Goal: Information Seeking & Learning: Learn about a topic

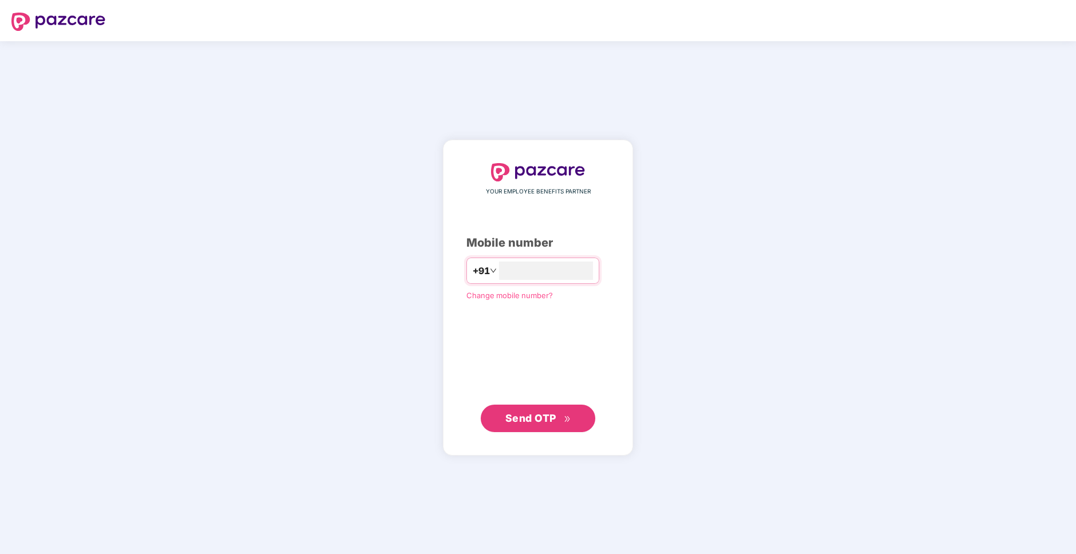
type input "**********"
click at [540, 426] on button "Send OTP" at bounding box center [538, 418] width 115 height 27
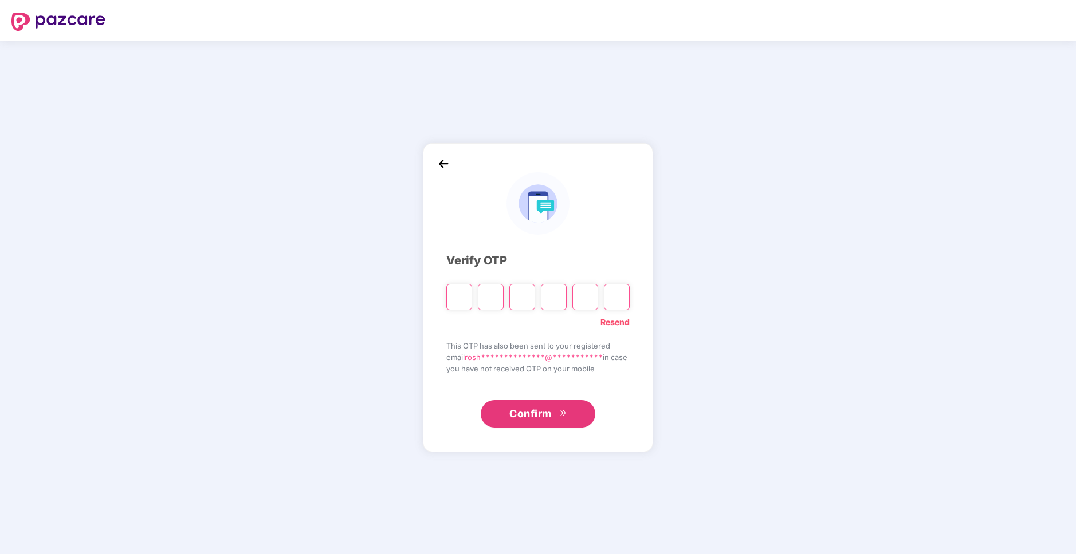
paste input "*"
type input "*"
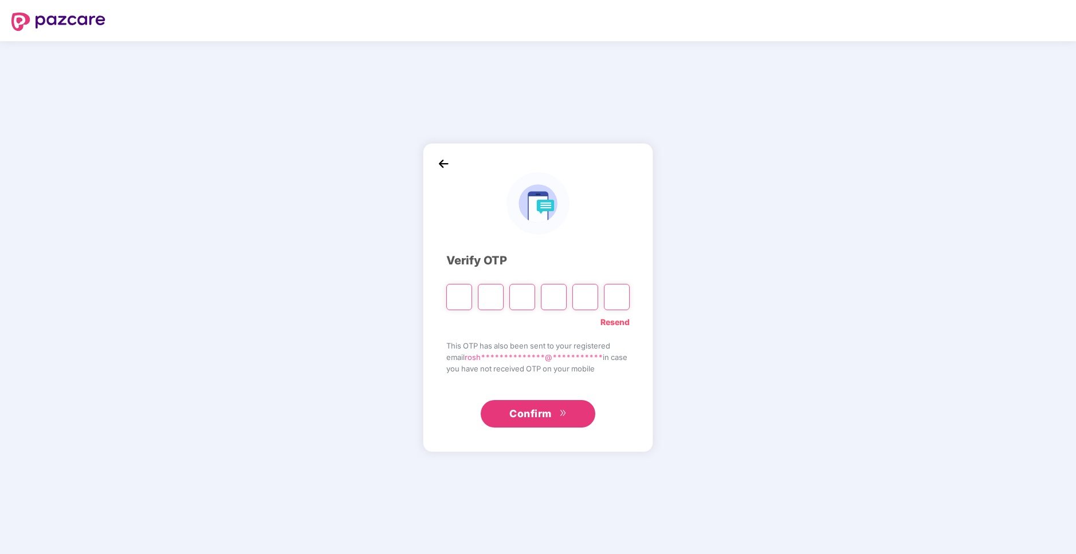
type input "*"
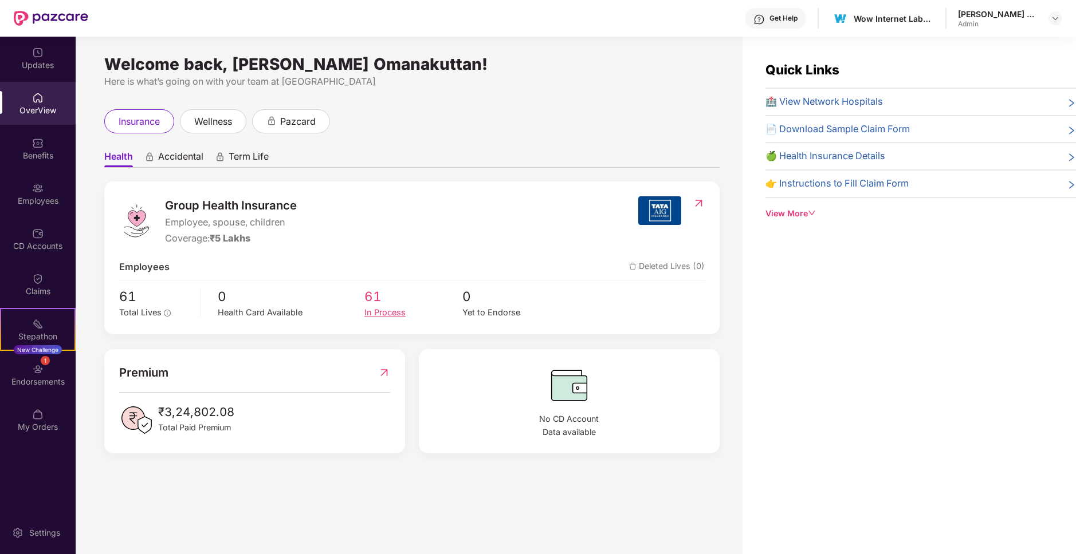
click at [383, 314] on div "In Process" at bounding box center [412, 312] width 97 height 13
click at [383, 316] on div "In Process" at bounding box center [412, 312] width 97 height 13
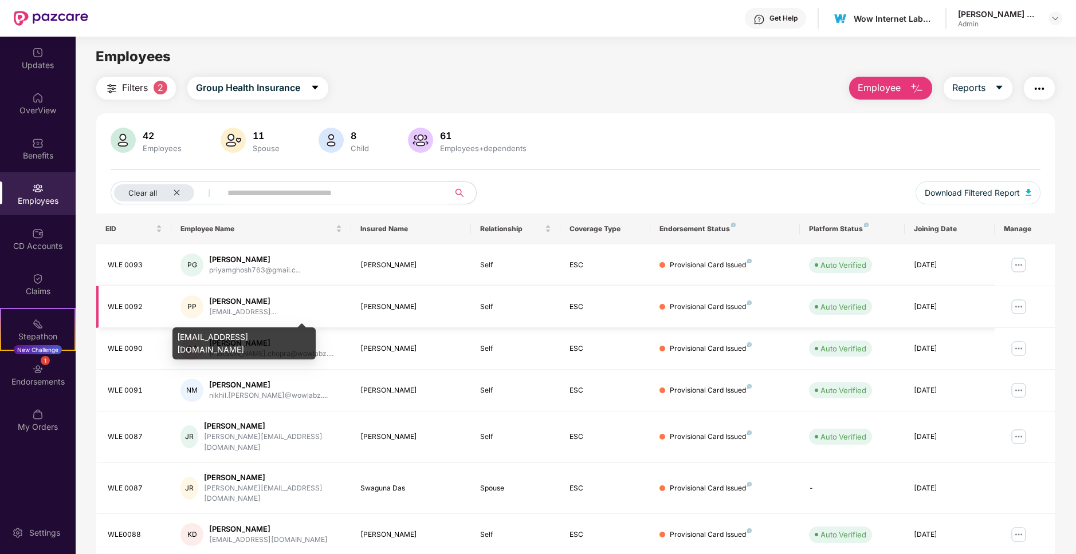
click at [276, 311] on div "[EMAIL_ADDRESS]..." at bounding box center [242, 312] width 67 height 11
click at [273, 266] on div "priyamghosh763@gmail.c..." at bounding box center [255, 270] width 92 height 11
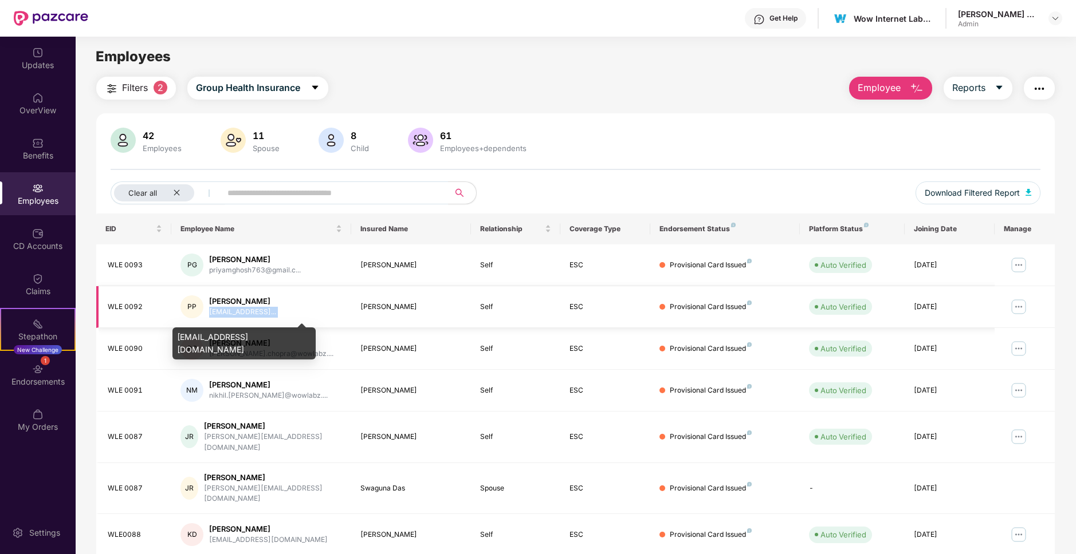
click at [273, 266] on div "priyamghosh763@gmail.c..." at bounding box center [255, 270] width 92 height 11
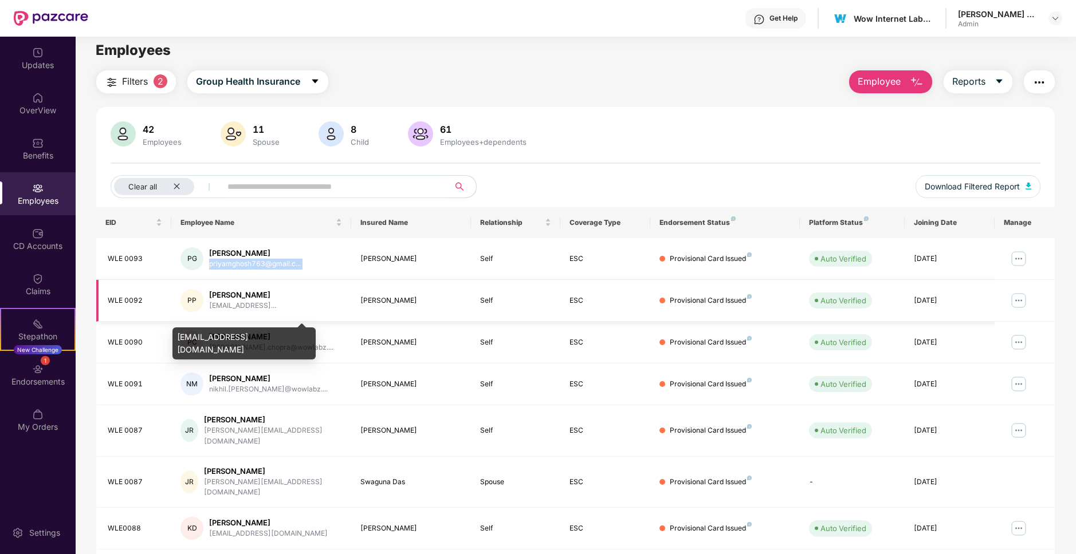
scroll to position [10, 0]
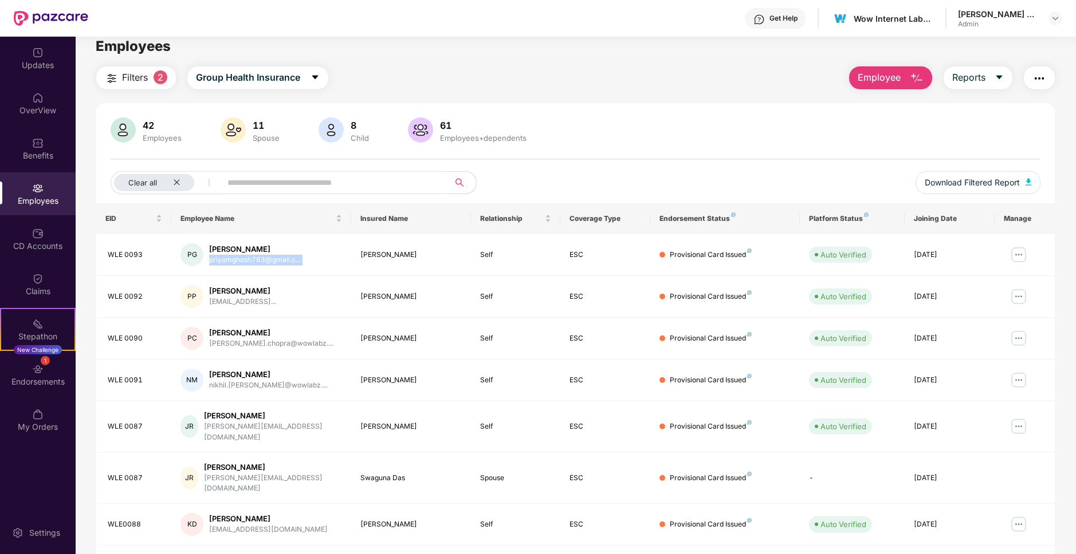
click at [260, 184] on input "text" at bounding box center [330, 182] width 206 height 17
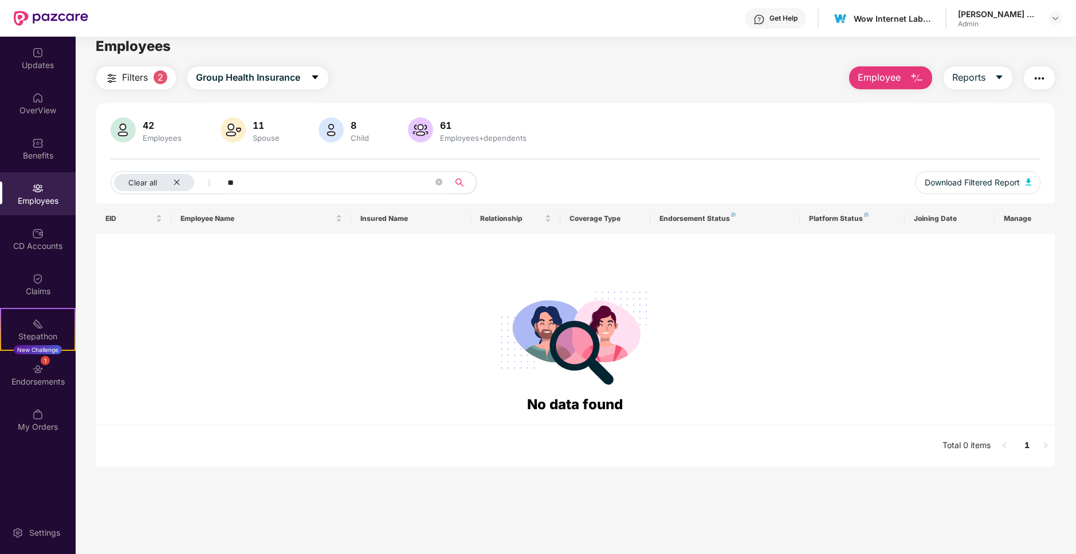
type input "*"
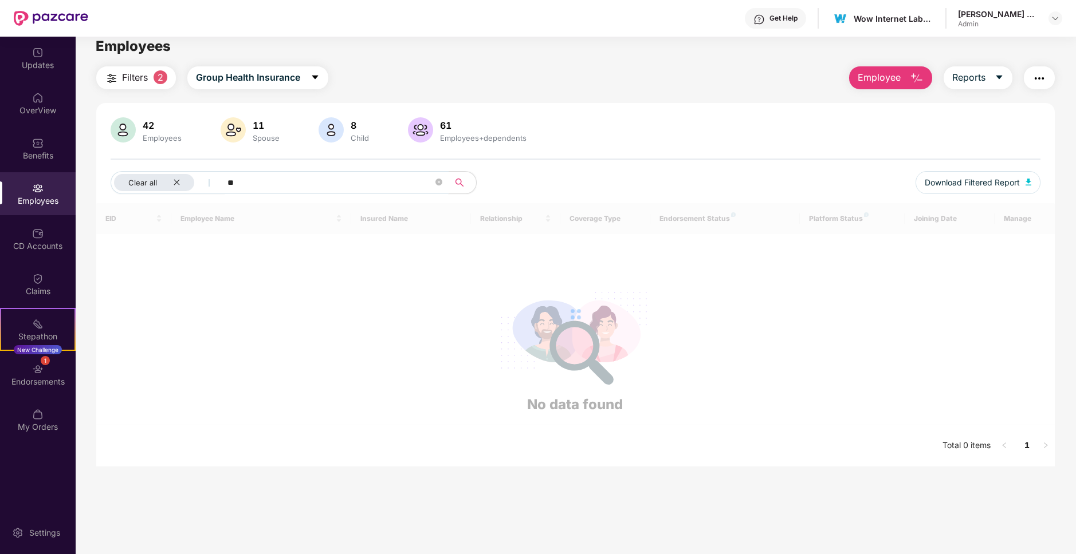
type input "***"
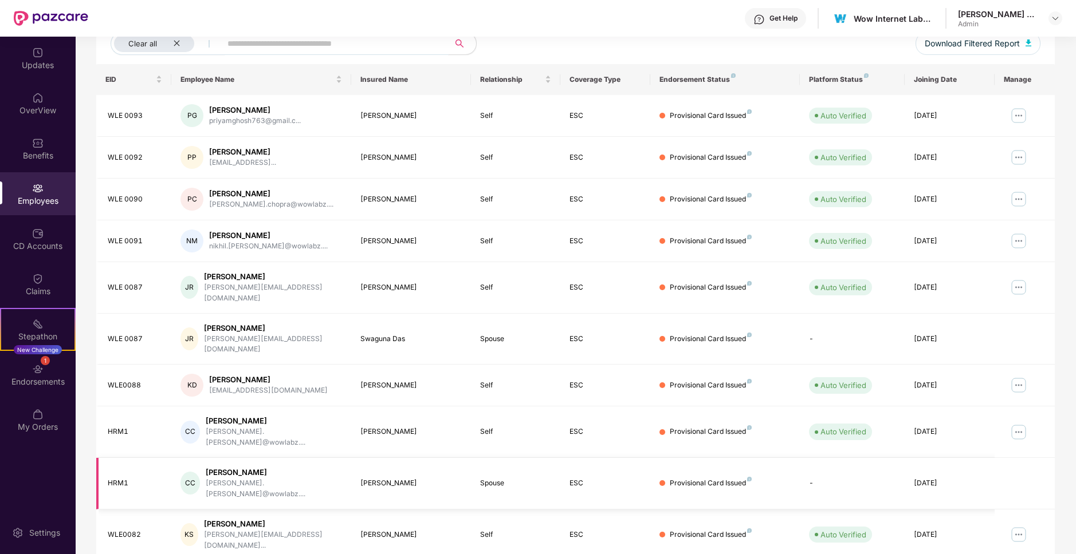
scroll to position [0, 0]
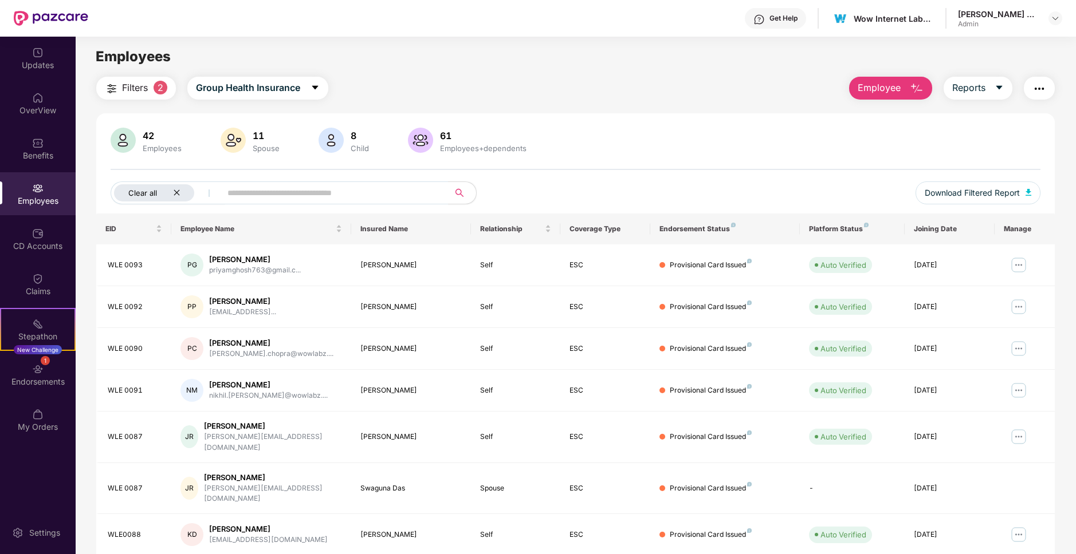
click at [178, 189] on icon "close" at bounding box center [176, 192] width 7 height 7
click at [355, 136] on div "8" at bounding box center [359, 135] width 23 height 11
click at [263, 136] on div "11" at bounding box center [266, 135] width 32 height 11
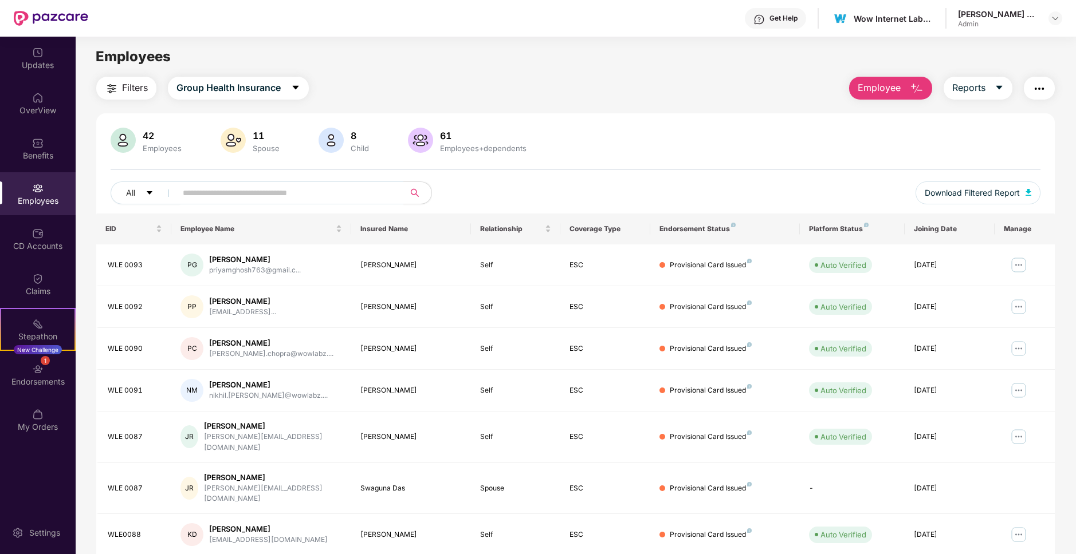
click at [263, 136] on div "11" at bounding box center [266, 135] width 32 height 11
click at [151, 135] on div "42" at bounding box center [162, 135] width 44 height 11
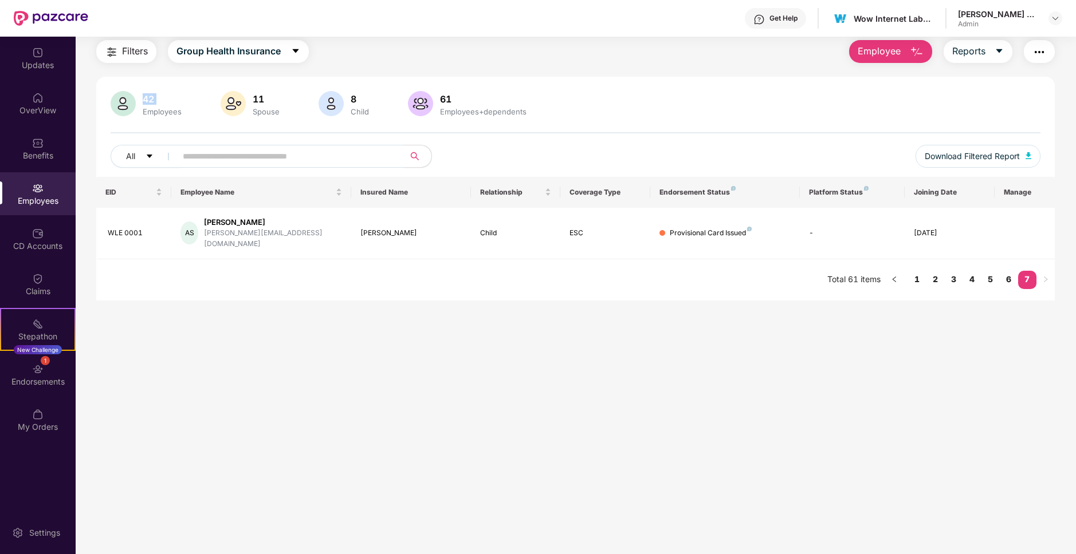
scroll to position [37, 0]
click at [188, 228] on div "AS" at bounding box center [189, 233] width 18 height 23
click at [934, 229] on div "[DATE]" at bounding box center [950, 233] width 72 height 11
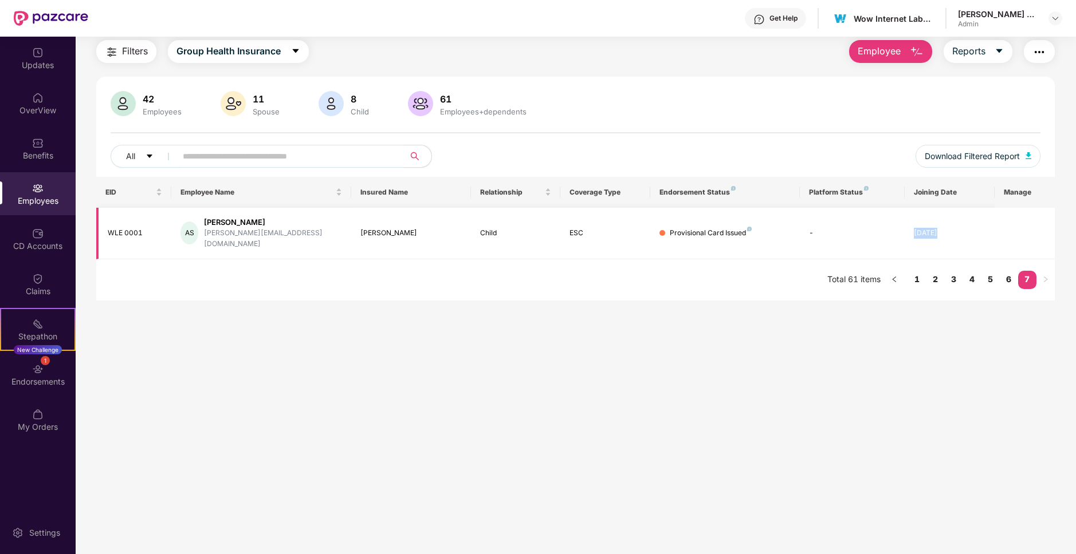
click at [131, 230] on div "WLE 0001" at bounding box center [135, 233] width 54 height 11
click at [1012, 271] on link "6" at bounding box center [1008, 279] width 18 height 17
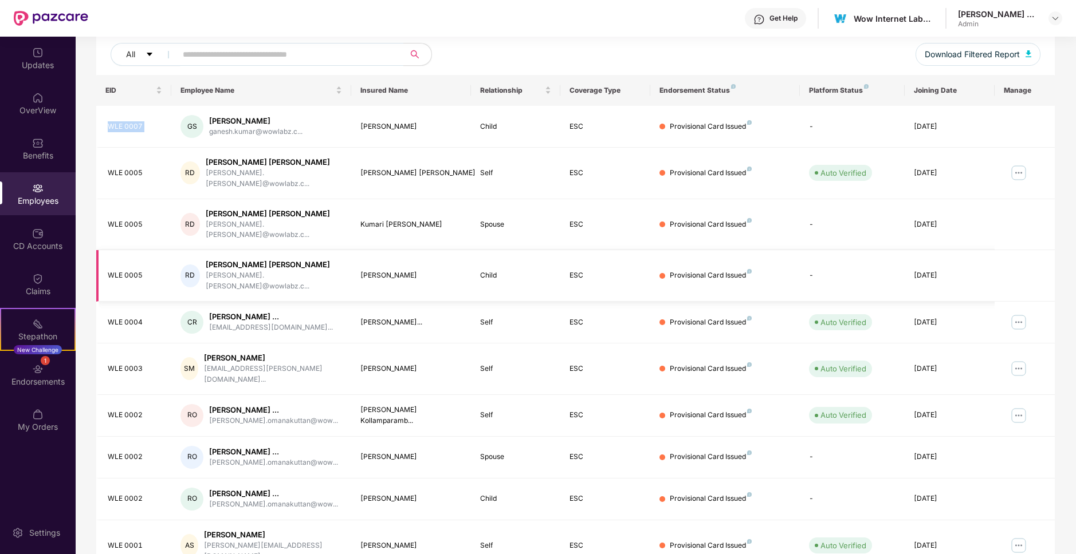
scroll to position [136, 0]
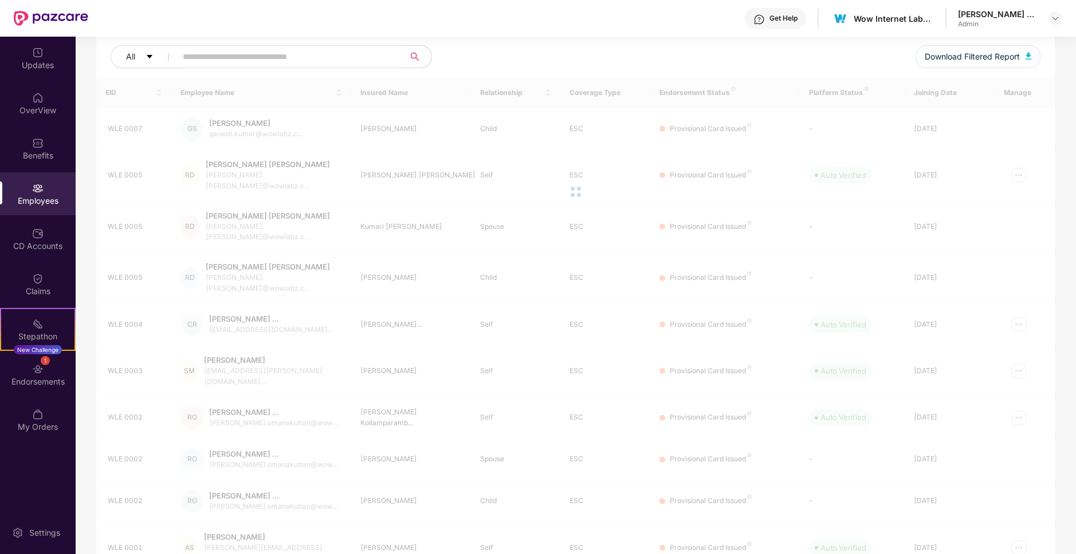
scroll to position [37, 0]
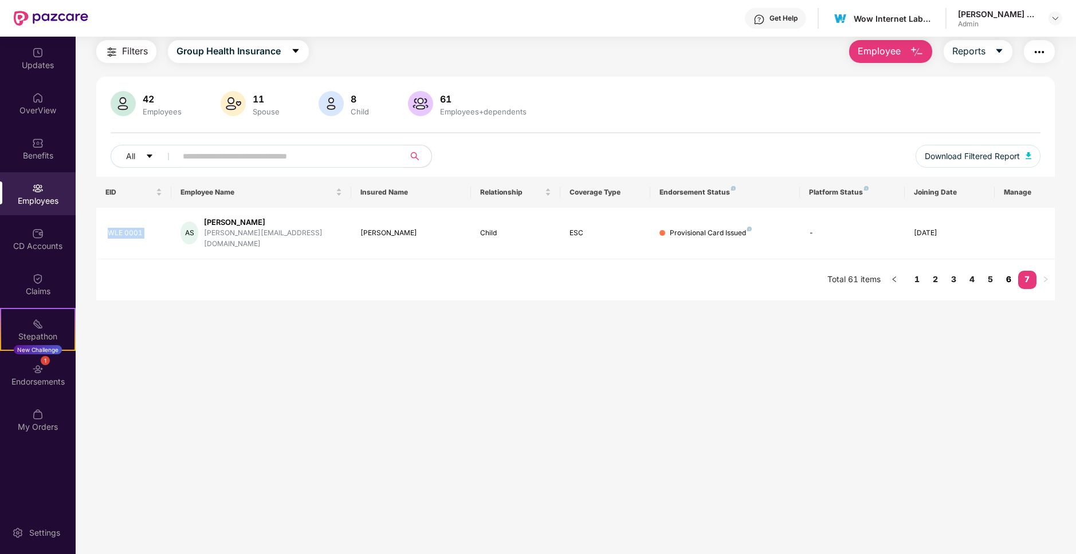
click at [1009, 271] on link "6" at bounding box center [1008, 279] width 18 height 17
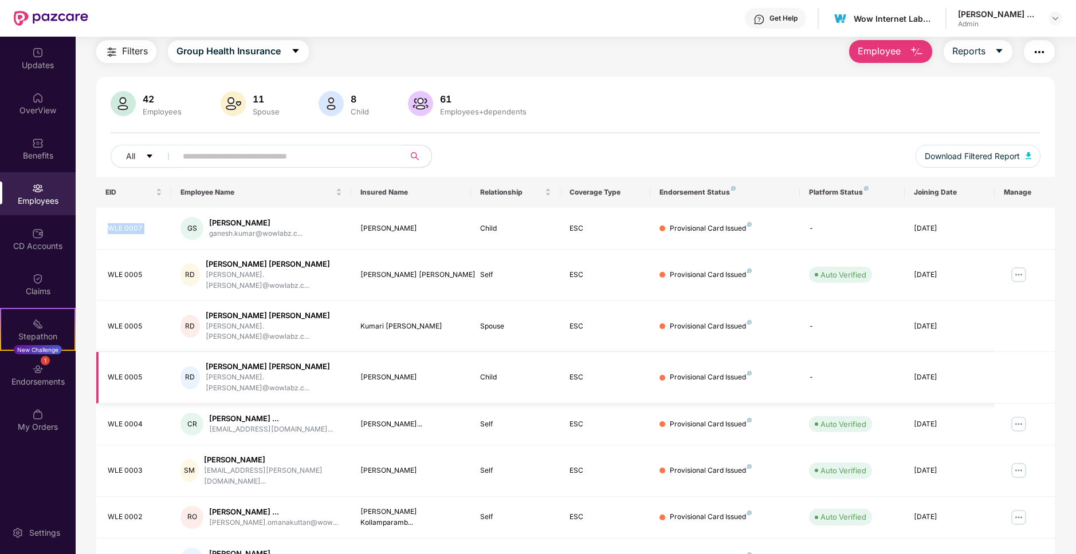
scroll to position [149, 0]
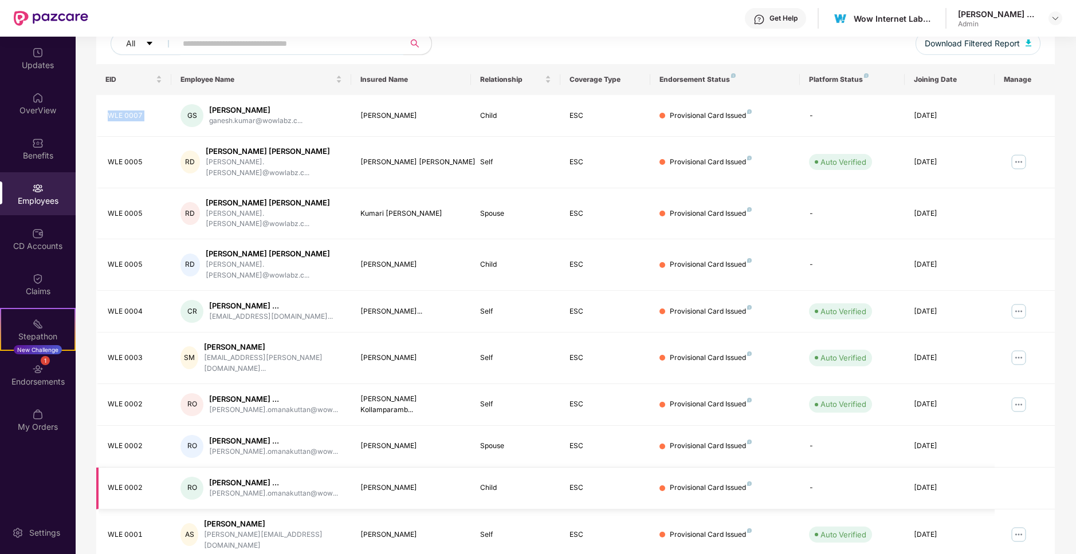
click at [388, 483] on div "[PERSON_NAME]" at bounding box center [410, 488] width 101 height 11
click at [390, 441] on div "[PERSON_NAME]" at bounding box center [410, 446] width 101 height 11
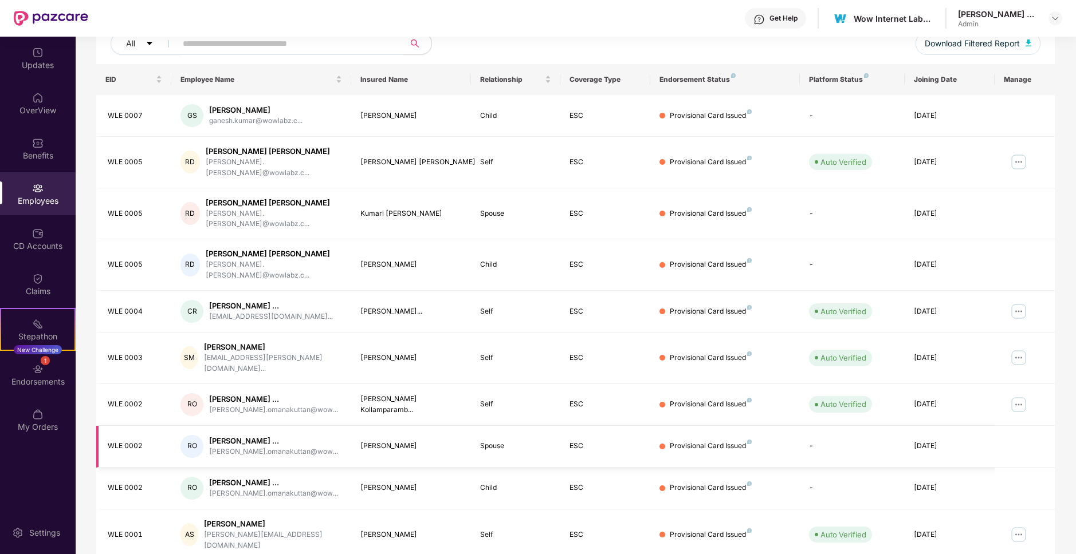
click at [390, 441] on div "[PERSON_NAME]" at bounding box center [410, 446] width 101 height 11
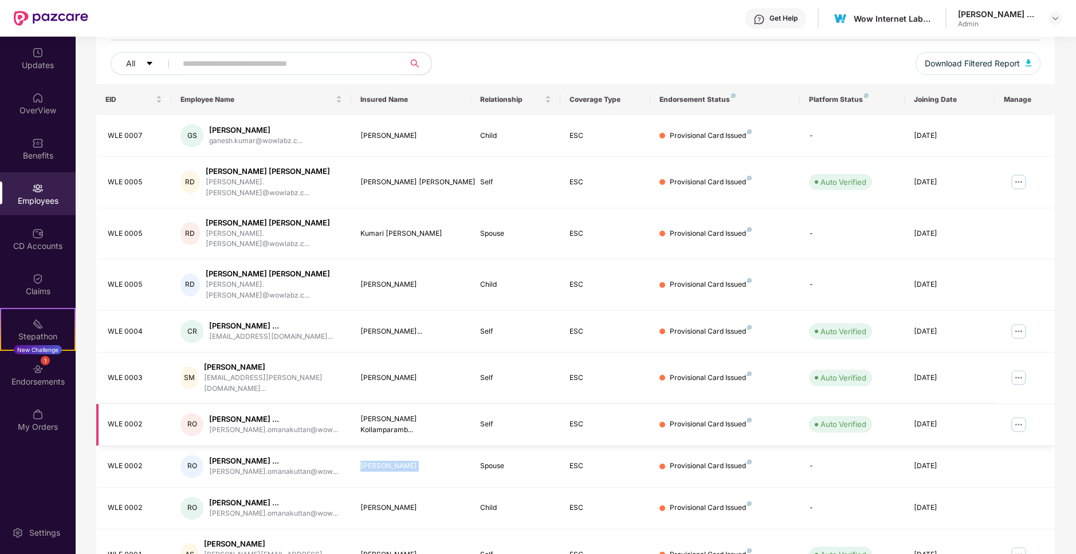
scroll to position [129, 0]
click at [388, 414] on div "[PERSON_NAME] Kollamparamb..." at bounding box center [410, 425] width 101 height 22
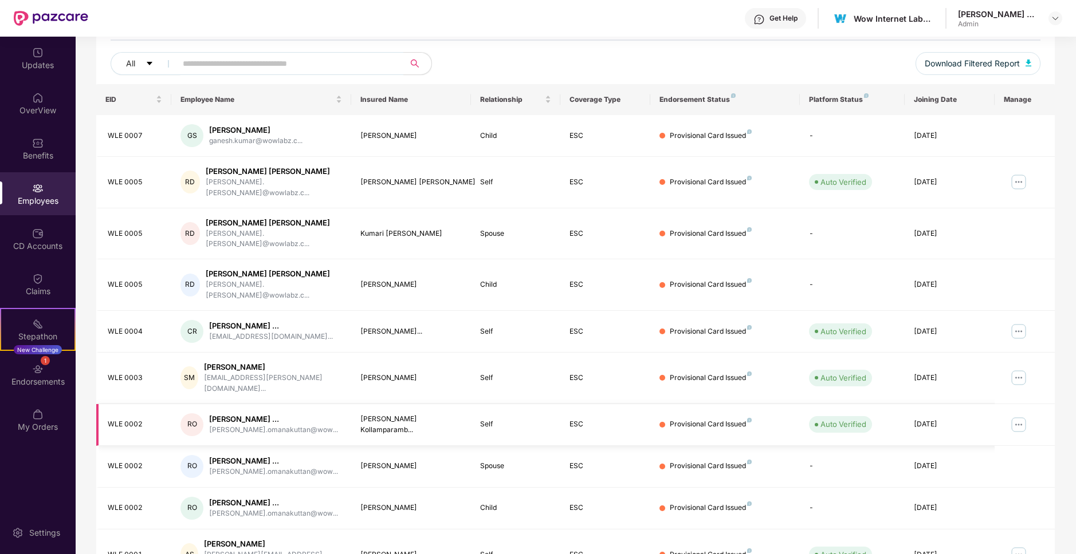
click at [1017, 416] on img at bounding box center [1018, 425] width 18 height 18
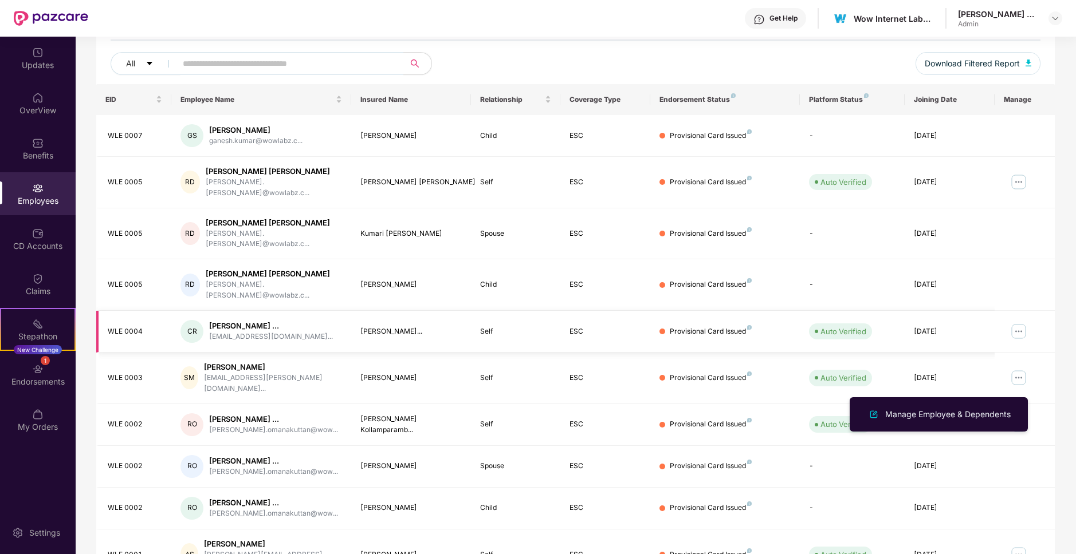
click at [580, 311] on td "ESC" at bounding box center [605, 332] width 90 height 42
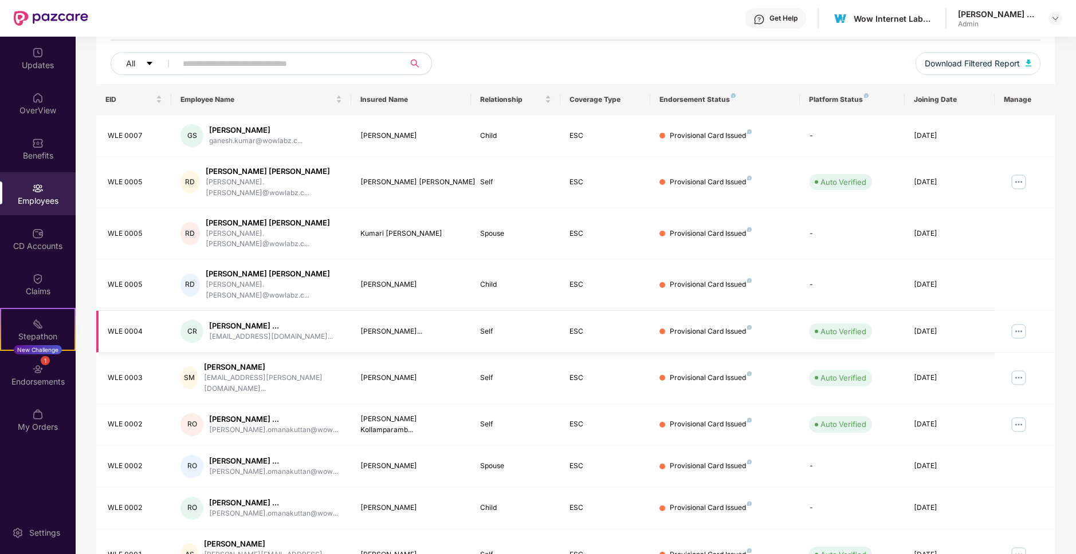
click at [308, 320] on div "CR [PERSON_NAME] ... [EMAIL_ADDRESS][DOMAIN_NAME]..." at bounding box center [261, 331] width 162 height 23
click at [48, 150] on div "Benefits" at bounding box center [38, 155] width 76 height 11
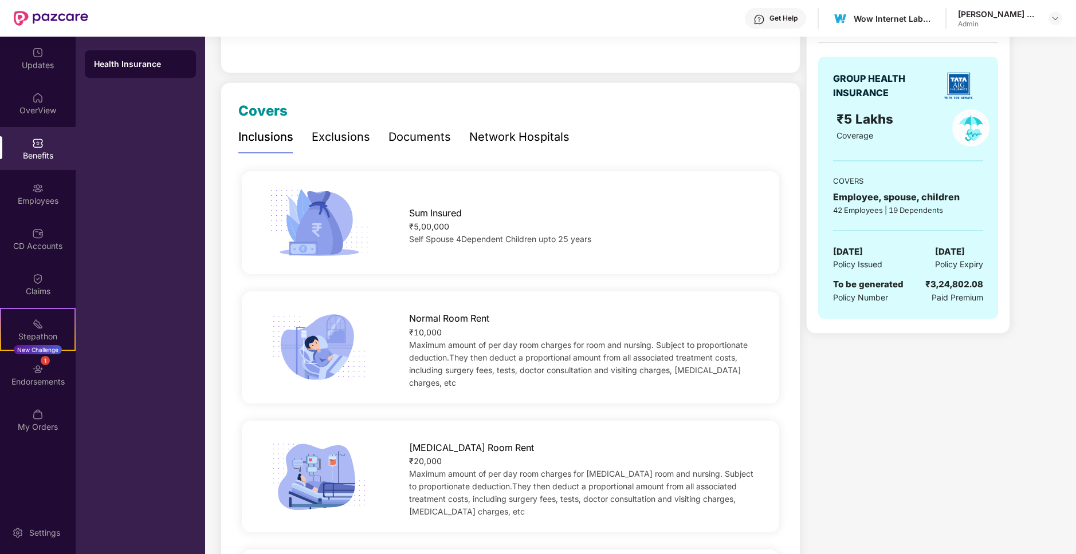
scroll to position [113, 0]
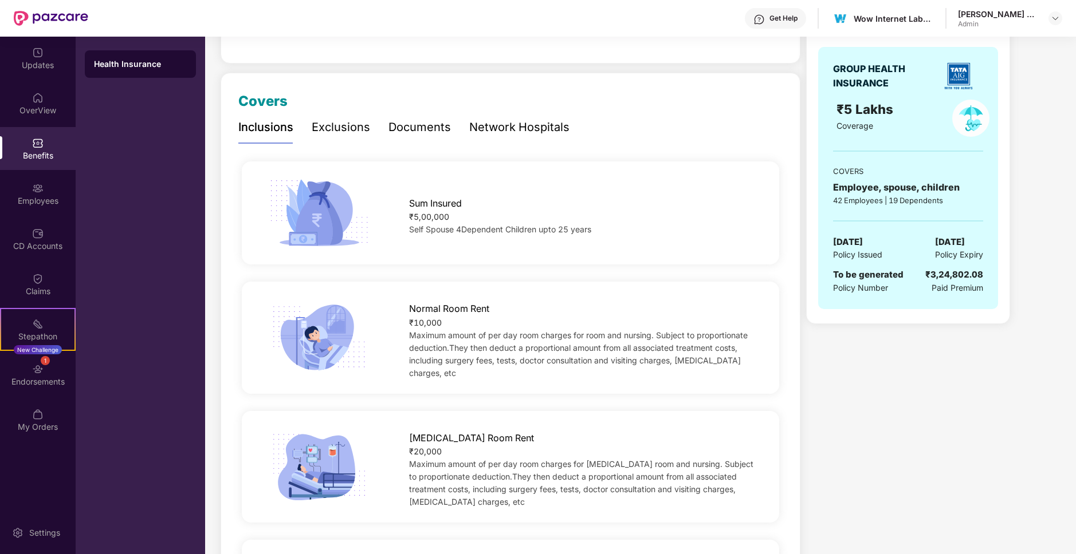
click at [462, 236] on div "Sum Insured ₹5,00,000 Self Spouse 4Dependent Children upto 25 years" at bounding box center [510, 213] width 574 height 75
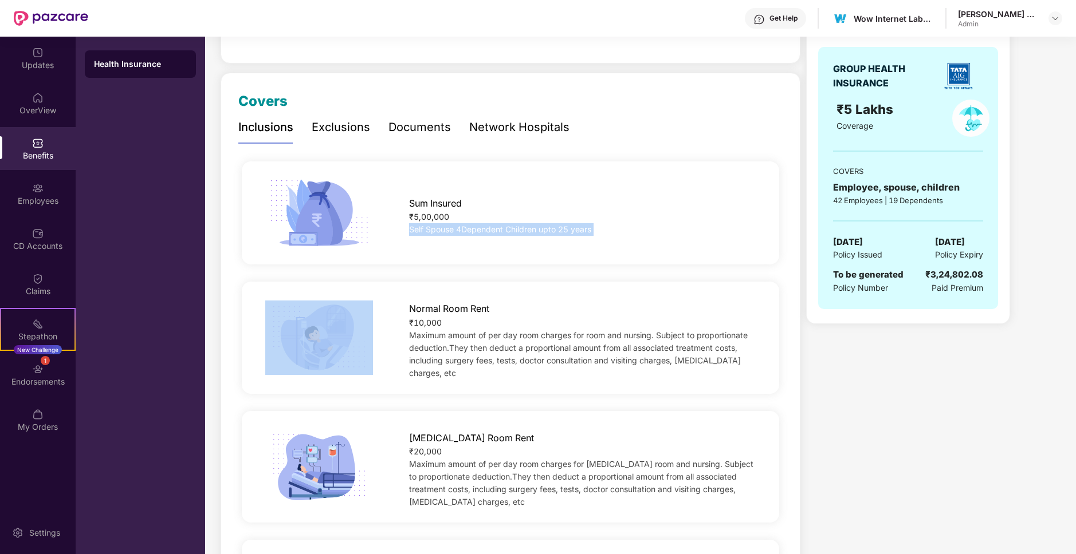
click at [462, 236] on div "Sum Insured ₹5,00,000 Self Spouse 4Dependent Children upto 25 years" at bounding box center [510, 213] width 574 height 75
click at [439, 207] on span "Sum Insured" at bounding box center [435, 203] width 53 height 14
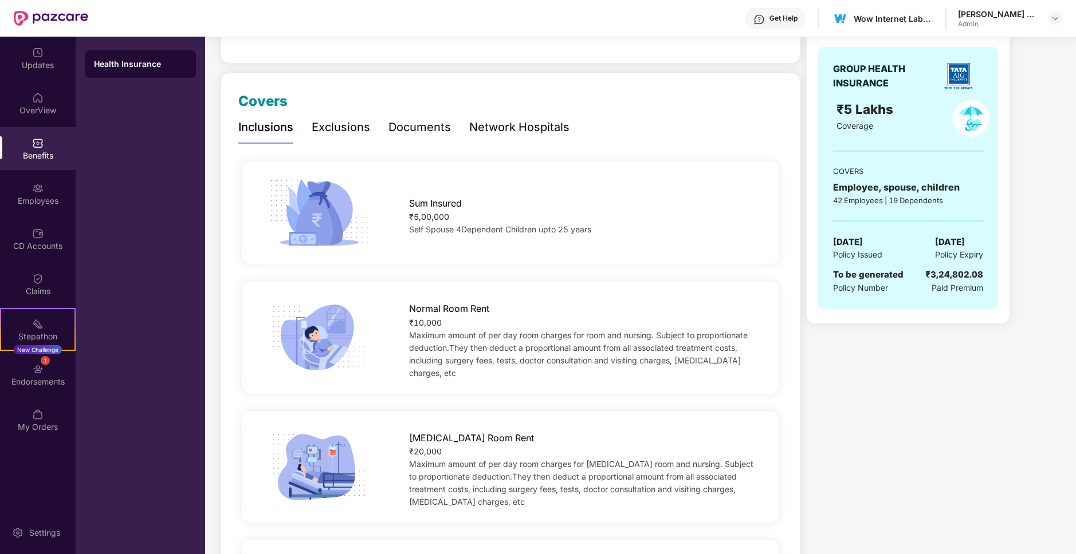
click at [439, 207] on span "Sum Insured" at bounding box center [435, 203] width 53 height 14
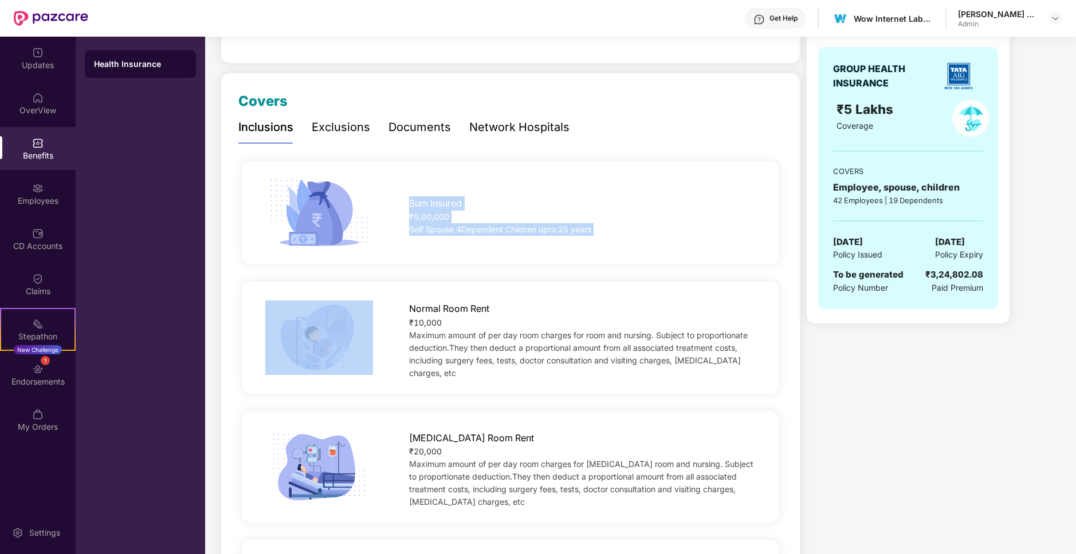
drag, startPoint x: 439, startPoint y: 207, endPoint x: 461, endPoint y: 225, distance: 28.5
click at [461, 225] on div "Sum Insured ₹5,00,000 Self Spouse 4Dependent Children upto 25 years" at bounding box center [582, 213] width 383 height 45
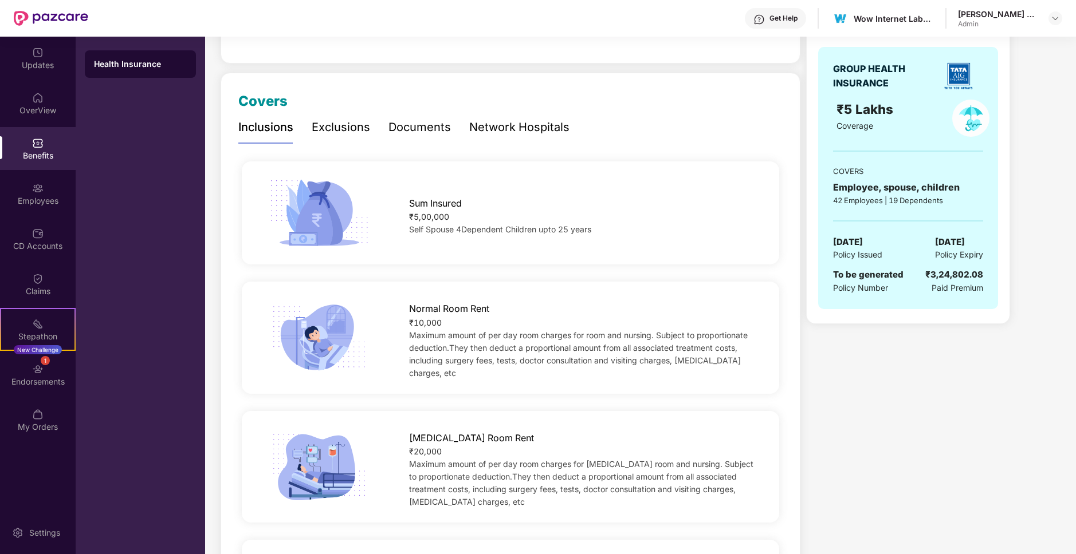
click at [462, 318] on div "₹10,000" at bounding box center [582, 323] width 346 height 13
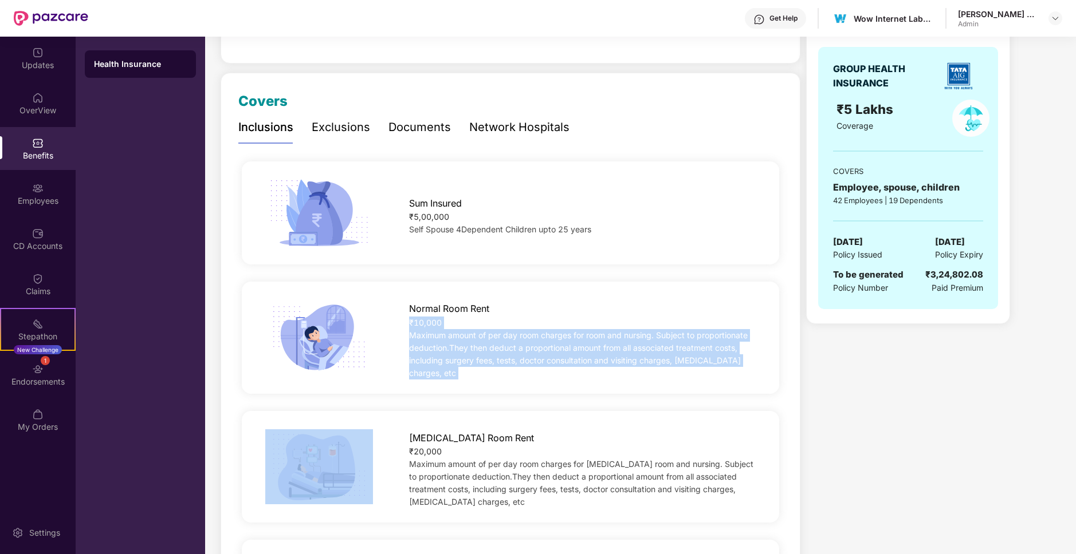
drag, startPoint x: 462, startPoint y: 318, endPoint x: 479, endPoint y: 340, distance: 27.3
click at [479, 340] on div "Normal Room Rent ₹10,000 Maximum amount of per day room charges for room and nu…" at bounding box center [582, 337] width 383 height 83
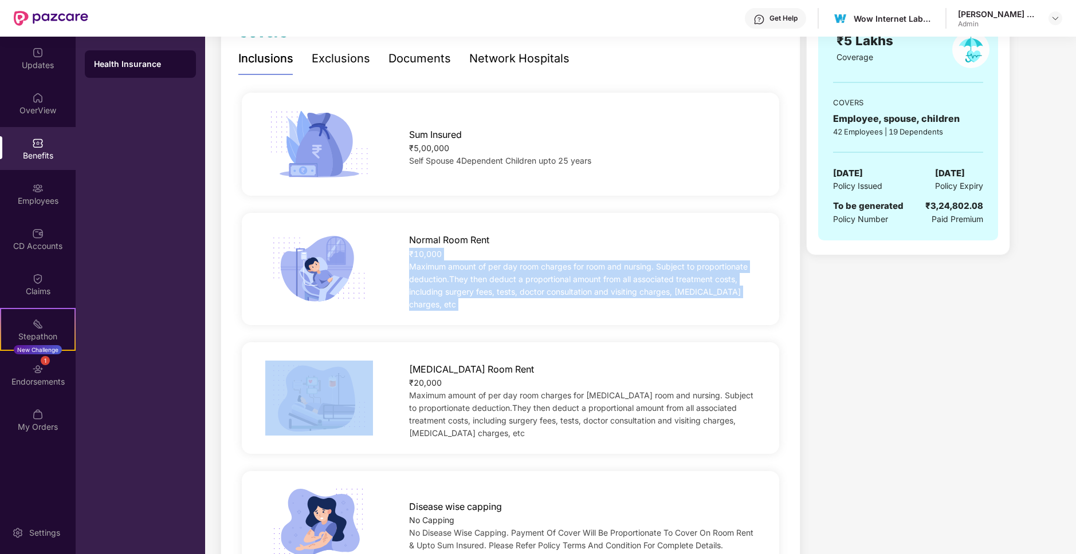
scroll to position [182, 0]
click at [474, 376] on div "₹20,000" at bounding box center [582, 382] width 346 height 13
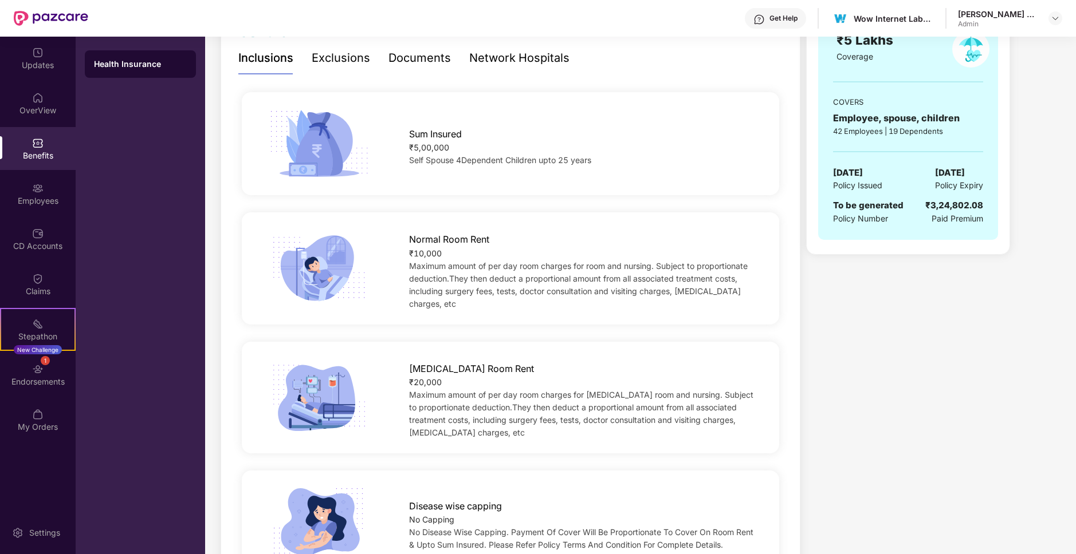
click at [474, 376] on div "₹20,000" at bounding box center [582, 382] width 346 height 13
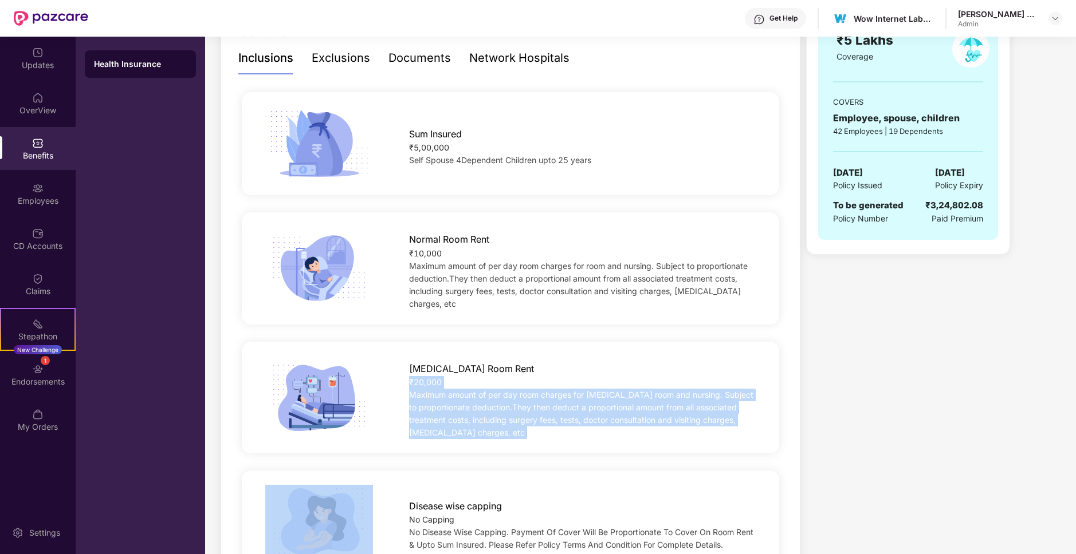
drag, startPoint x: 474, startPoint y: 369, endPoint x: 485, endPoint y: 399, distance: 31.2
click at [485, 399] on div "[MEDICAL_DATA] Room Rent ₹20,000 Maximum amount of per day room charges for [ME…" at bounding box center [582, 397] width 383 height 83
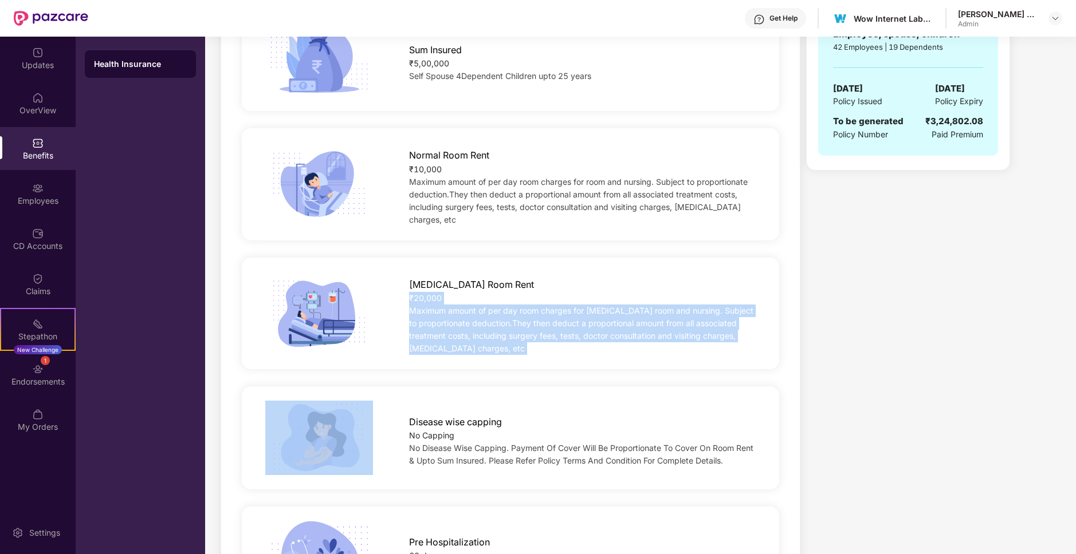
scroll to position [280, 0]
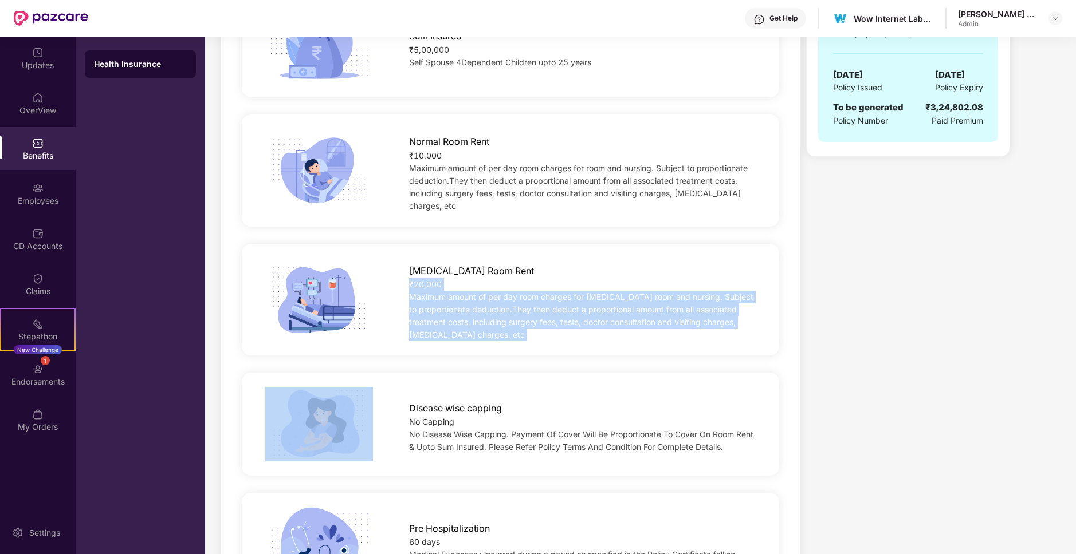
click at [474, 416] on div "No Capping" at bounding box center [582, 422] width 346 height 13
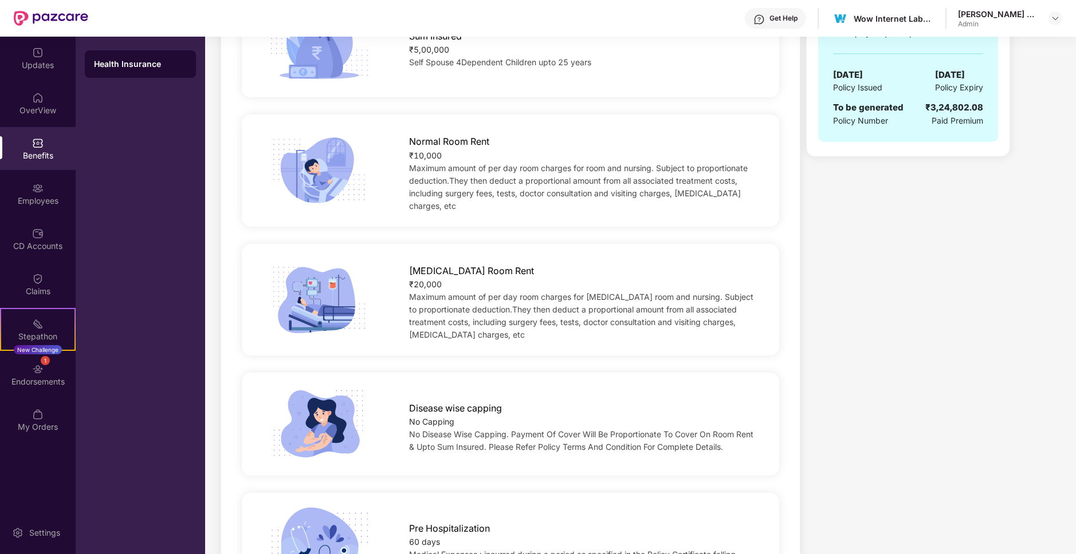
click at [474, 416] on div "No Capping" at bounding box center [582, 422] width 346 height 13
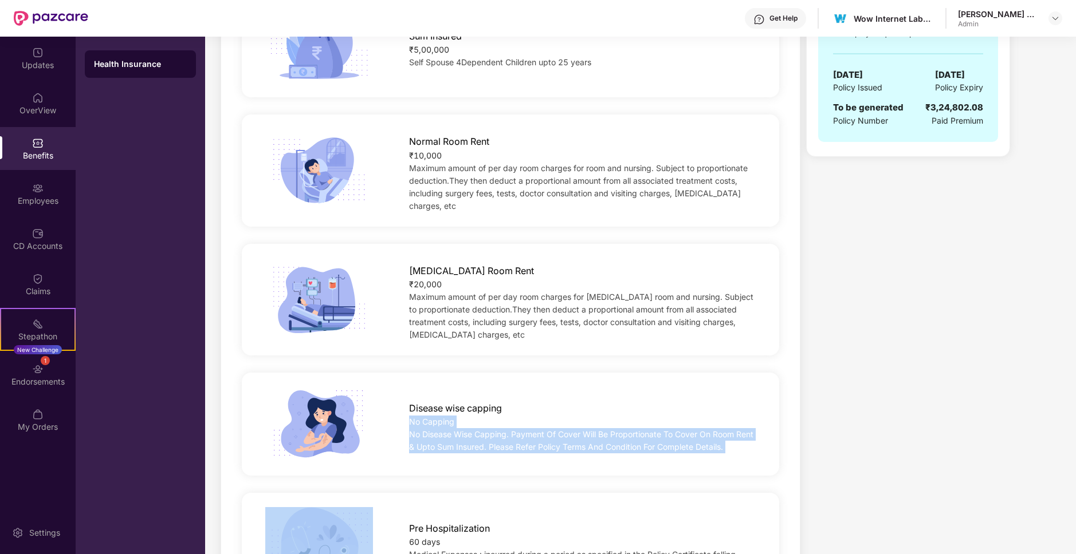
drag, startPoint x: 474, startPoint y: 411, endPoint x: 516, endPoint y: 446, distance: 54.9
click at [516, 446] on div "Disease wise capping No Capping No Disease Wise Capping. Payment Of Cover Will …" at bounding box center [510, 424] width 574 height 75
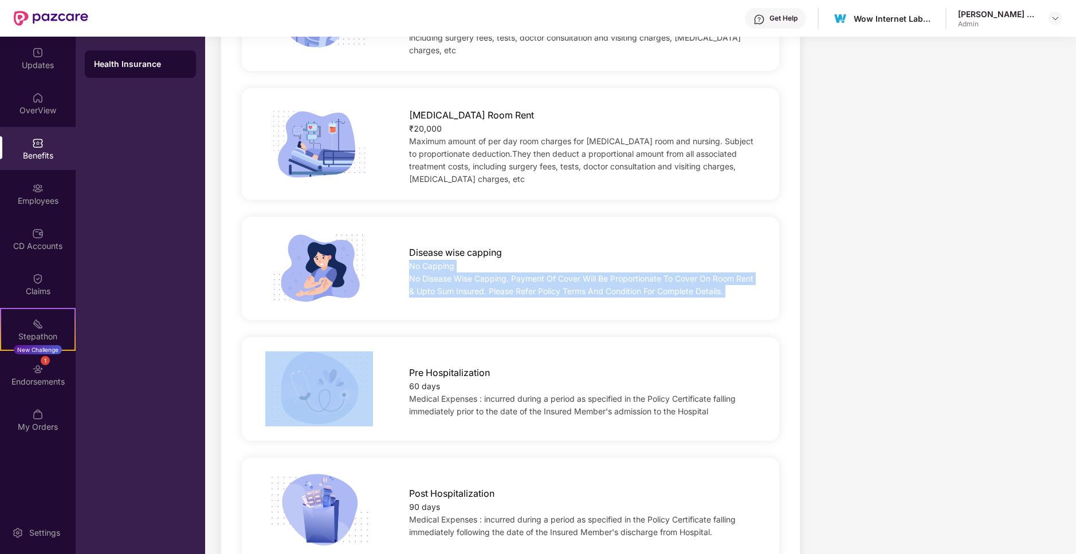
scroll to position [436, 0]
click at [477, 382] on div "60 days" at bounding box center [582, 386] width 346 height 13
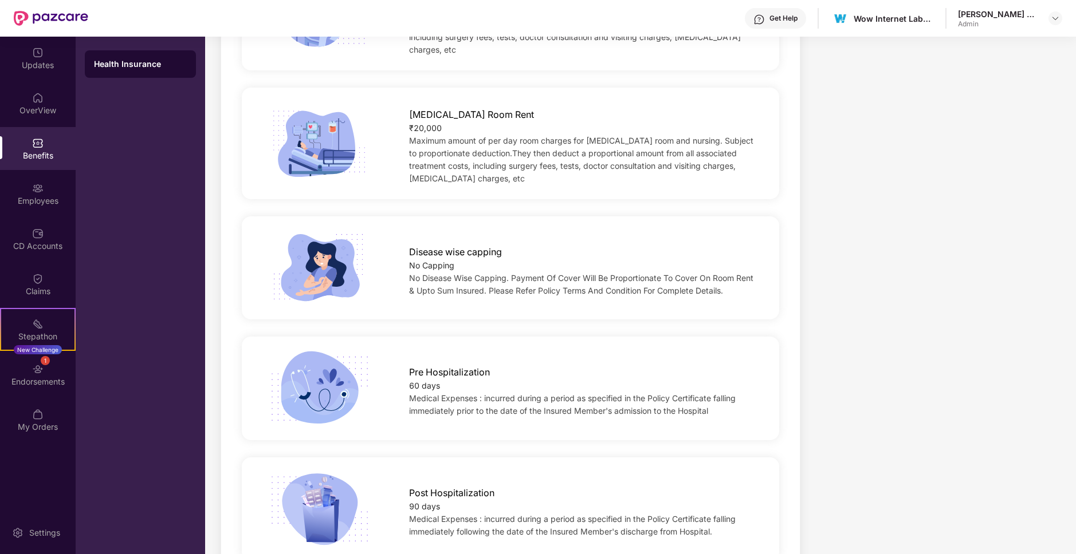
click at [477, 382] on div "60 days" at bounding box center [582, 386] width 346 height 13
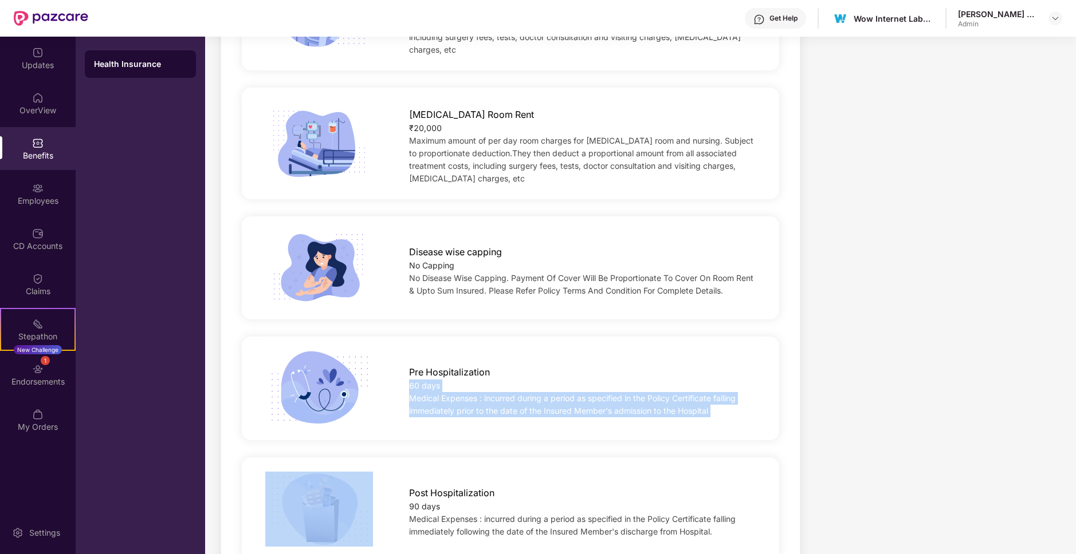
click at [481, 384] on div "Pre Hospitalization 60 days Medical Expenses : incurred during a period as spec…" at bounding box center [582, 389] width 383 height 58
click at [479, 393] on span "Medical Expenses : incurred during a period as specified in the Policy Certific…" at bounding box center [572, 404] width 326 height 22
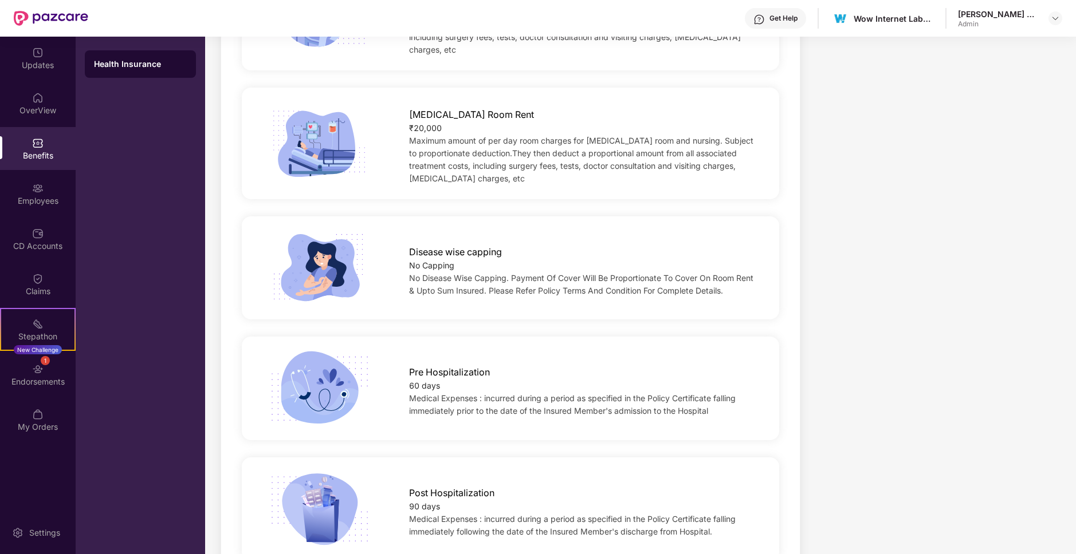
click at [479, 393] on span "Medical Expenses : incurred during a period as specified in the Policy Certific…" at bounding box center [572, 404] width 326 height 22
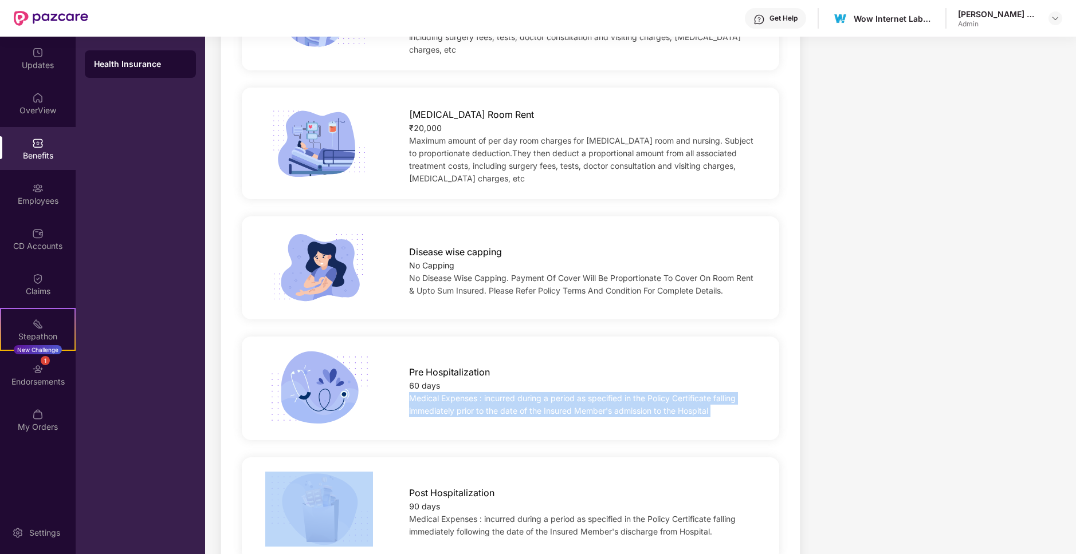
click at [517, 404] on span "Medical Expenses : incurred during a period as specified in the Policy Certific…" at bounding box center [572, 404] width 326 height 22
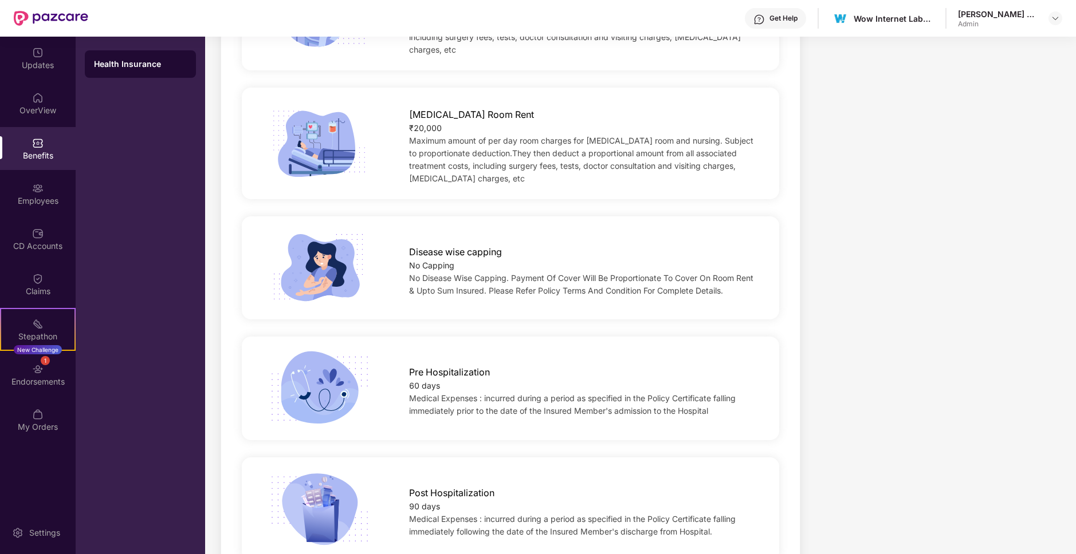
click at [517, 404] on span "Medical Expenses : incurred during a period as specified in the Policy Certific…" at bounding box center [572, 404] width 326 height 22
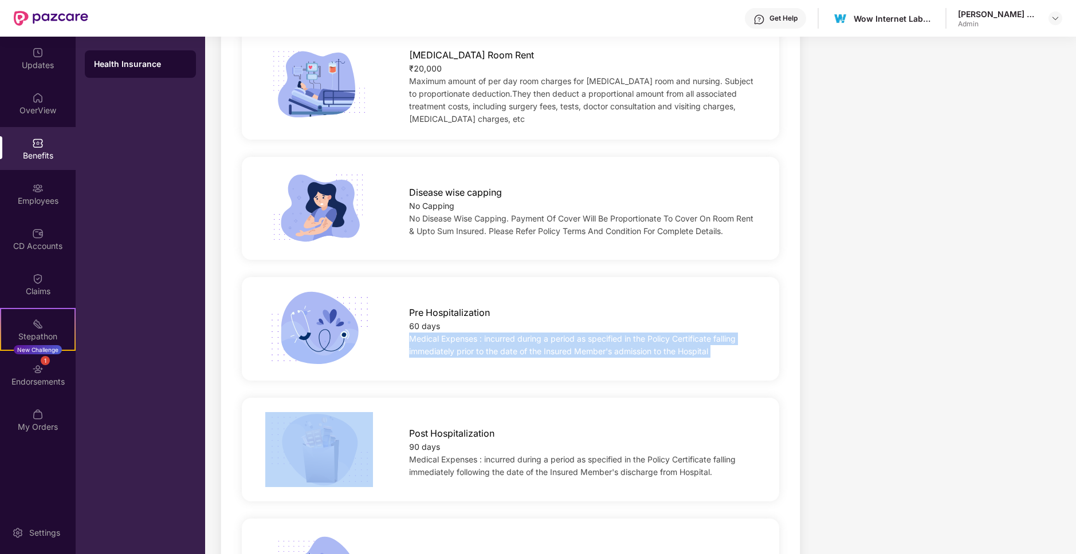
scroll to position [497, 0]
click at [489, 465] on span "Medical Expenses : incurred during a period as specified in the Policy Certific…" at bounding box center [572, 465] width 326 height 22
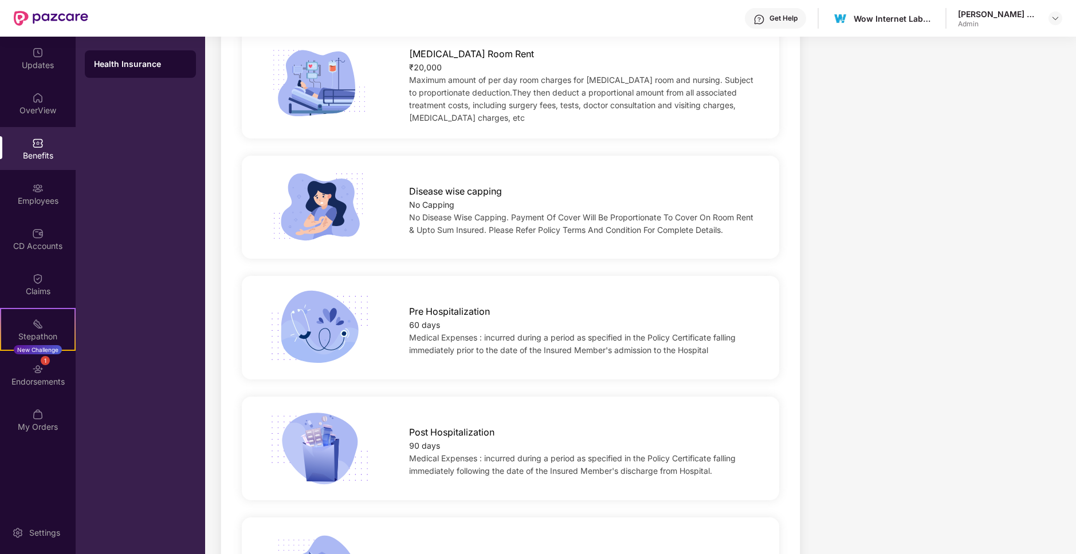
click at [489, 465] on span "Medical Expenses : incurred during a period as specified in the Policy Certific…" at bounding box center [572, 465] width 326 height 22
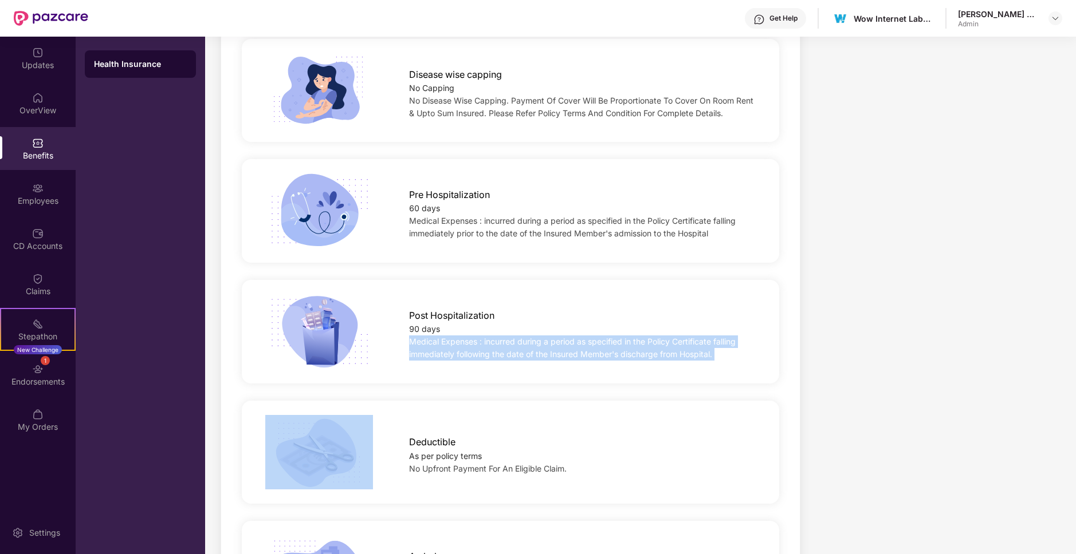
scroll to position [625, 0]
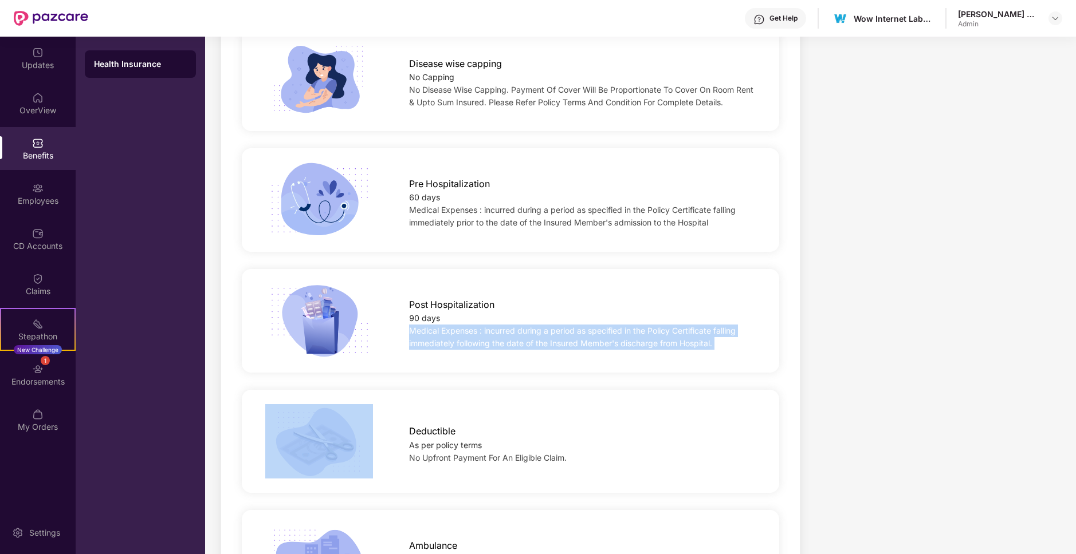
click at [479, 453] on span "No Upfront Payment For An Eligible Claim." at bounding box center [488, 458] width 158 height 10
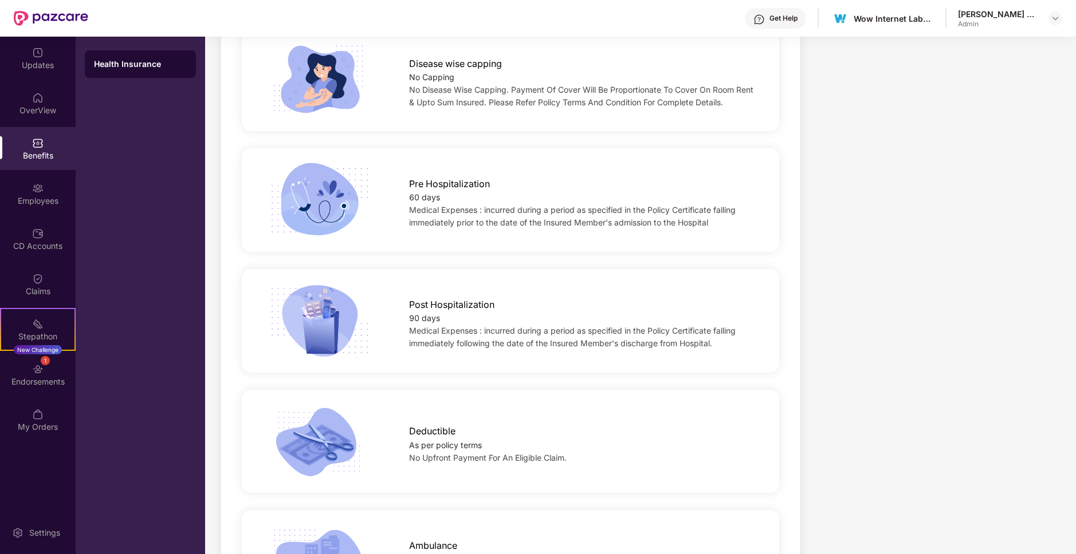
click at [479, 453] on span "No Upfront Payment For An Eligible Claim." at bounding box center [488, 458] width 158 height 10
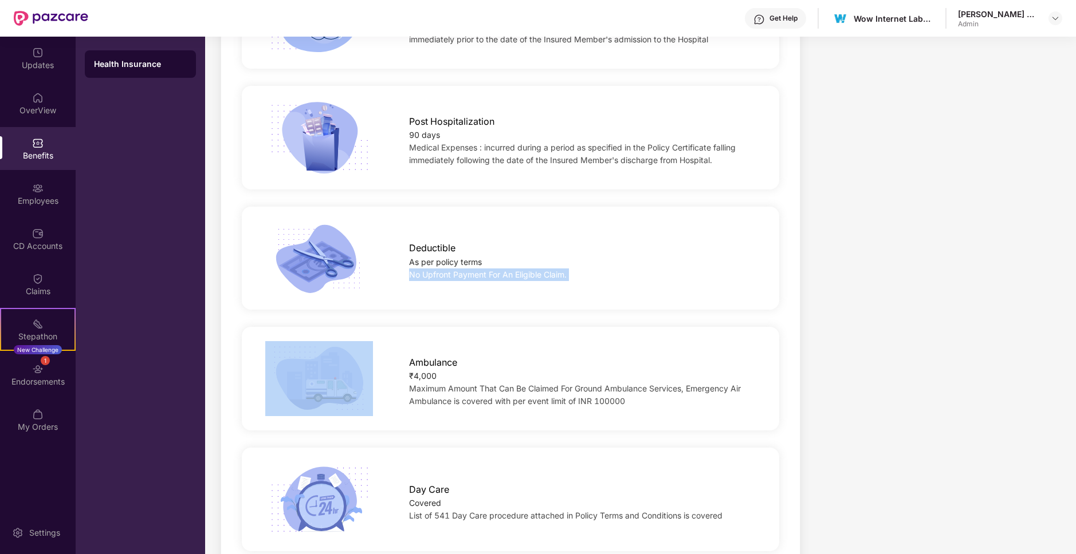
scroll to position [811, 0]
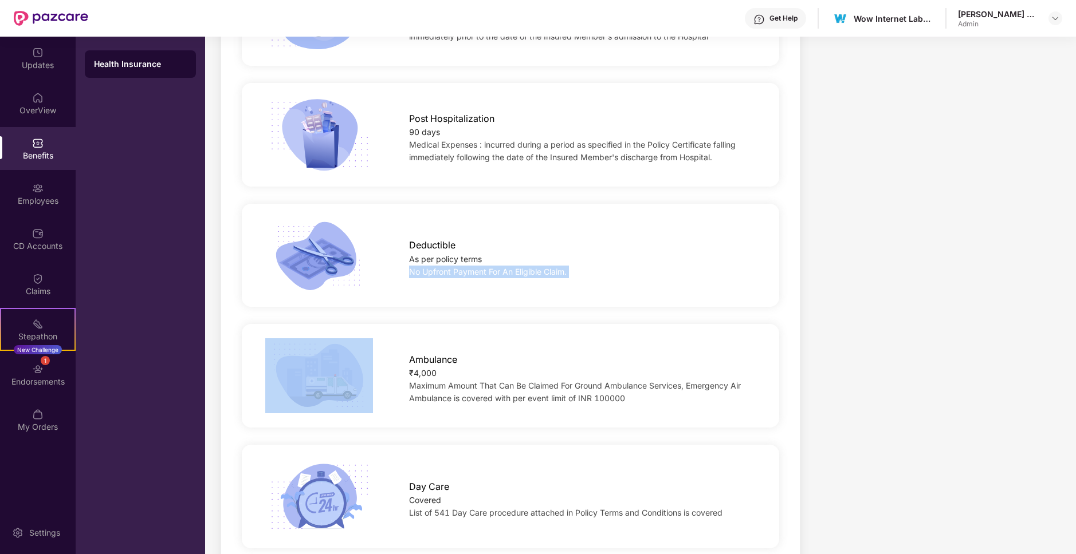
click at [456, 386] on span "Maximum Amount That Can Be Claimed For Ground Ambulance Services, Emergency Air…" at bounding box center [575, 392] width 332 height 22
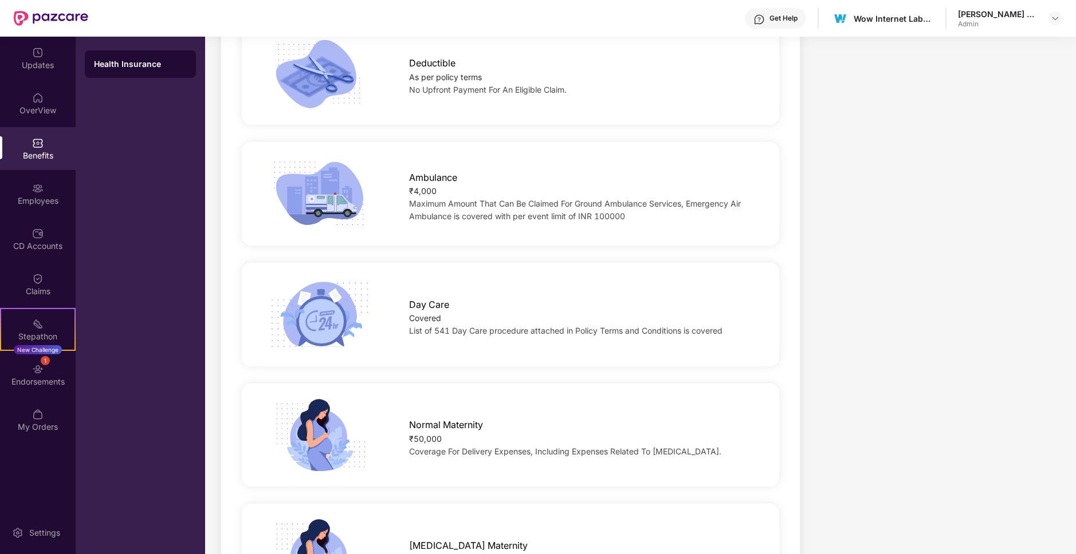
scroll to position [1066, 0]
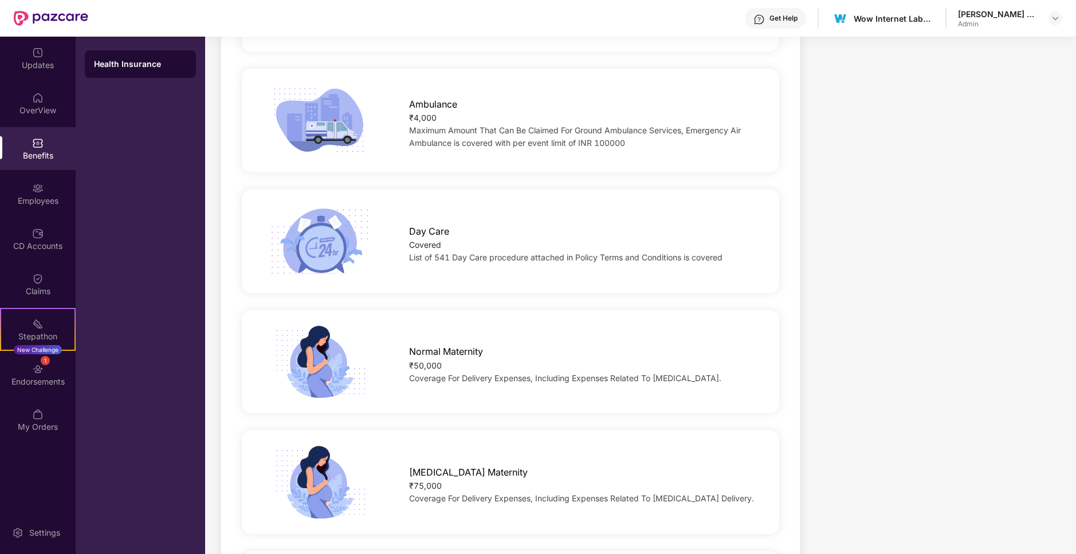
click at [461, 373] on span "Coverage For Delivery Expenses, Including Expenses Related To [MEDICAL_DATA]." at bounding box center [565, 378] width 312 height 10
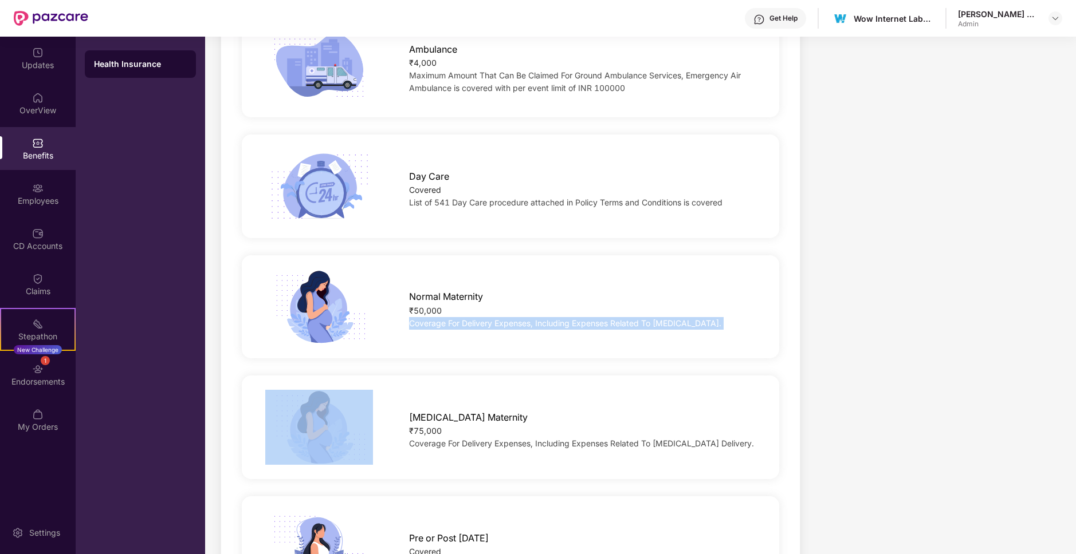
scroll to position [1123, 0]
click at [468, 437] on span "Coverage For Delivery Expenses, Including Expenses Related To [MEDICAL_DATA] De…" at bounding box center [581, 442] width 345 height 10
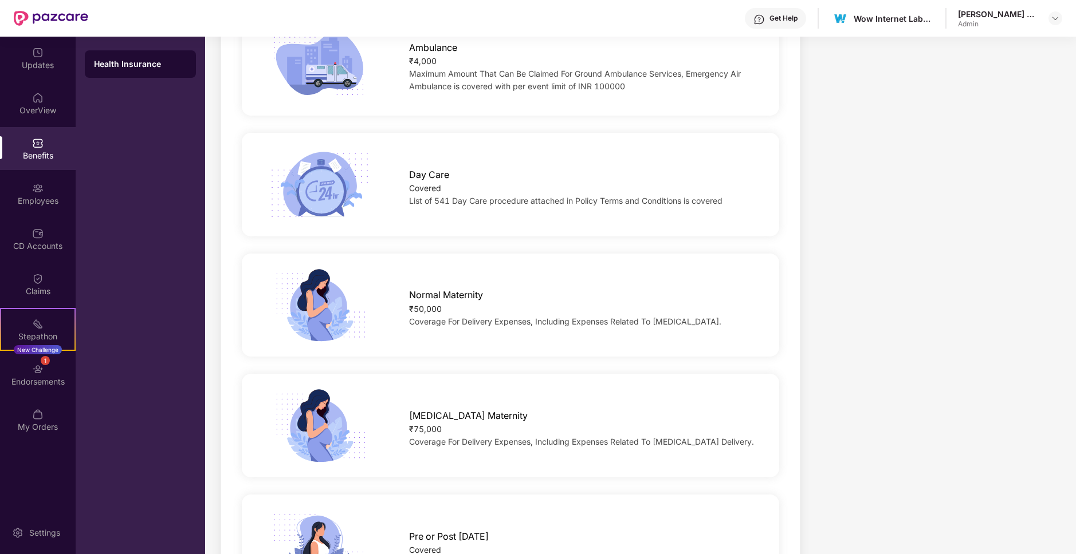
click at [468, 437] on span "Coverage For Delivery Expenses, Including Expenses Related To [MEDICAL_DATA] De…" at bounding box center [581, 442] width 345 height 10
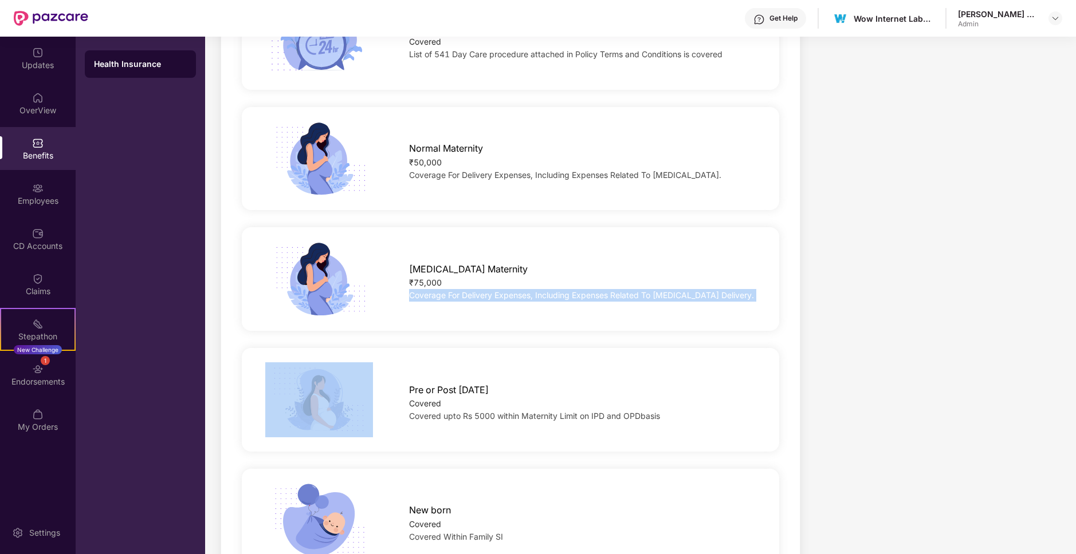
scroll to position [1277, 0]
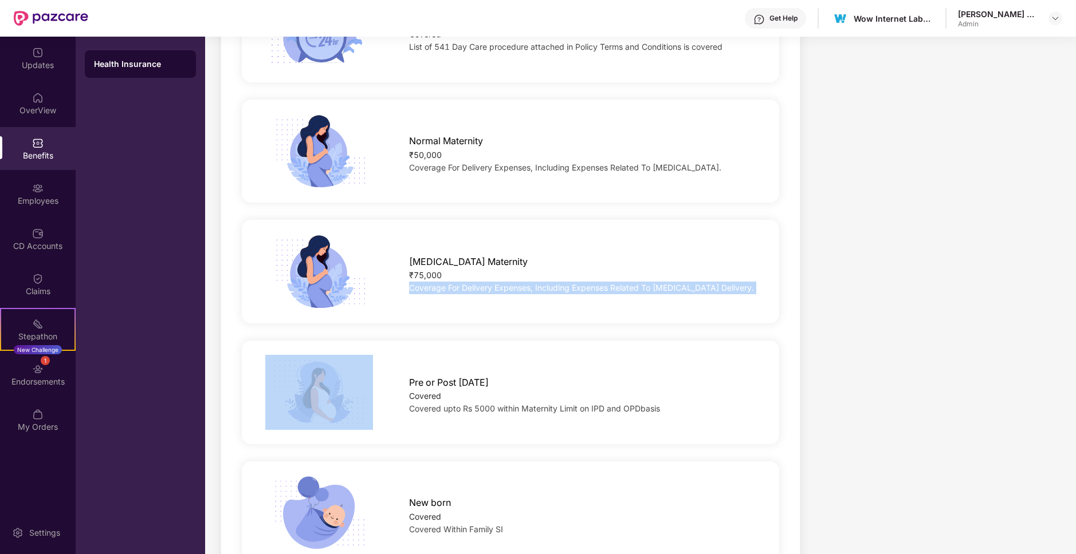
click at [456, 406] on div "Covered upto Rs 5000 within Maternity Limit on IPD and OPDbasis" at bounding box center [582, 409] width 346 height 13
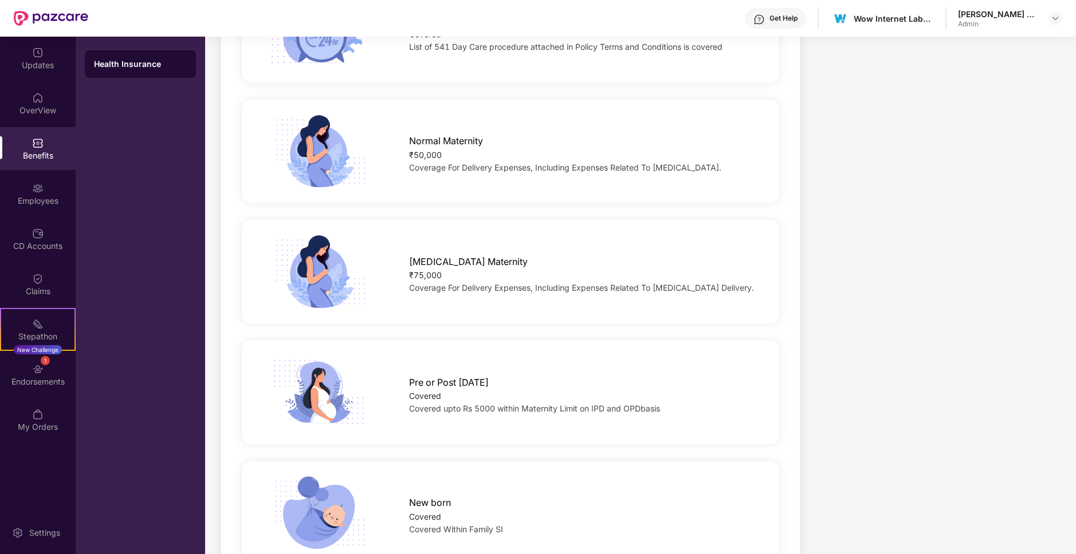
click at [456, 406] on div "Covered upto Rs 5000 within Maternity Limit on IPD and OPDbasis" at bounding box center [582, 409] width 346 height 13
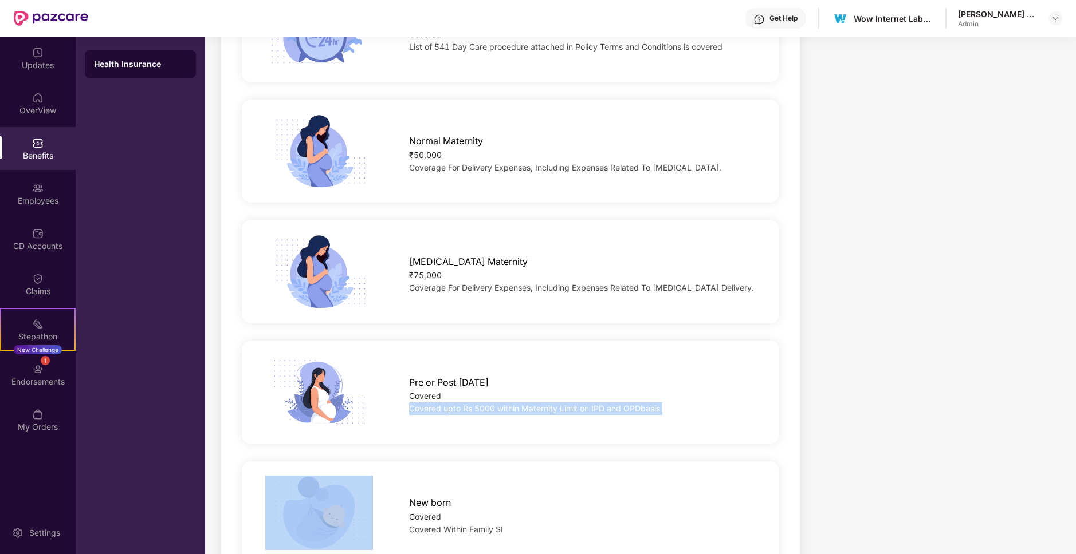
click at [456, 406] on div "Covered upto Rs 5000 within Maternity Limit on IPD and OPDbasis" at bounding box center [582, 409] width 346 height 13
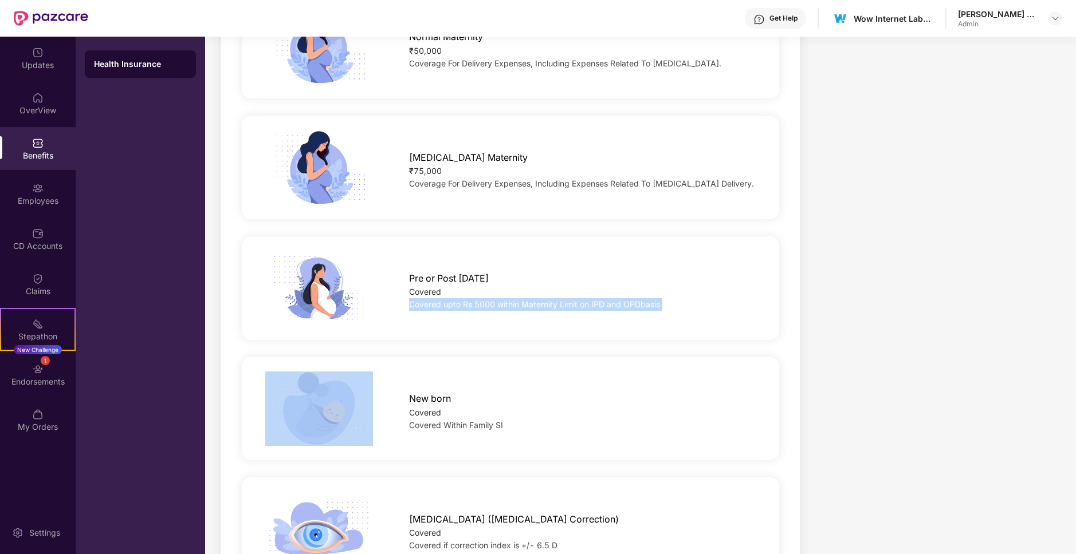
scroll to position [1394, 0]
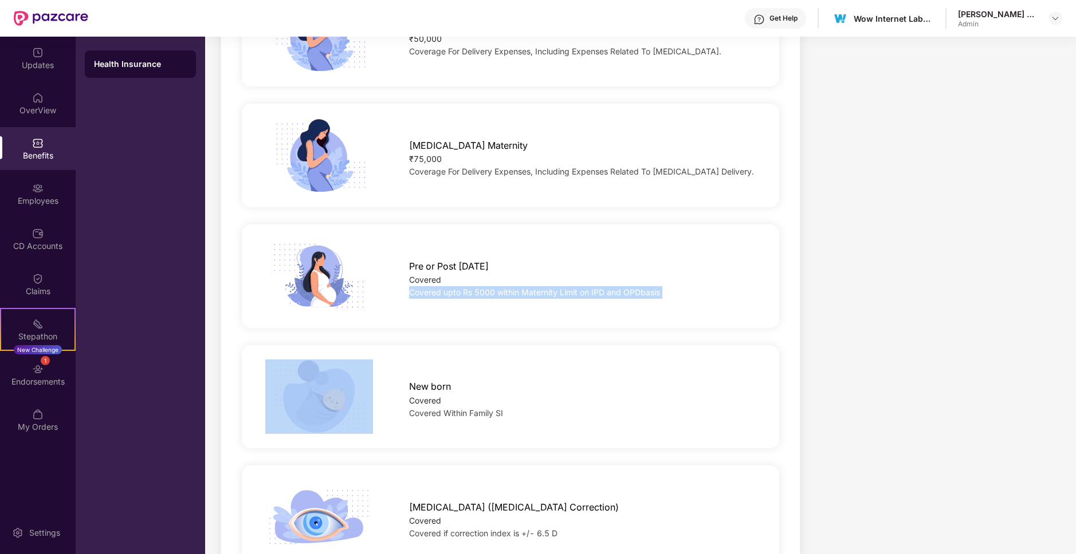
click at [455, 408] on span "Covered Within Family SI" at bounding box center [456, 413] width 94 height 10
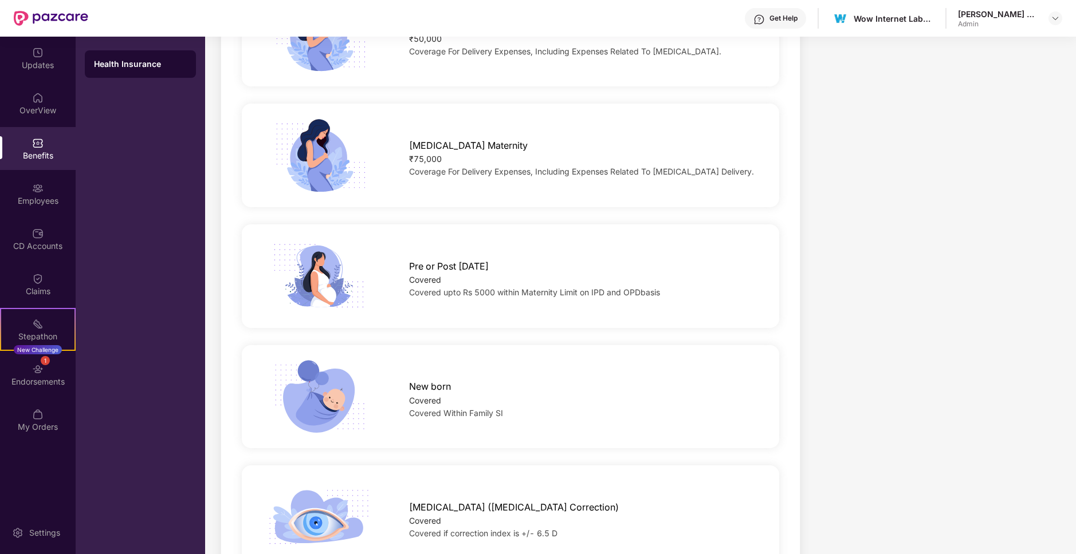
click at [455, 408] on span "Covered Within Family SI" at bounding box center [456, 413] width 94 height 10
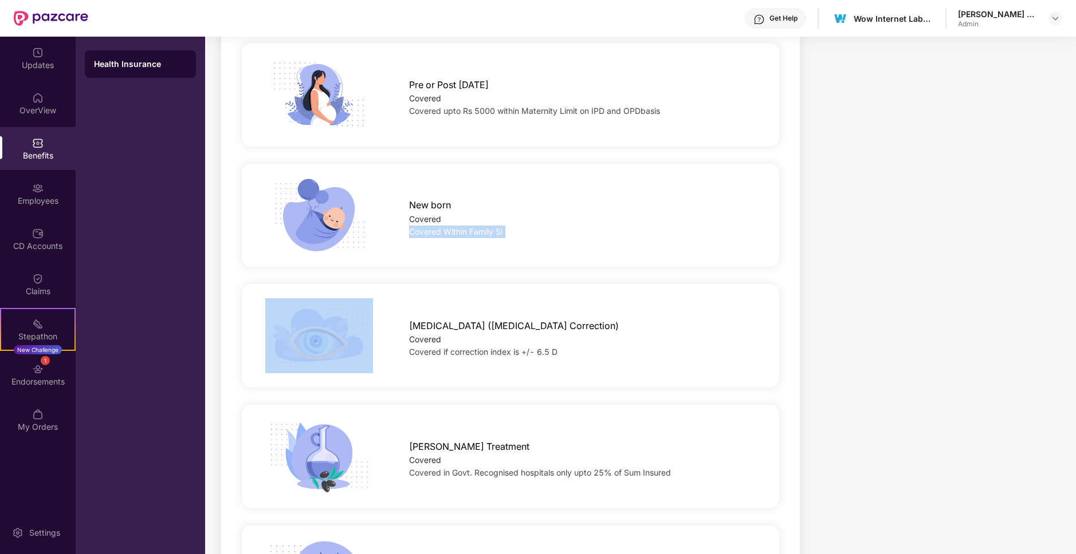
scroll to position [1583, 0]
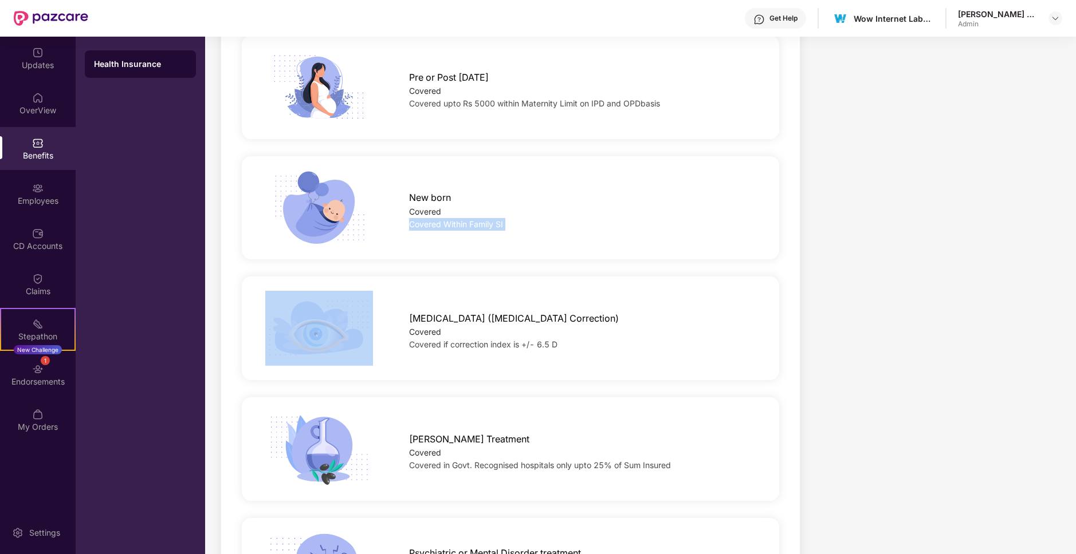
click at [474, 316] on span "[MEDICAL_DATA] ([MEDICAL_DATA] Correction)" at bounding box center [514, 319] width 210 height 14
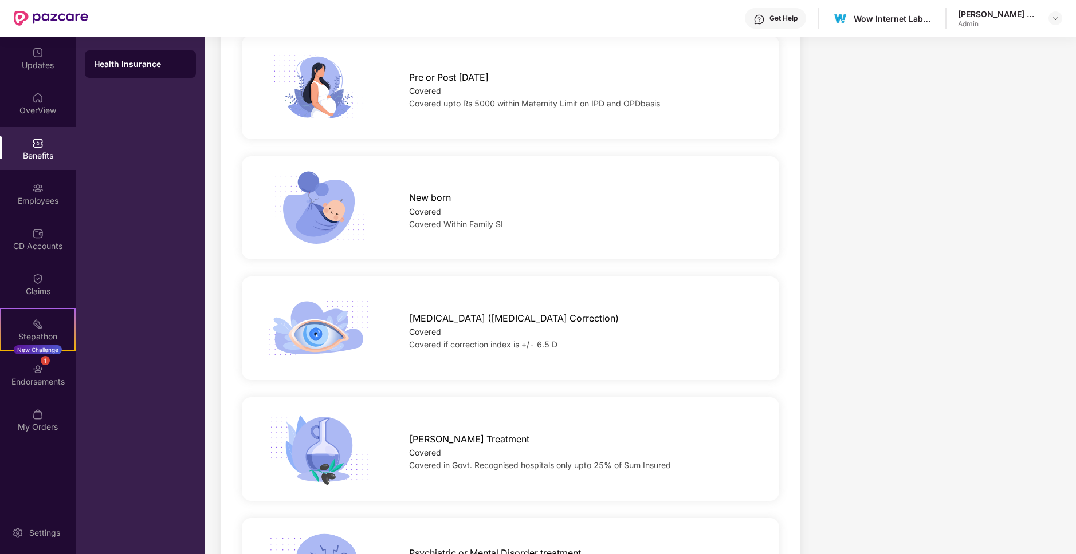
click at [474, 316] on span "[MEDICAL_DATA] ([MEDICAL_DATA] Correction)" at bounding box center [514, 319] width 210 height 14
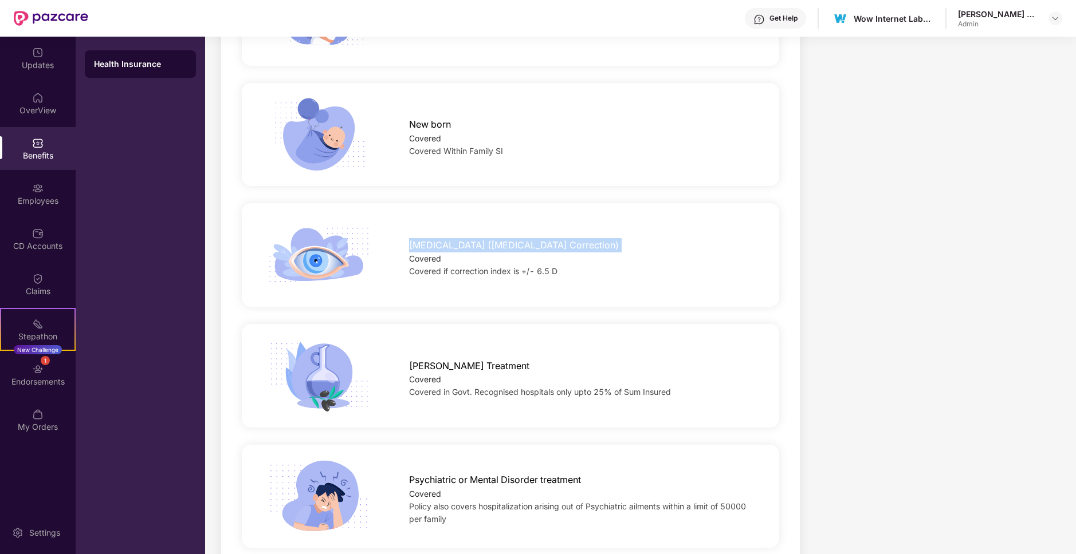
scroll to position [1661, 0]
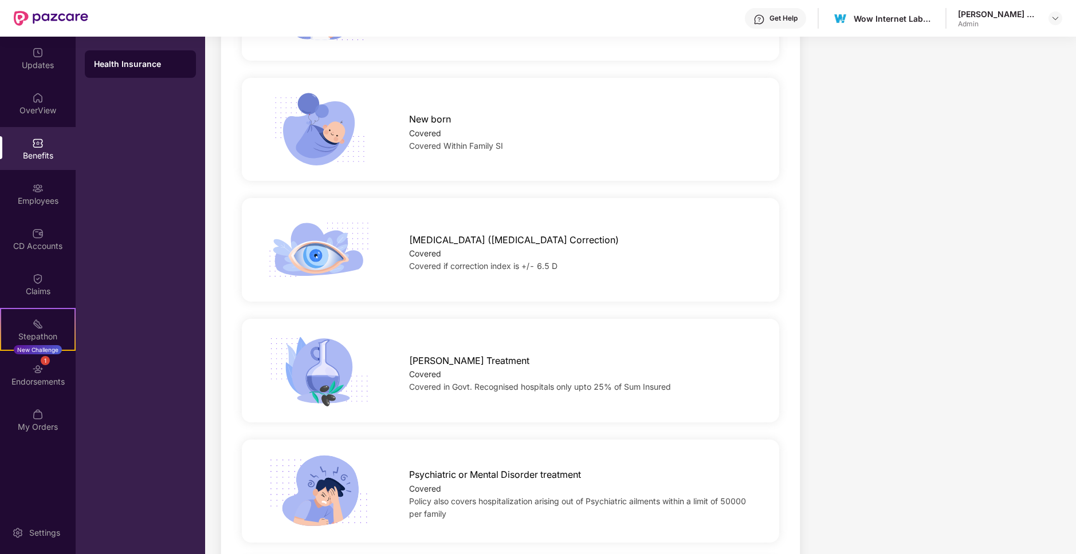
click at [476, 383] on span "Covered in Govt. Recognised hospitals only upto 25% of Sum Insured" at bounding box center [540, 387] width 262 height 10
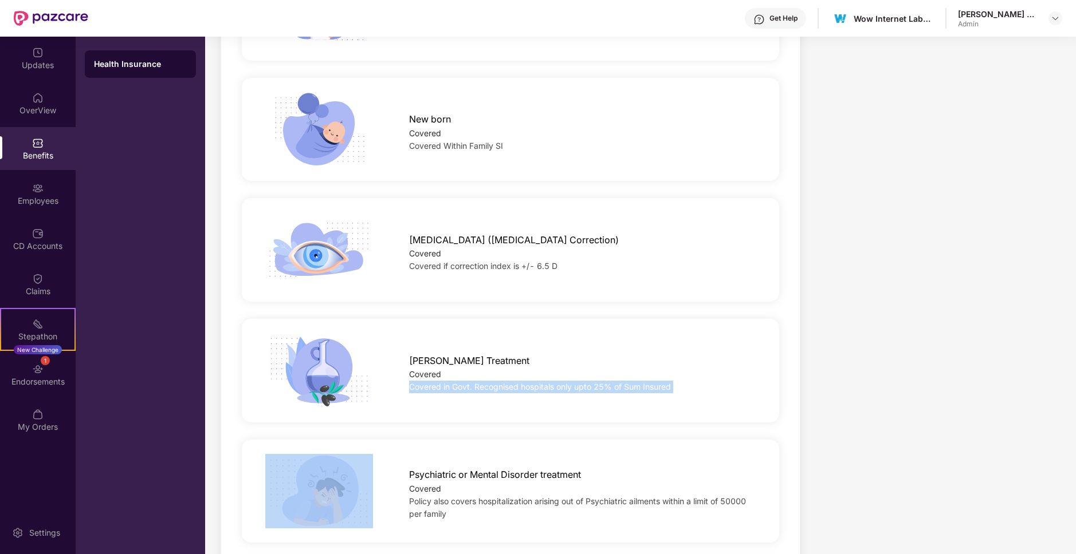
click at [476, 383] on span "Covered in Govt. Recognised hospitals only upto 25% of Sum Insured" at bounding box center [540, 387] width 262 height 10
drag, startPoint x: 476, startPoint y: 383, endPoint x: 466, endPoint y: 356, distance: 28.8
click at [466, 356] on div "[PERSON_NAME] Treatment Covered Covered in Govt. Recognised hospitals only upto…" at bounding box center [582, 370] width 383 height 45
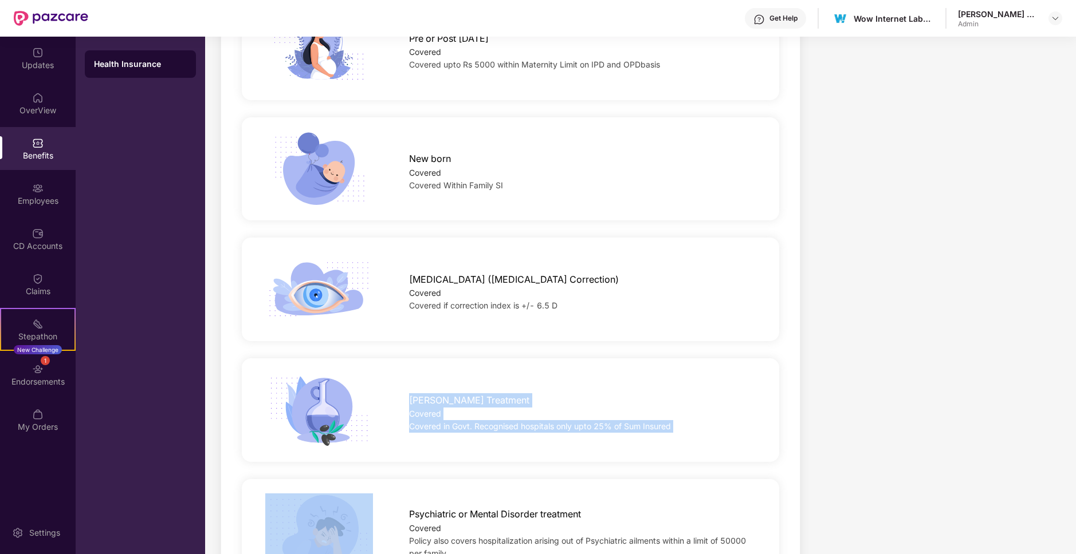
scroll to position [1620, 0]
click at [459, 302] on span "Covered if correction index is +/­- 6.5 D" at bounding box center [483, 307] width 148 height 10
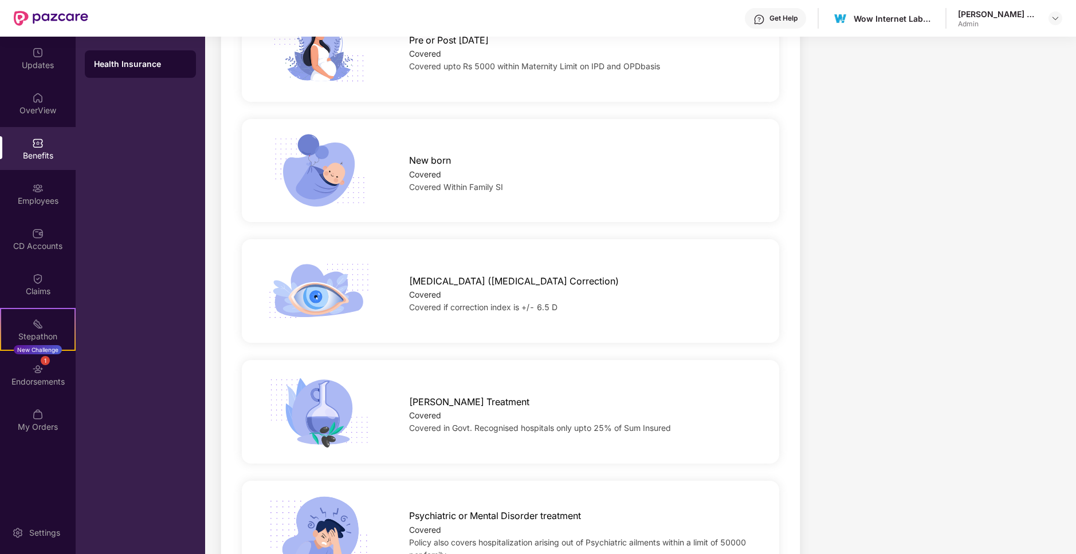
click at [459, 302] on span "Covered if correction index is +/­- 6.5 D" at bounding box center [483, 307] width 148 height 10
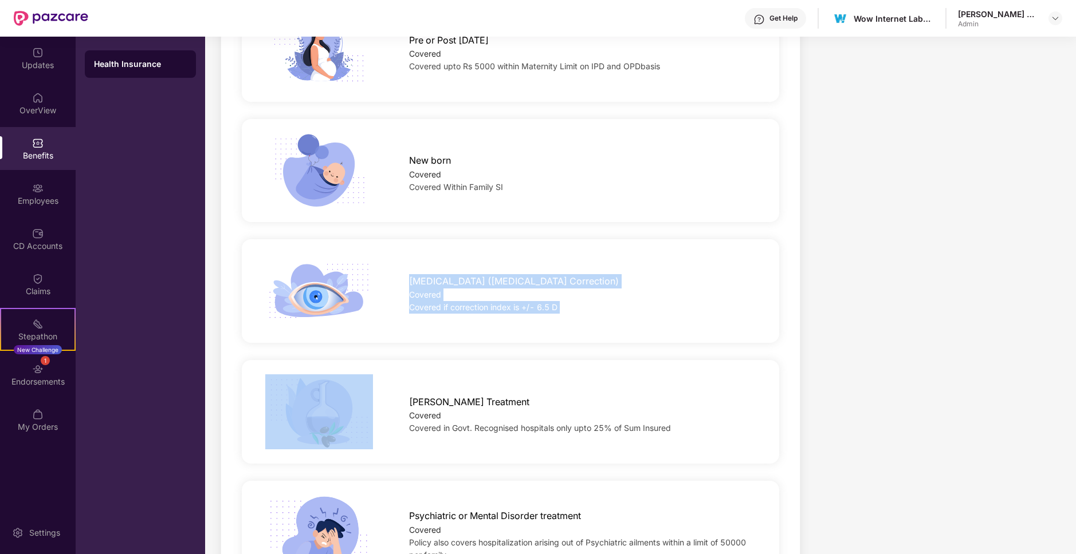
drag, startPoint x: 459, startPoint y: 301, endPoint x: 445, endPoint y: 262, distance: 41.3
click at [445, 269] on div "[MEDICAL_DATA] ([MEDICAL_DATA] Correction) Covered Covered if correction index …" at bounding box center [582, 291] width 383 height 45
click at [445, 269] on div "[MEDICAL_DATA] ([MEDICAL_DATA] Correction)" at bounding box center [582, 279] width 346 height 20
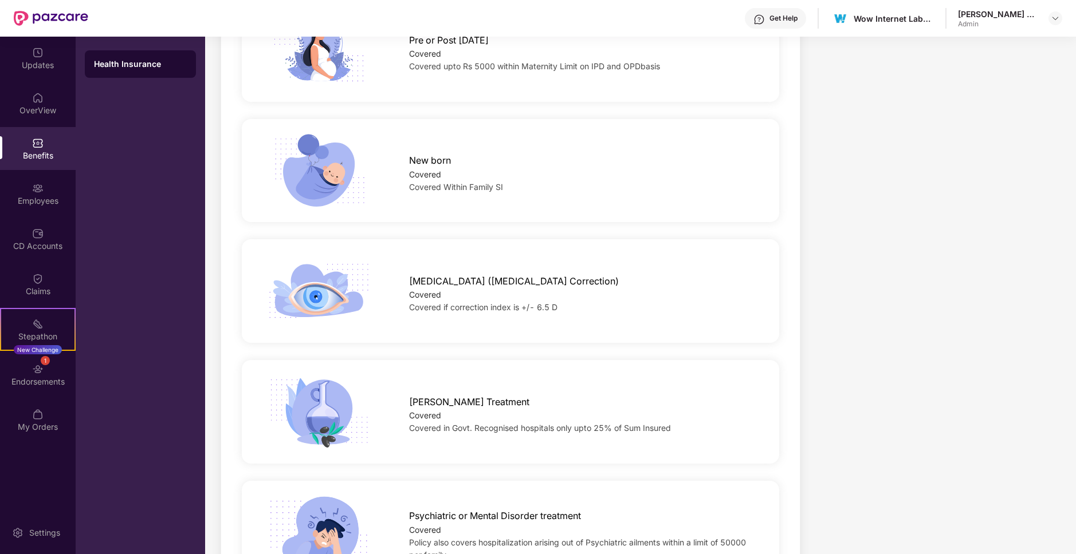
click at [445, 269] on div "[MEDICAL_DATA] ([MEDICAL_DATA] Correction)" at bounding box center [582, 279] width 346 height 20
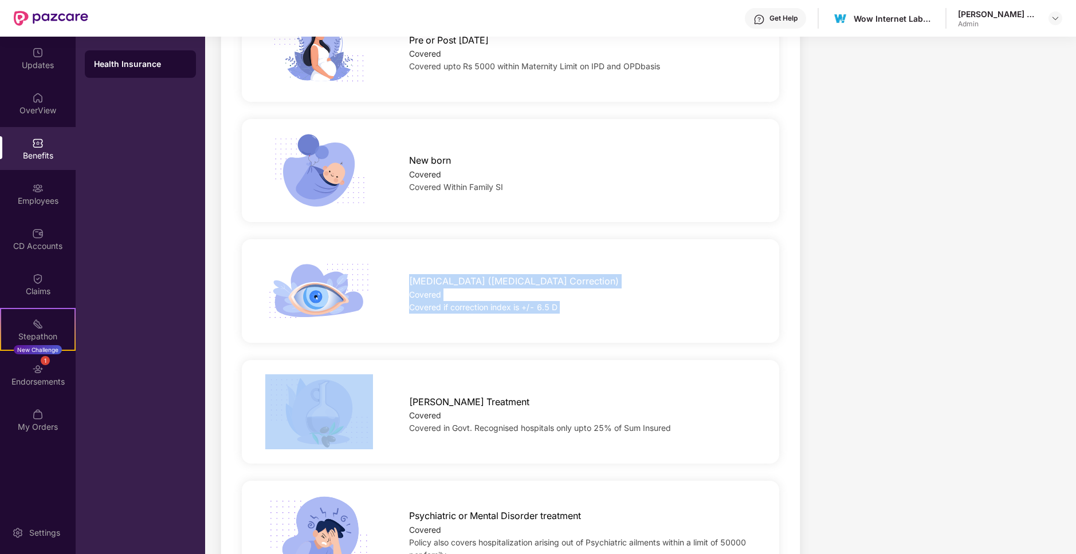
drag, startPoint x: 445, startPoint y: 262, endPoint x: 483, endPoint y: 300, distance: 53.5
click at [483, 300] on div "[MEDICAL_DATA] ([MEDICAL_DATA] Correction) Covered Covered if correction index …" at bounding box center [582, 291] width 383 height 45
click at [483, 302] on span "Covered if correction index is +/­- 6.5 D" at bounding box center [483, 307] width 148 height 10
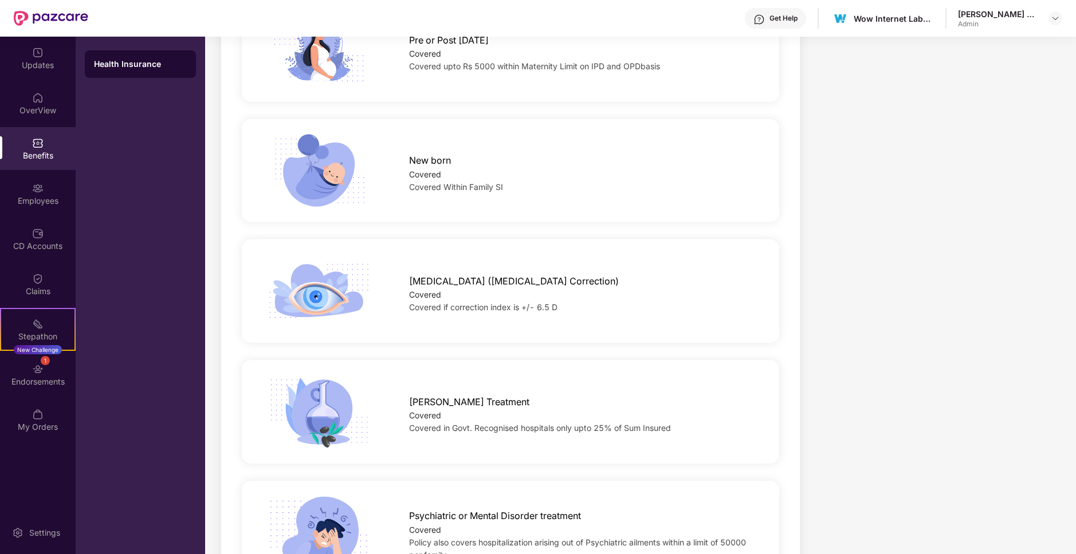
click at [483, 302] on span "Covered if correction index is +/­- 6.5 D" at bounding box center [483, 307] width 148 height 10
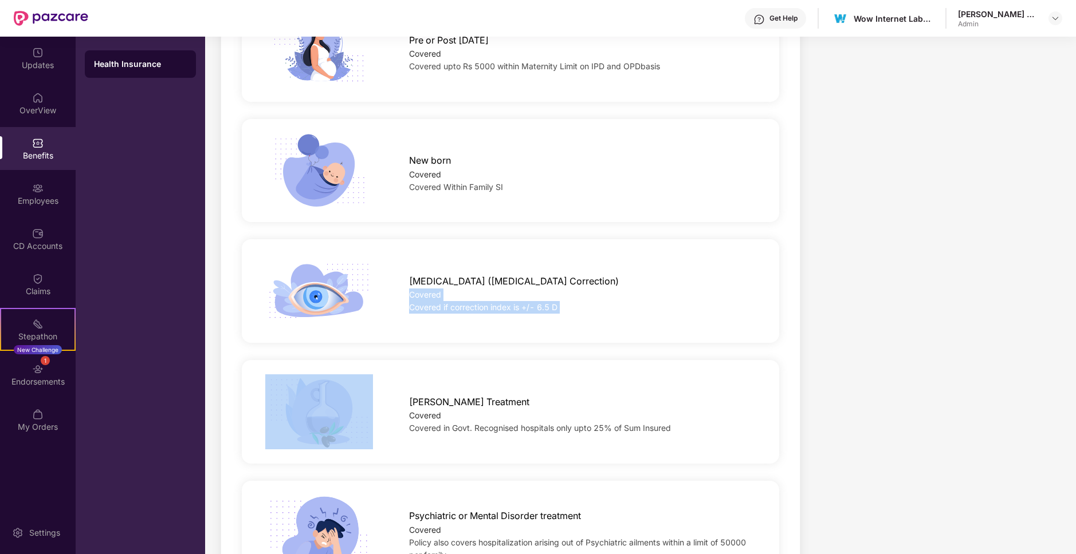
drag, startPoint x: 483, startPoint y: 300, endPoint x: 477, endPoint y: 286, distance: 15.1
click at [477, 286] on div "[MEDICAL_DATA] ([MEDICAL_DATA] Correction) Covered Covered if correction index …" at bounding box center [582, 291] width 383 height 45
click at [477, 289] on div "Covered" at bounding box center [582, 295] width 346 height 13
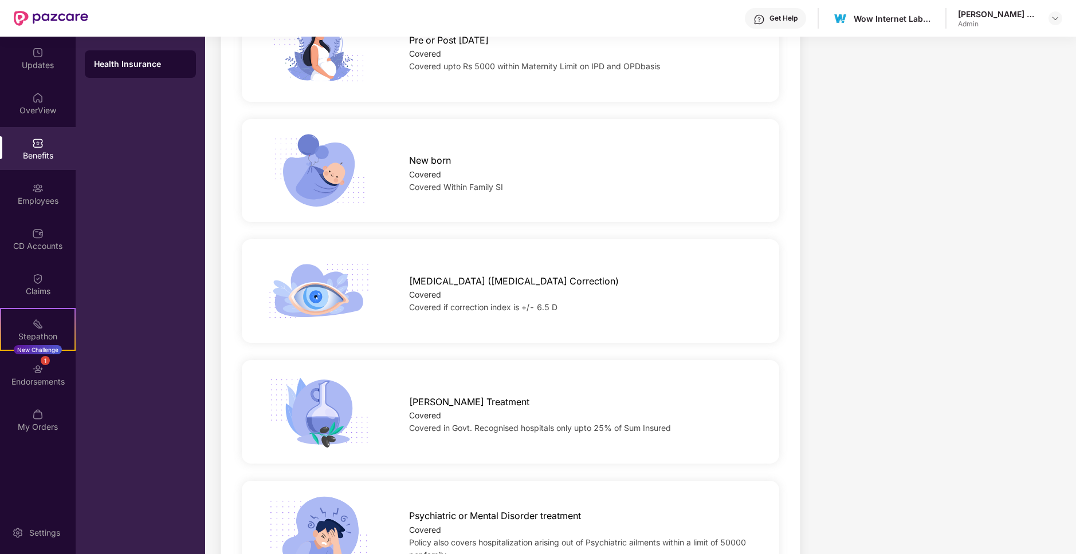
click at [477, 289] on div "Covered" at bounding box center [582, 295] width 346 height 13
click at [482, 302] on span "Covered if correction index is +/­- 6.5 D" at bounding box center [483, 307] width 148 height 10
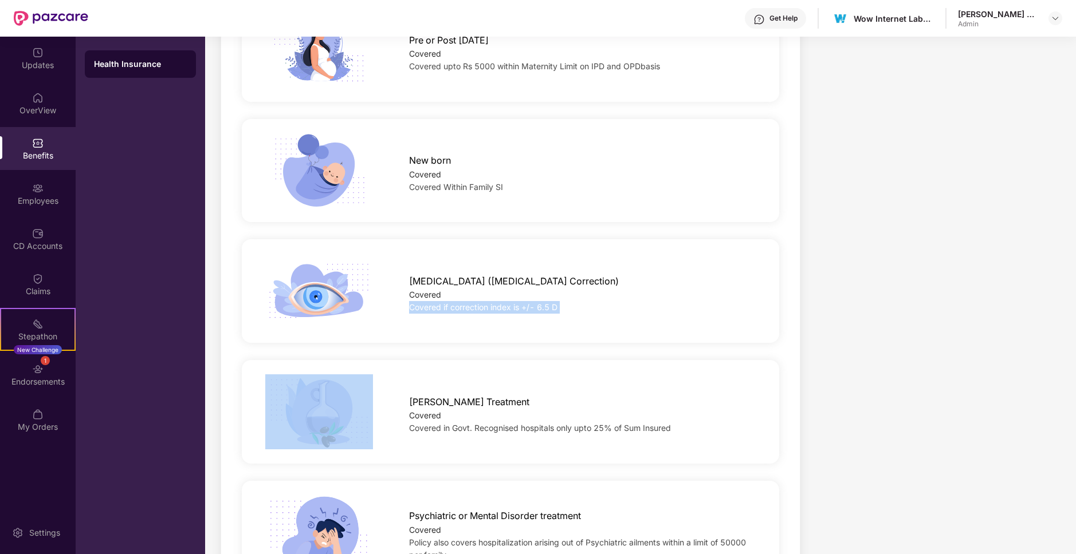
click at [523, 302] on span "Covered if correction index is +/­- 6.5 D" at bounding box center [483, 307] width 148 height 10
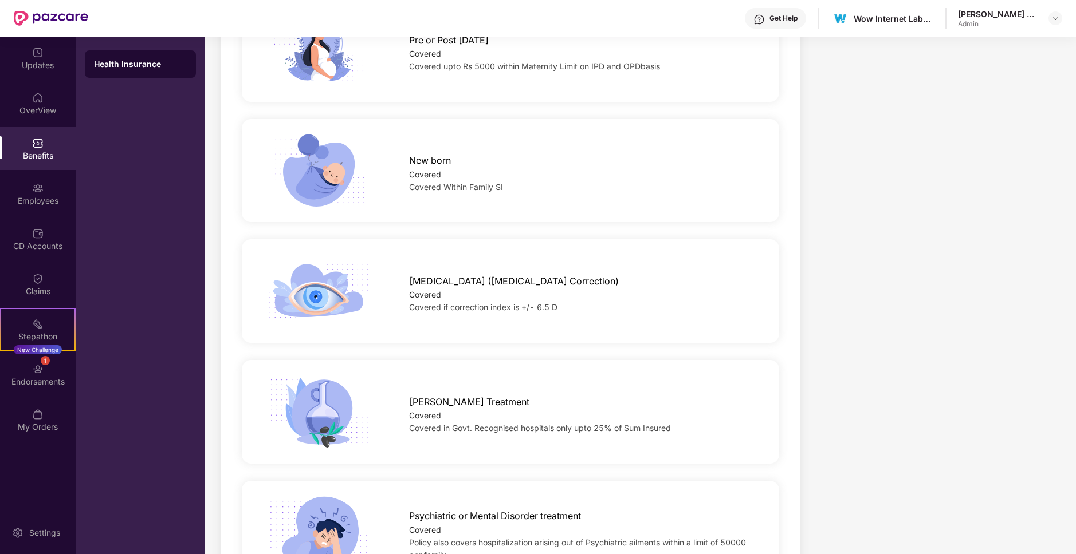
click at [523, 302] on span "Covered if correction index is +/­- 6.5 D" at bounding box center [483, 307] width 148 height 10
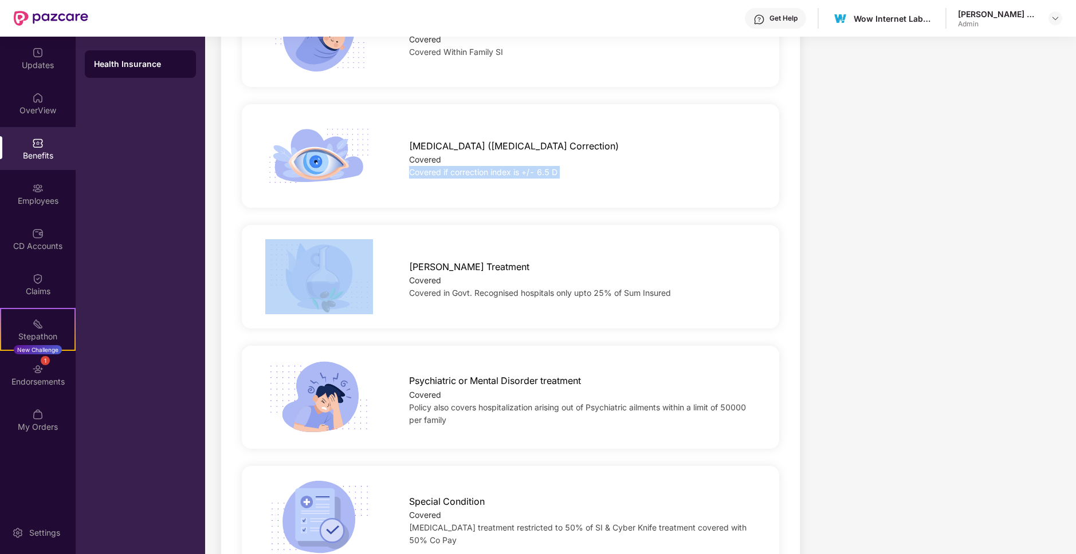
scroll to position [1755, 0]
click at [504, 380] on span "Psychiatric or Mental Disorder treatment" at bounding box center [495, 380] width 172 height 14
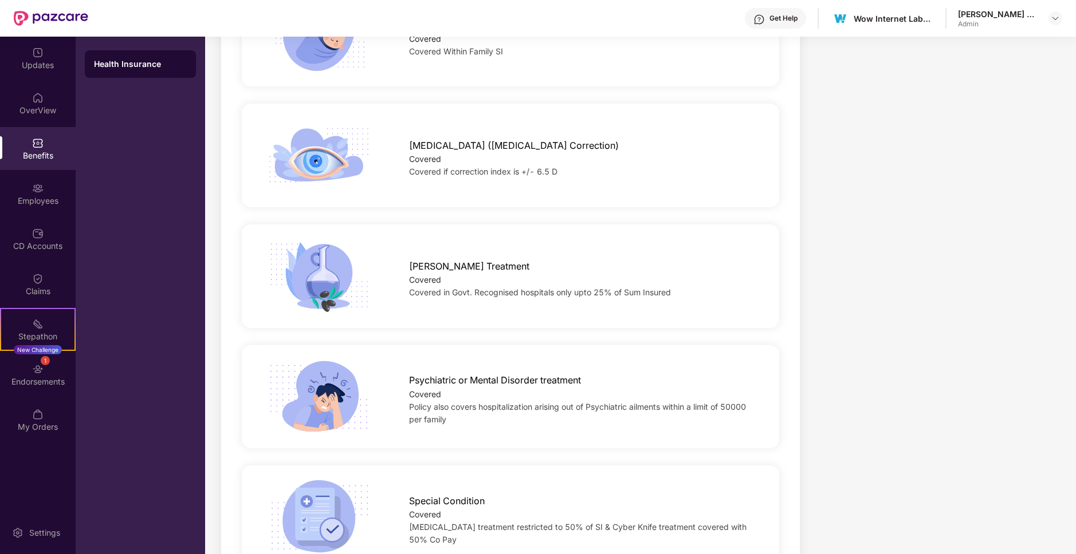
click at [504, 380] on span "Psychiatric or Mental Disorder treatment" at bounding box center [495, 380] width 172 height 14
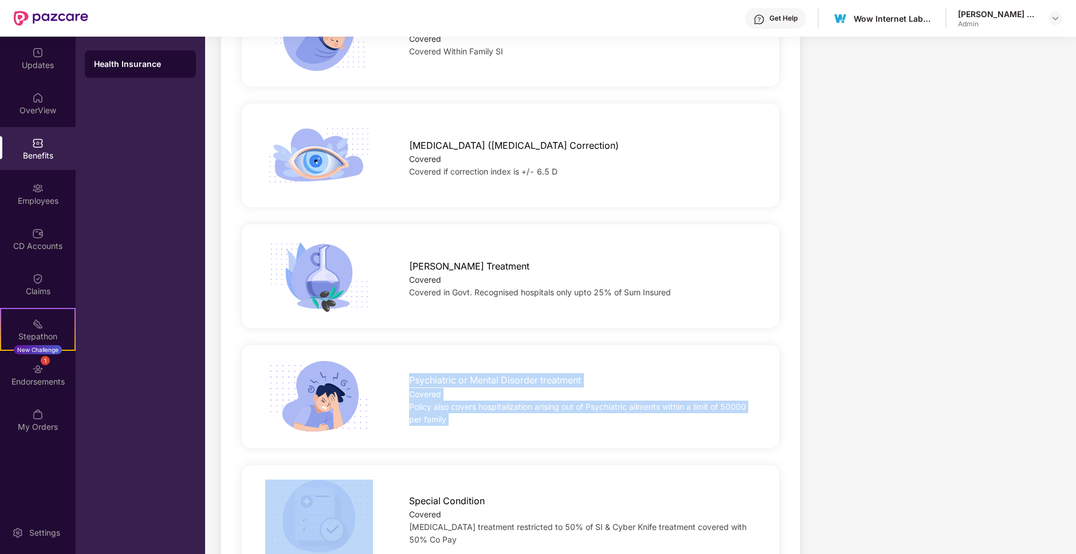
drag, startPoint x: 504, startPoint y: 380, endPoint x: 511, endPoint y: 399, distance: 20.1
click at [511, 399] on div "Psychiatric or Mental Disorder treatment Covered Policy also covers hospitaliza…" at bounding box center [582, 397] width 383 height 58
click at [511, 402] on span "Policy also covers hospitalization arising out of Psychiatric ailments within a…" at bounding box center [577, 413] width 337 height 22
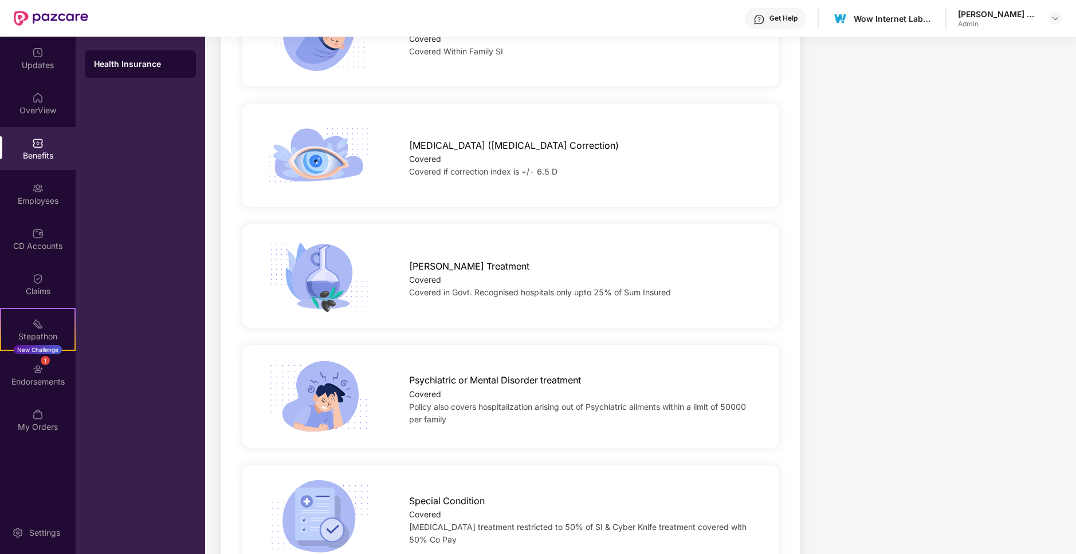
click at [511, 402] on span "Policy also covers hospitalization arising out of Psychiatric ailments within a…" at bounding box center [577, 413] width 337 height 22
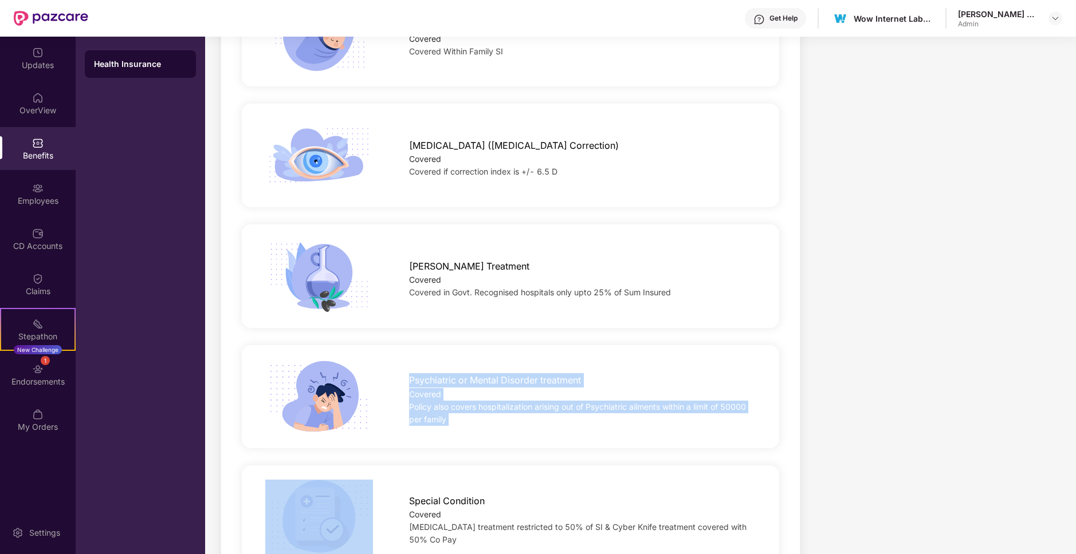
drag, startPoint x: 511, startPoint y: 399, endPoint x: 502, endPoint y: 373, distance: 26.8
click at [502, 373] on div "Psychiatric or Mental Disorder treatment Covered Policy also covers hospitaliza…" at bounding box center [582, 397] width 383 height 58
click at [502, 373] on span "Psychiatric or Mental Disorder treatment" at bounding box center [495, 380] width 172 height 14
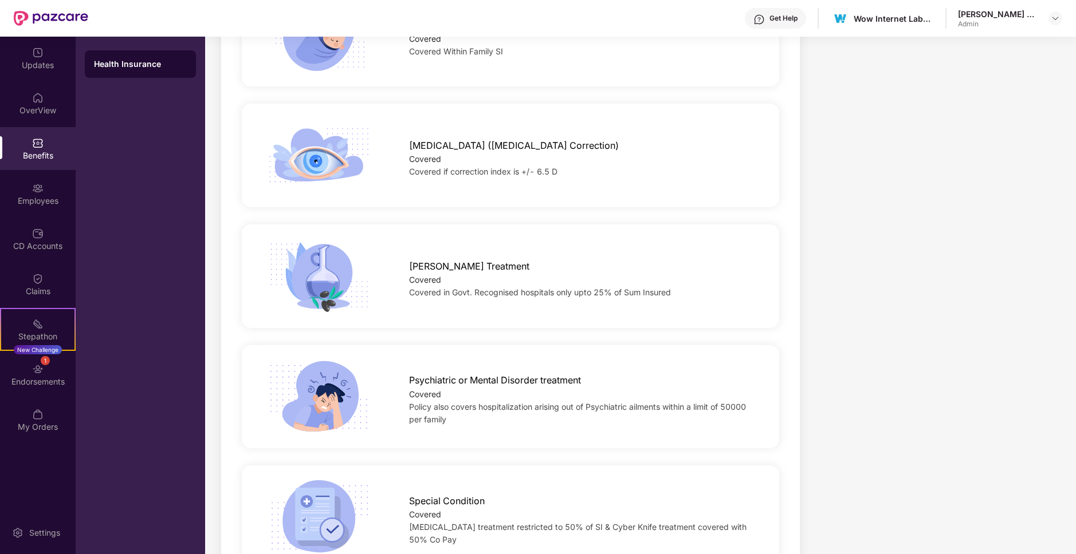
click at [502, 373] on span "Psychiatric or Mental Disorder treatment" at bounding box center [495, 380] width 172 height 14
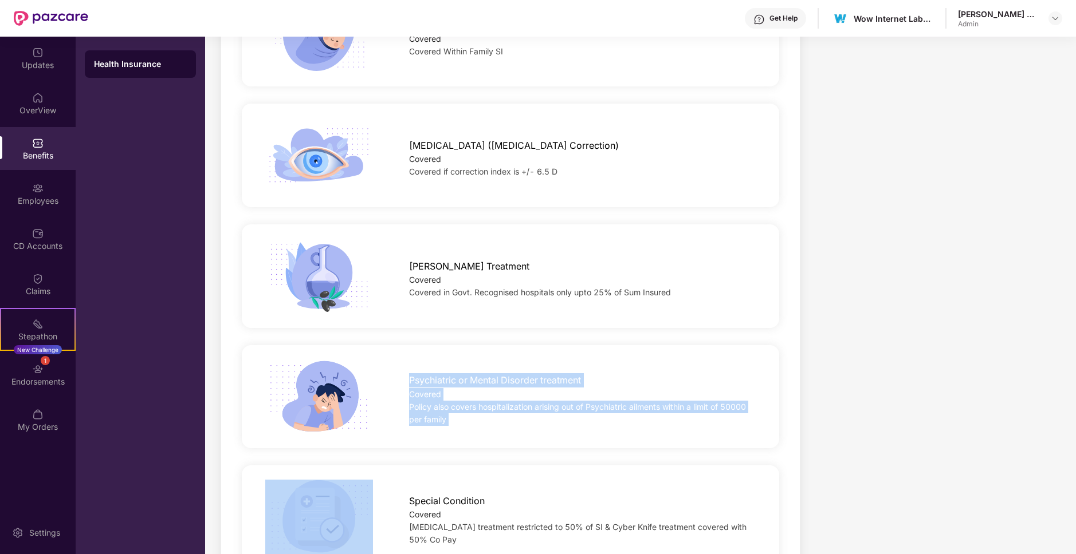
drag, startPoint x: 502, startPoint y: 373, endPoint x: 515, endPoint y: 406, distance: 34.9
click at [515, 406] on div "Psychiatric or Mental Disorder treatment Covered Policy also covers hospitaliza…" at bounding box center [582, 397] width 383 height 58
click at [515, 406] on div "Policy also covers hospitalization arising out of Psychiatric ailments within a…" at bounding box center [582, 413] width 346 height 25
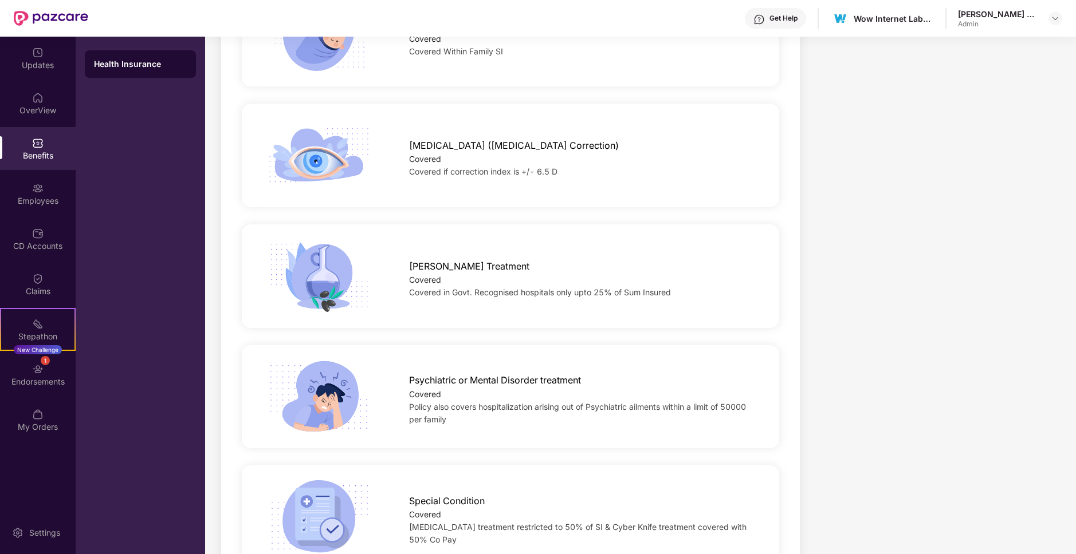
click at [515, 406] on div "Policy also covers hospitalization arising out of Psychiatric ailments within a…" at bounding box center [582, 413] width 346 height 25
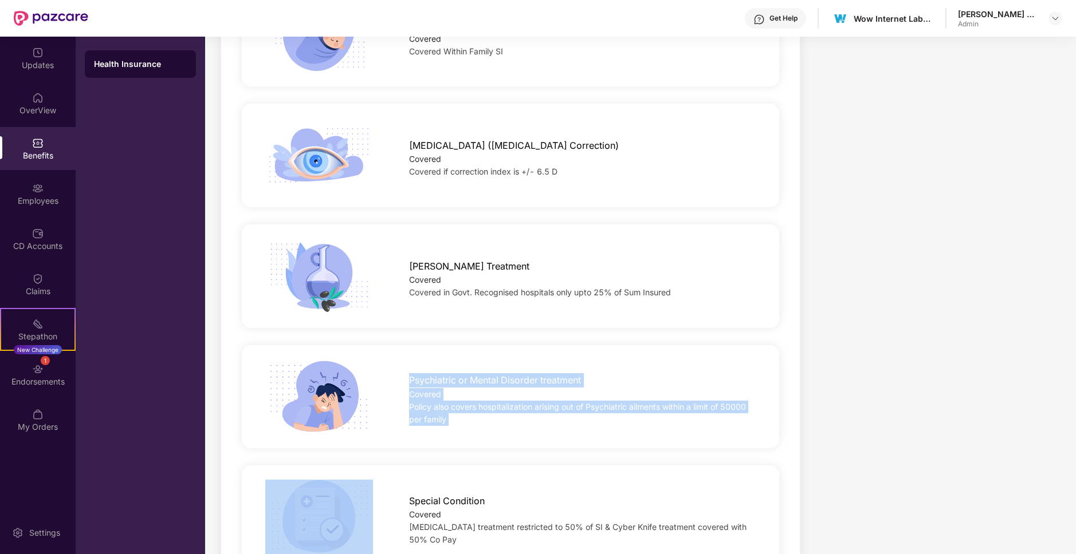
drag, startPoint x: 515, startPoint y: 406, endPoint x: 515, endPoint y: 357, distance: 48.1
click at [515, 360] on div "Psychiatric or Mental Disorder treatment Covered Policy also covers hospitaliza…" at bounding box center [510, 397] width 574 height 75
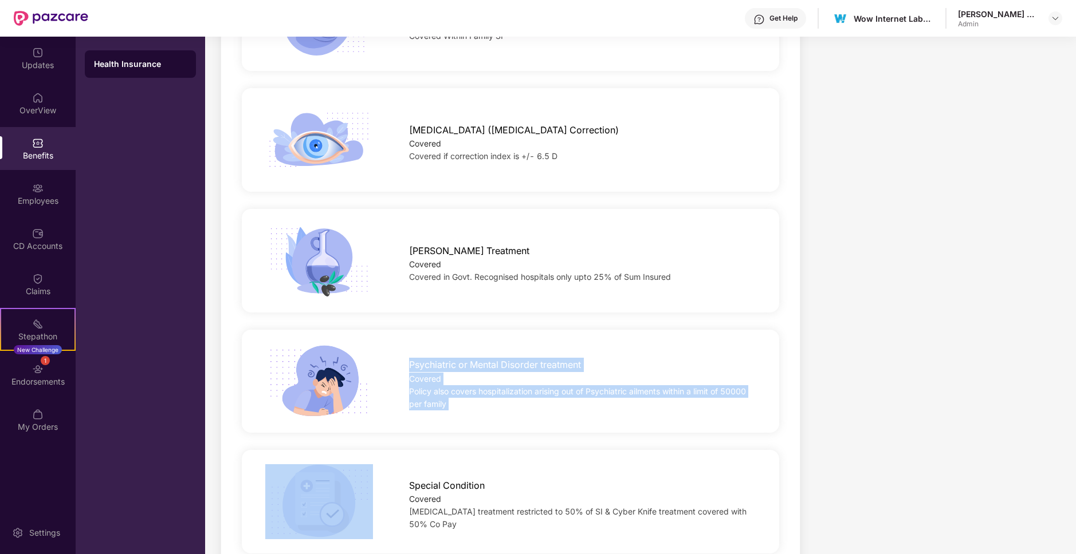
scroll to position [1773, 0]
click at [515, 357] on span "Psychiatric or Mental Disorder treatment" at bounding box center [495, 363] width 172 height 14
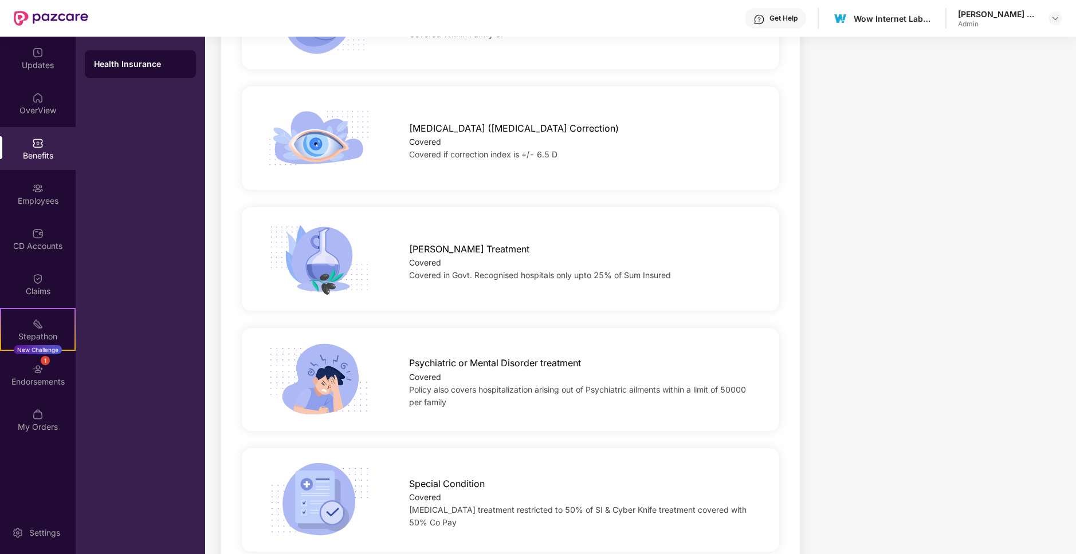
click at [515, 357] on span "Psychiatric or Mental Disorder treatment" at bounding box center [495, 363] width 172 height 14
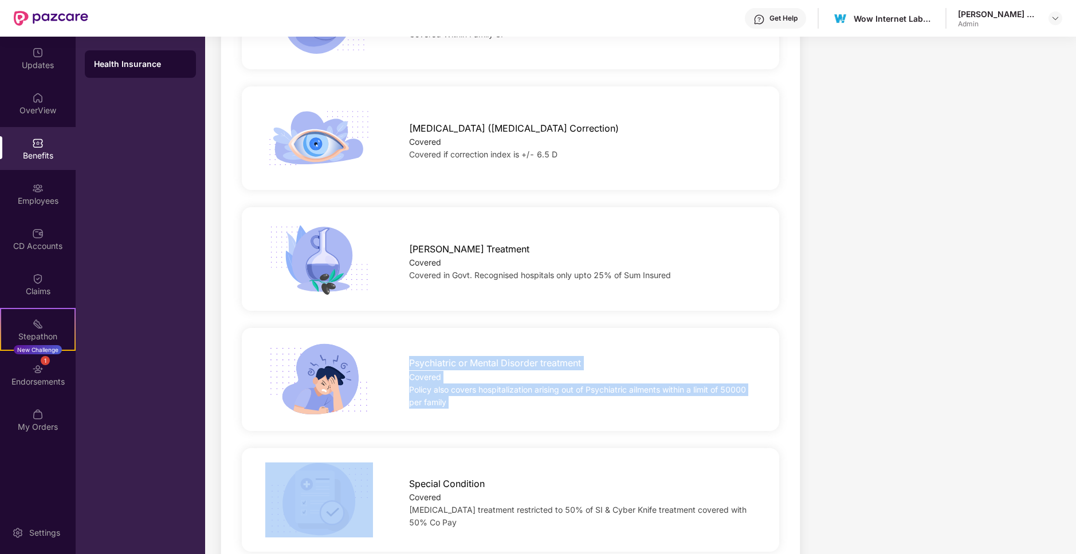
drag, startPoint x: 515, startPoint y: 357, endPoint x: 526, endPoint y: 387, distance: 31.9
click at [526, 387] on div "Psychiatric or Mental Disorder treatment Covered Policy also covers hospitaliza…" at bounding box center [582, 380] width 383 height 58
click at [526, 387] on div "Policy also covers hospitalization arising out of Psychiatric ailments within a…" at bounding box center [582, 396] width 346 height 25
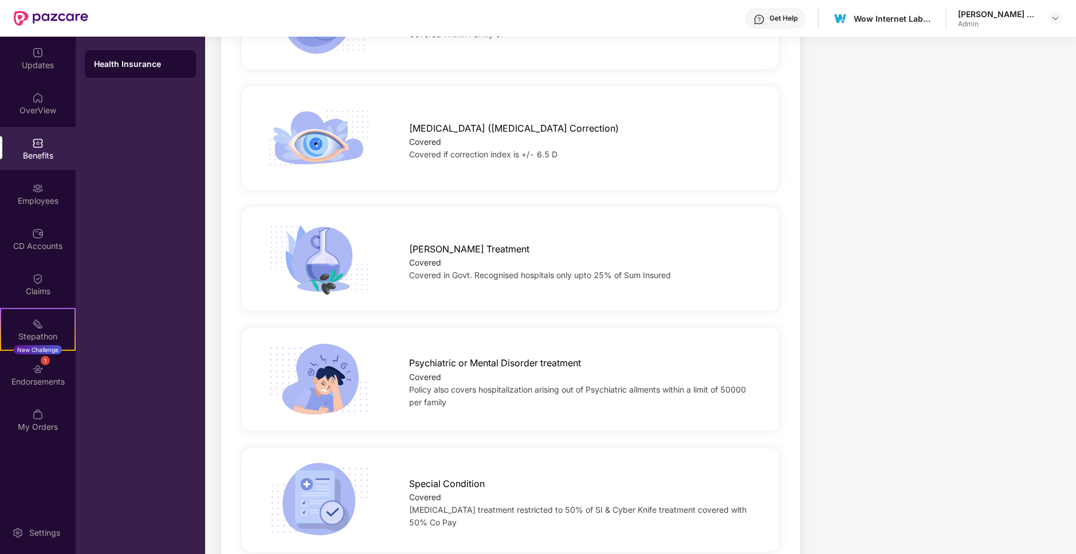
click at [526, 387] on div "Policy also covers hospitalization arising out of Psychiatric ailments within a…" at bounding box center [582, 396] width 346 height 25
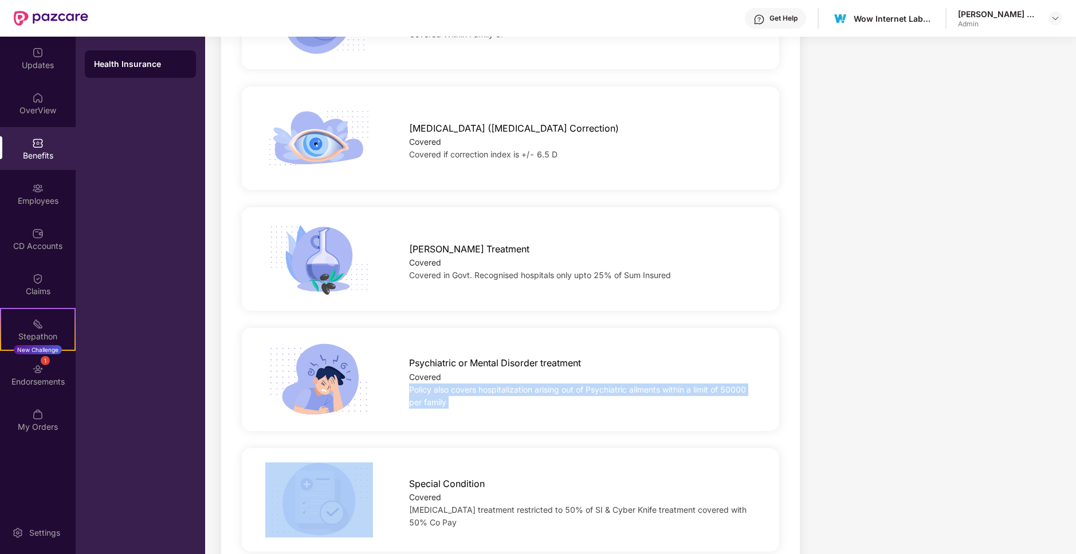
click at [526, 387] on div "Policy also covers hospitalization arising out of Psychiatric ailments within a…" at bounding box center [582, 396] width 346 height 25
drag, startPoint x: 526, startPoint y: 387, endPoint x: 525, endPoint y: 357, distance: 29.8
click at [525, 357] on div "Psychiatric or Mental Disorder treatment Covered Policy also covers hospitaliza…" at bounding box center [582, 380] width 383 height 58
click at [525, 357] on span "Psychiatric or Mental Disorder treatment" at bounding box center [495, 363] width 172 height 14
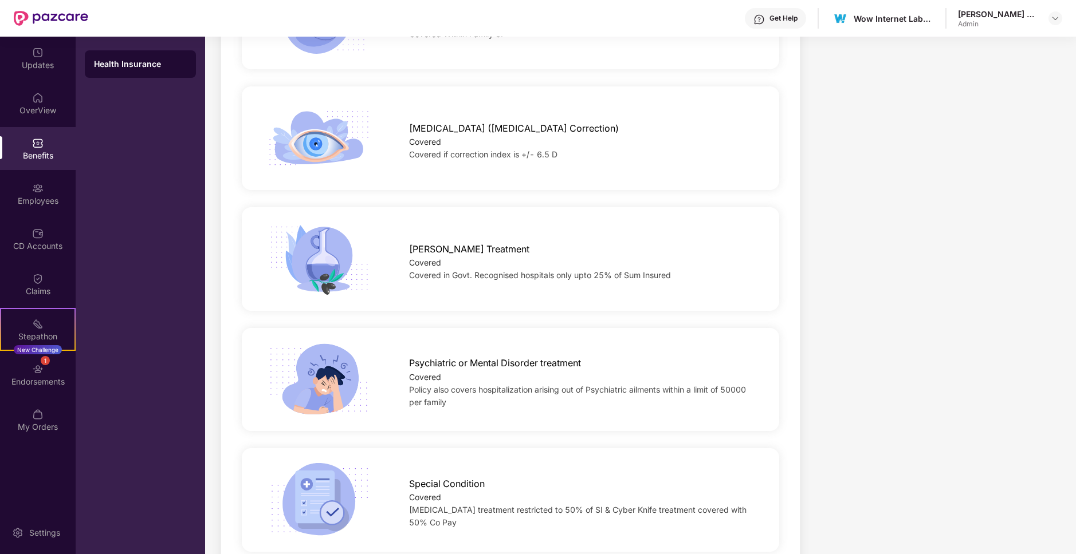
click at [525, 357] on span "Psychiatric or Mental Disorder treatment" at bounding box center [495, 363] width 172 height 14
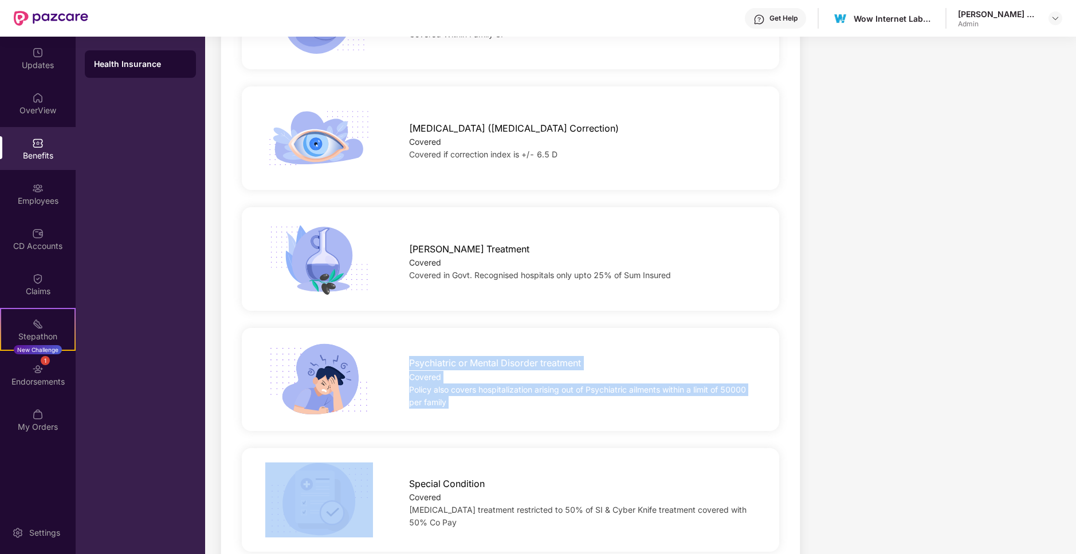
drag, startPoint x: 525, startPoint y: 357, endPoint x: 542, endPoint y: 387, distance: 33.6
click at [542, 387] on div "Psychiatric or Mental Disorder treatment Covered Policy also covers hospitaliza…" at bounding box center [582, 380] width 383 height 58
click at [542, 387] on div "Policy also covers hospitalization arising out of Psychiatric ailments within a…" at bounding box center [582, 396] width 346 height 25
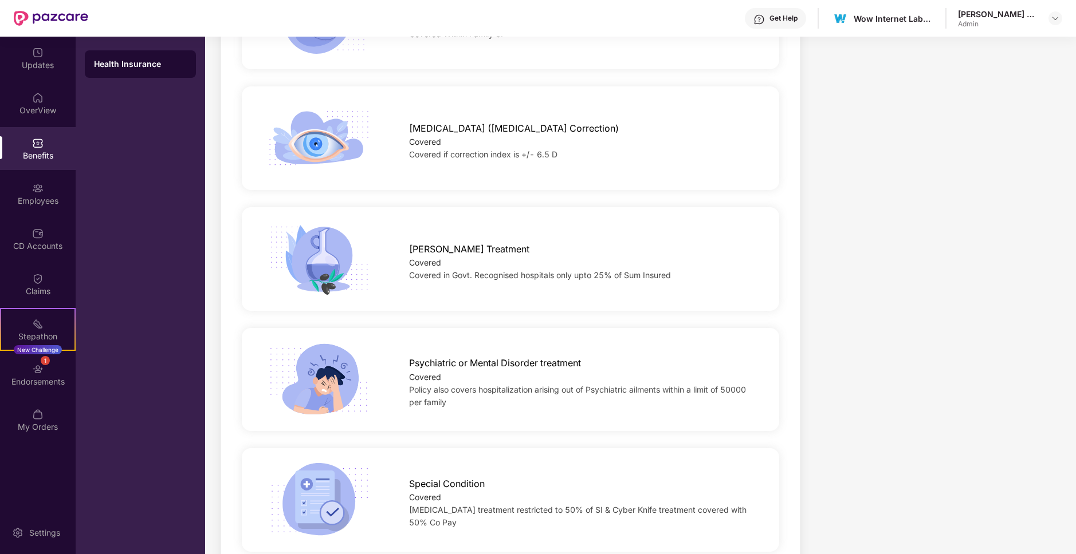
click at [542, 387] on div "Policy also covers hospitalization arising out of Psychiatric ailments within a…" at bounding box center [582, 396] width 346 height 25
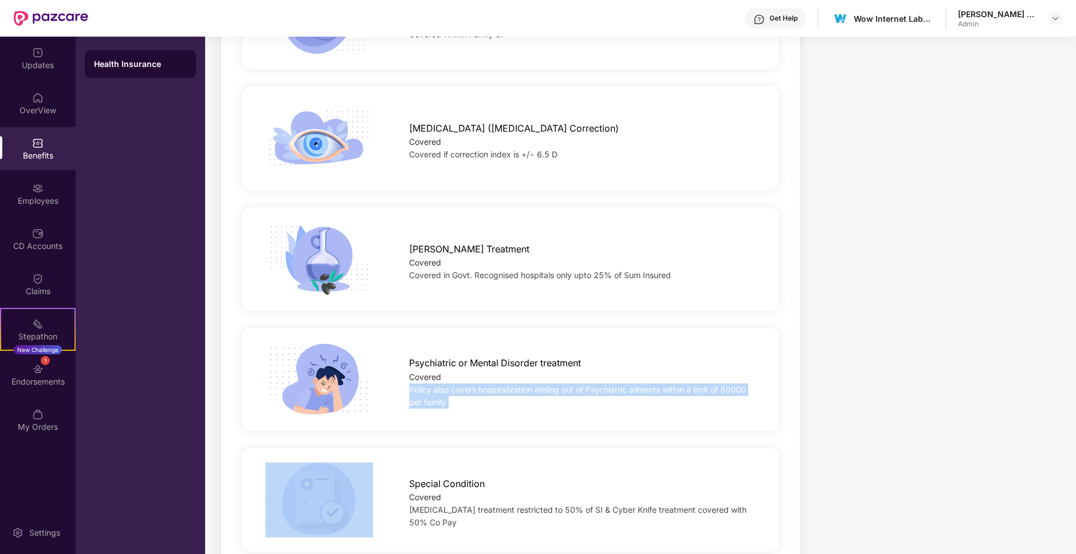
click at [649, 386] on span "Policy also covers hospitalization arising out of Psychiatric ailments within a…" at bounding box center [577, 396] width 337 height 22
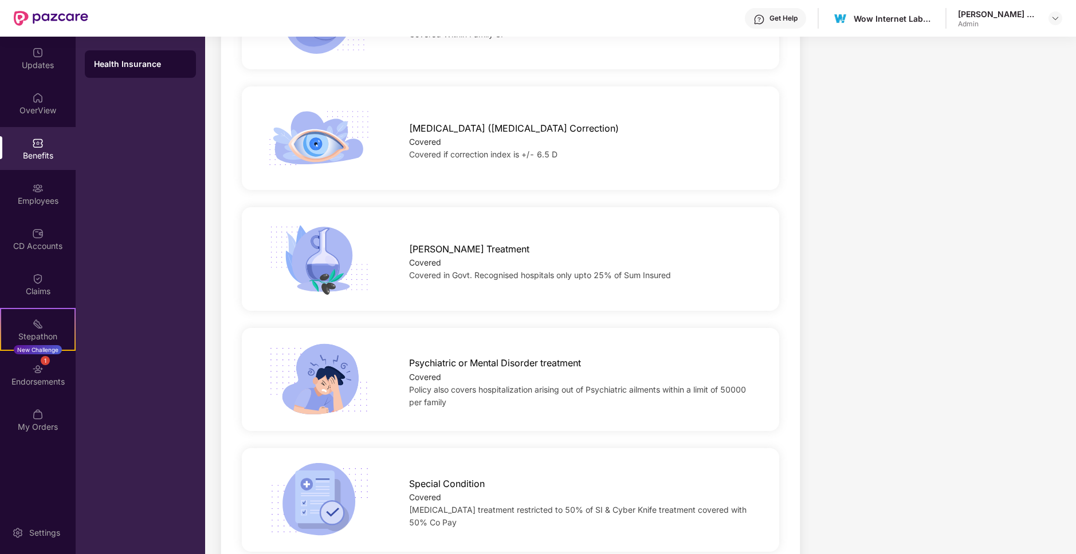
click at [649, 386] on span "Policy also covers hospitalization arising out of Psychiatric ailments within a…" at bounding box center [577, 396] width 337 height 22
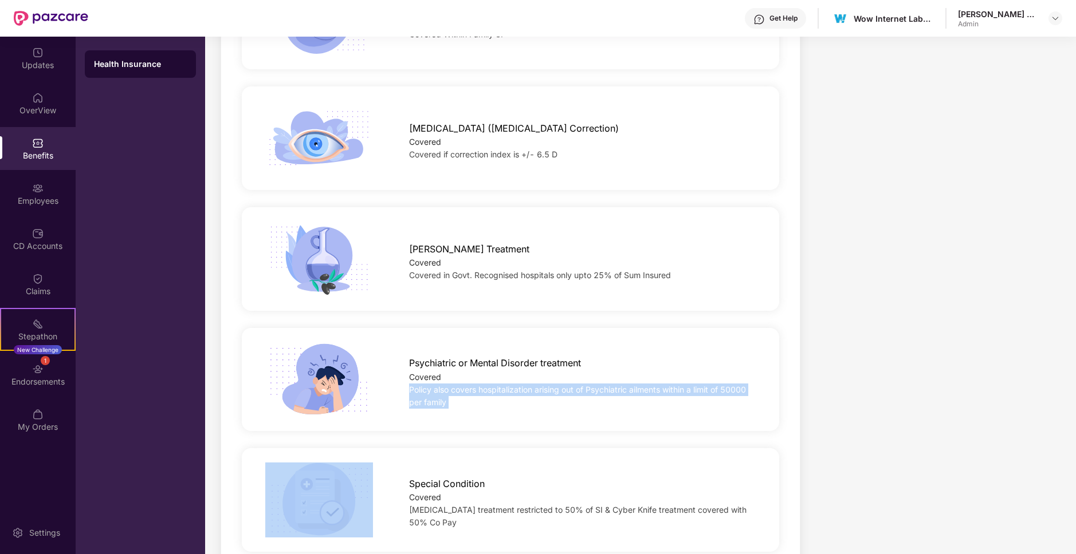
click at [667, 385] on span "Policy also covers hospitalization arising out of Psychiatric ailments within a…" at bounding box center [577, 396] width 337 height 22
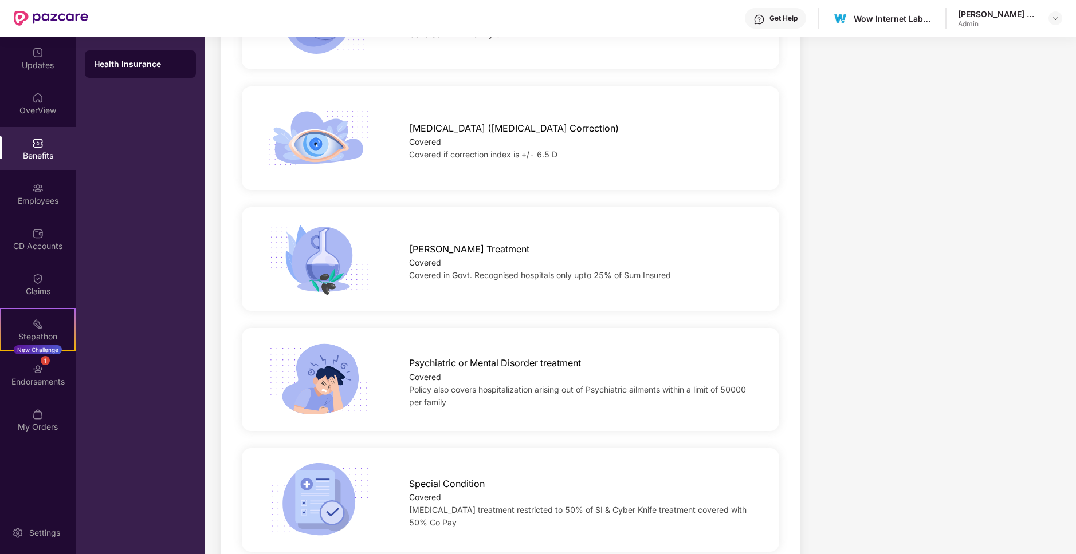
click at [667, 385] on span "Policy also covers hospitalization arising out of Psychiatric ailments within a…" at bounding box center [577, 396] width 337 height 22
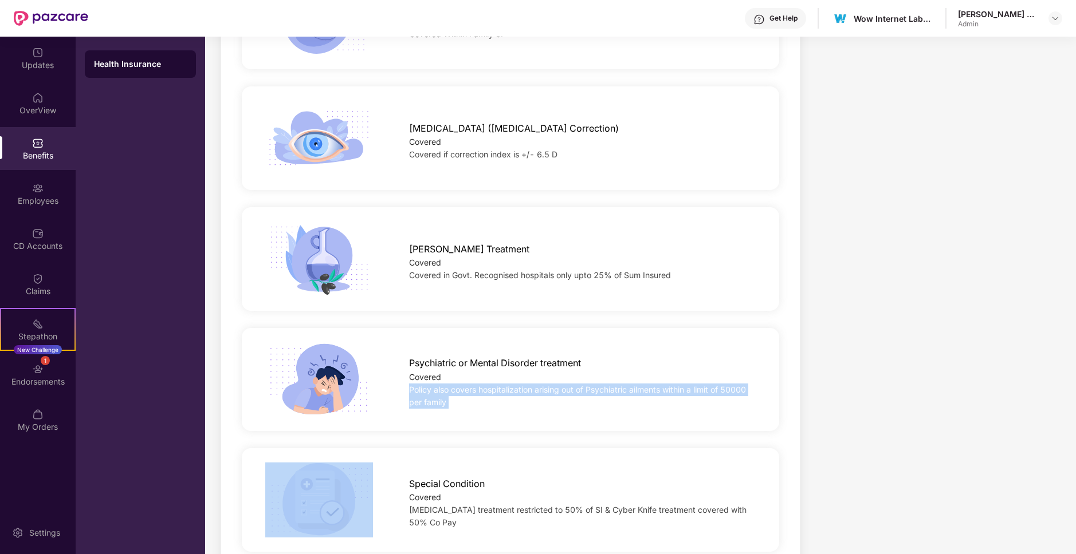
click at [667, 385] on span "Policy also covers hospitalization arising out of Psychiatric ailments within a…" at bounding box center [577, 396] width 337 height 22
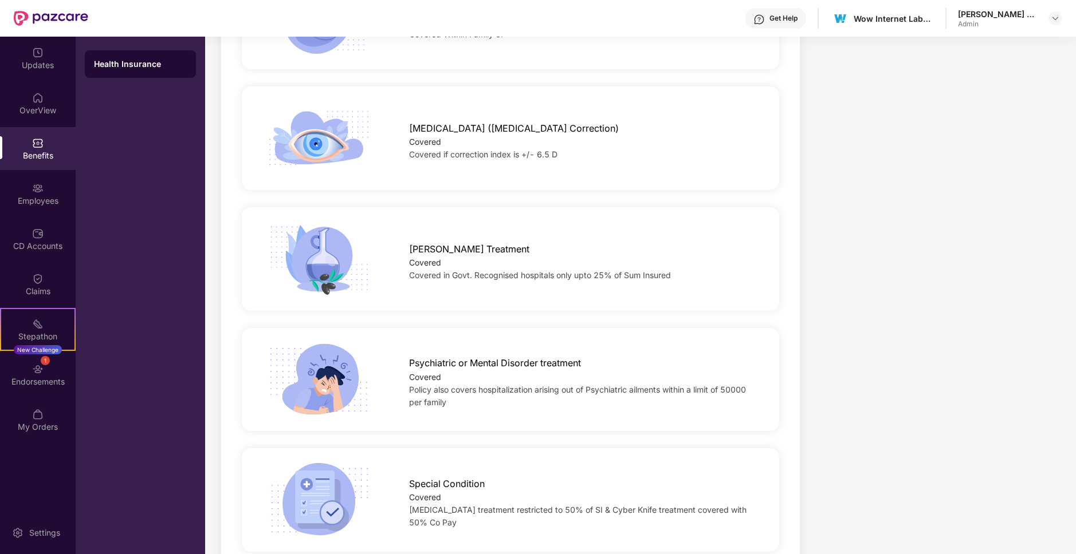
click at [667, 385] on span "Policy also covers hospitalization arising out of Psychiatric ailments within a…" at bounding box center [577, 396] width 337 height 22
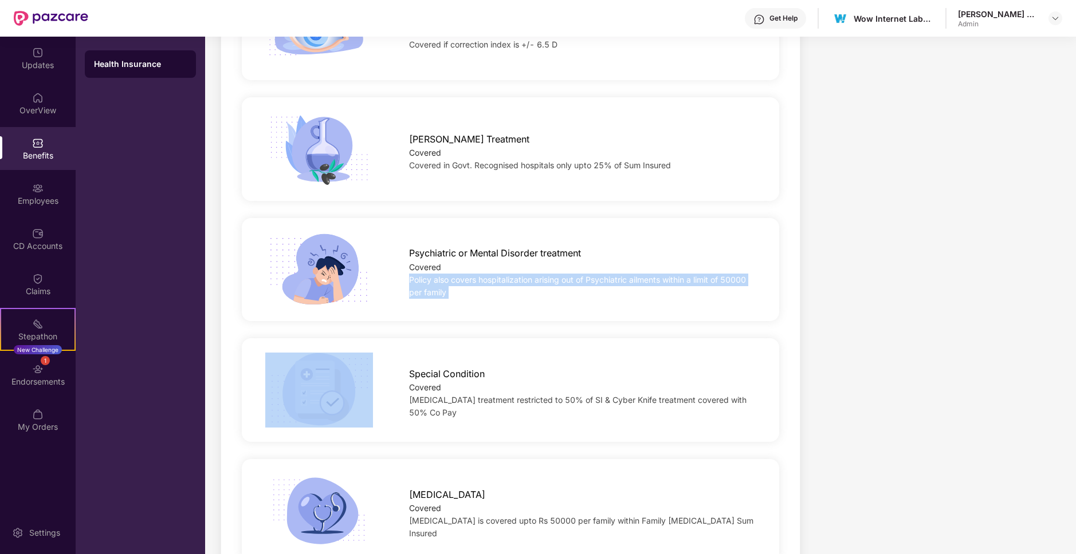
scroll to position [1886, 0]
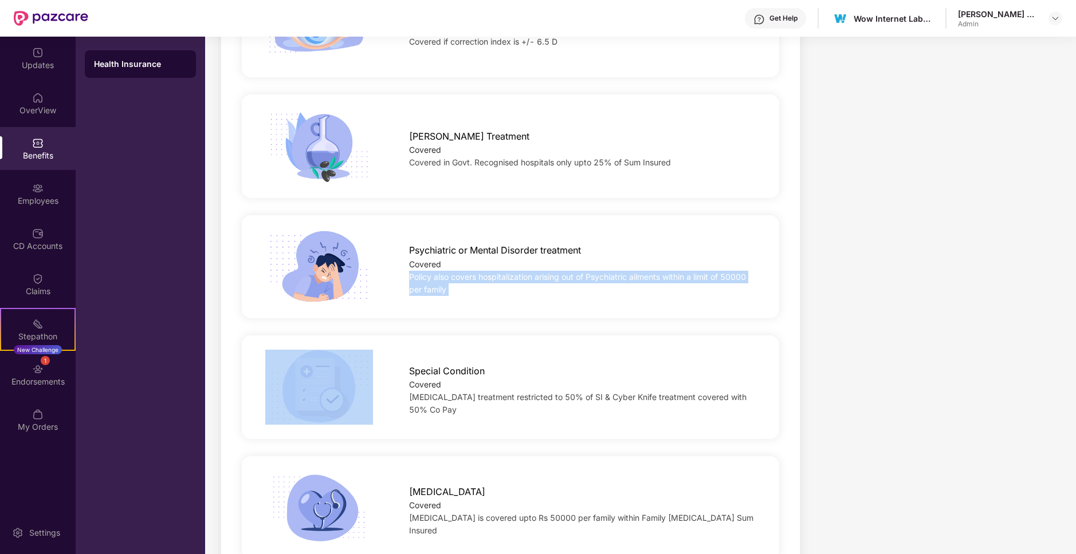
click at [504, 359] on div "Special Condition" at bounding box center [582, 369] width 346 height 20
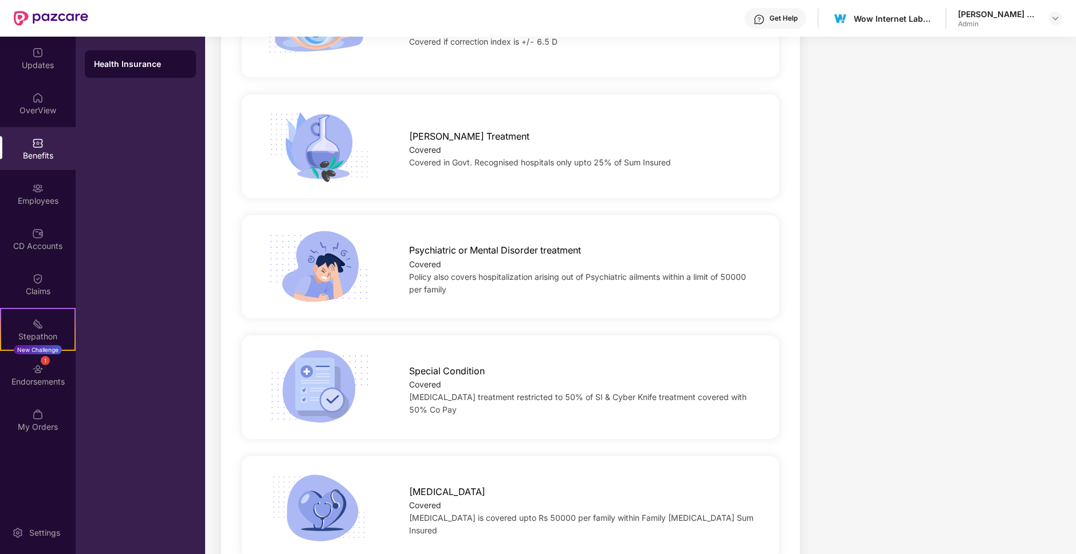
click at [504, 359] on div "Special Condition" at bounding box center [582, 369] width 346 height 20
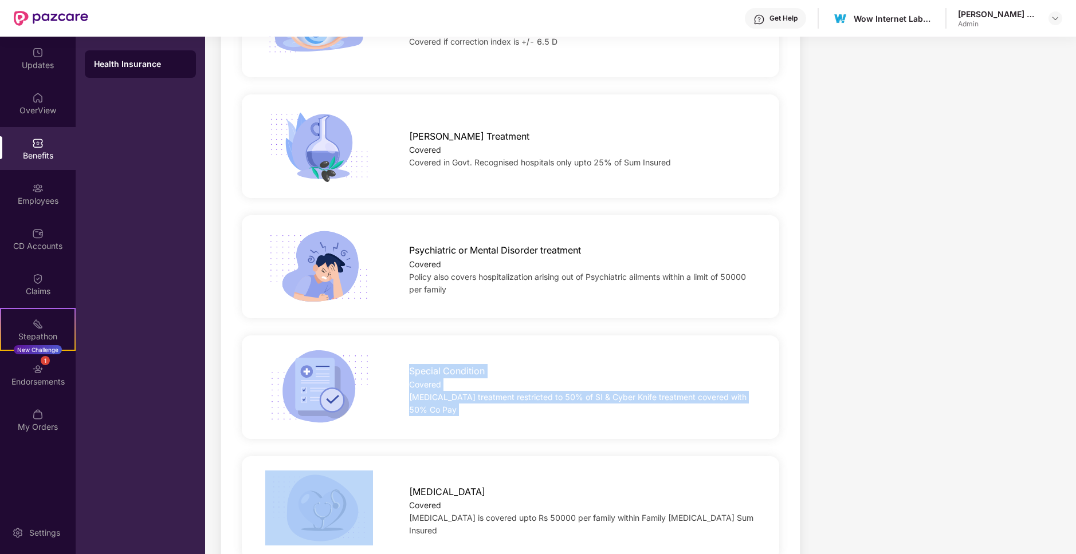
drag, startPoint x: 504, startPoint y: 355, endPoint x: 550, endPoint y: 404, distance: 67.7
click at [550, 404] on div "Special Condition Covered [MEDICAL_DATA] treatment restricted to 50% of SI & Cy…" at bounding box center [582, 388] width 383 height 58
click at [550, 404] on div "[MEDICAL_DATA] treatment restricted to 50% of SI & Cyber Knife treatment covere…" at bounding box center [582, 403] width 346 height 25
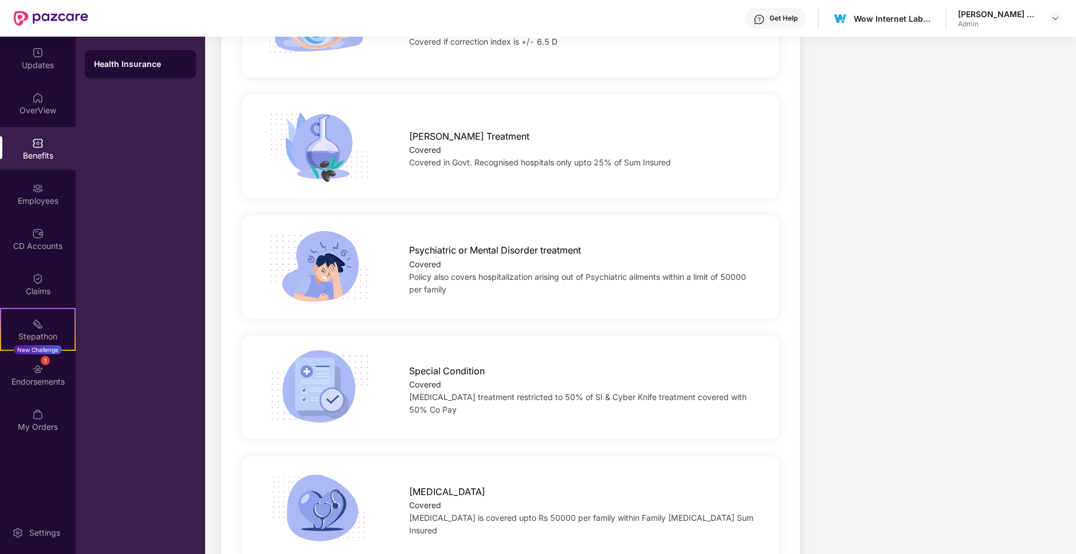
click at [550, 404] on div "[MEDICAL_DATA] treatment restricted to 50% of SI & Cyber Knife treatment covere…" at bounding box center [582, 403] width 346 height 25
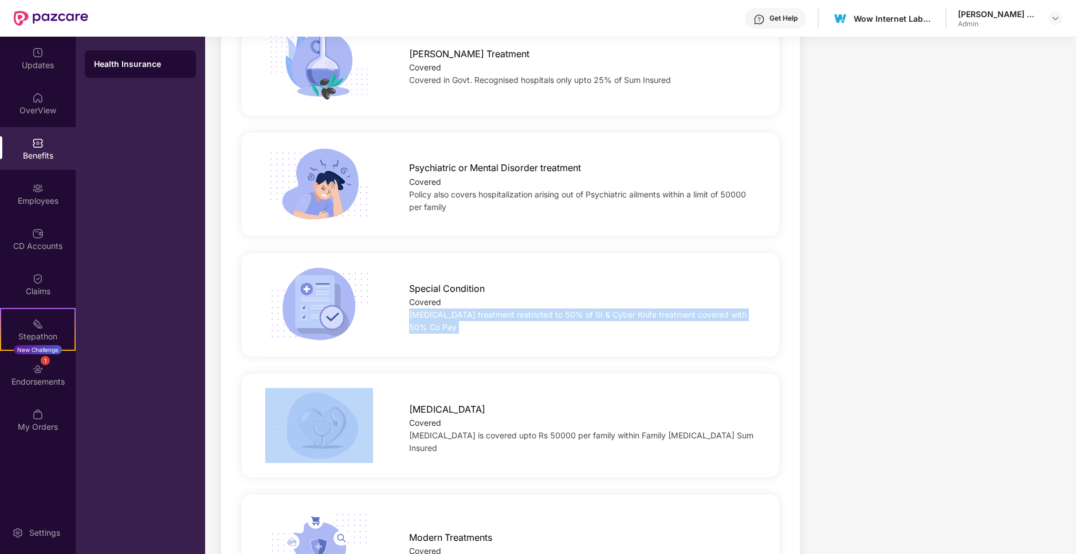
scroll to position [1981, 0]
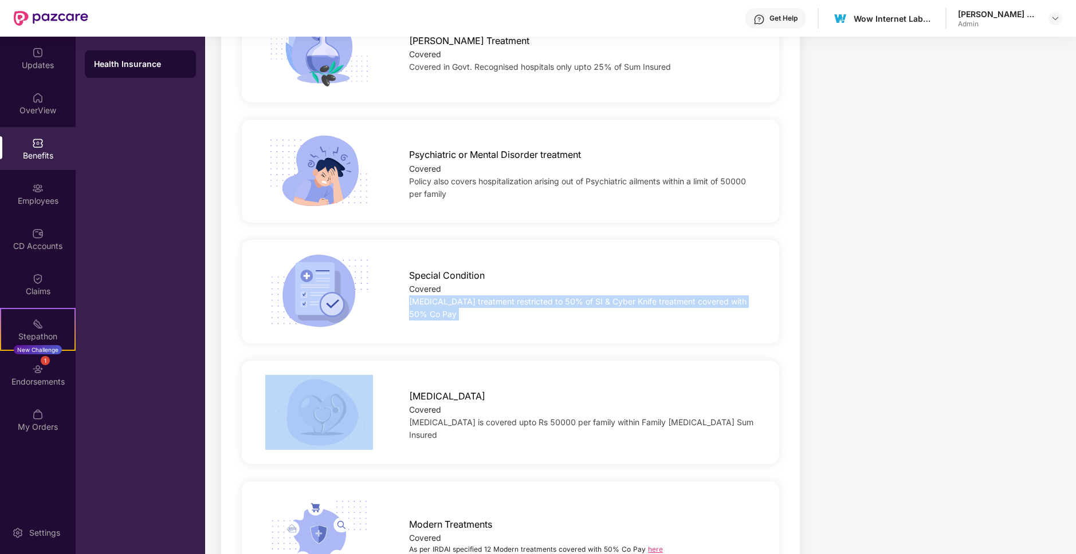
drag, startPoint x: 411, startPoint y: 252, endPoint x: 466, endPoint y: 325, distance: 91.5
click at [466, 325] on div "Special Condition Covered [MEDICAL_DATA] treatment restricted to 50% of SI & Cy…" at bounding box center [510, 292] width 537 height 104
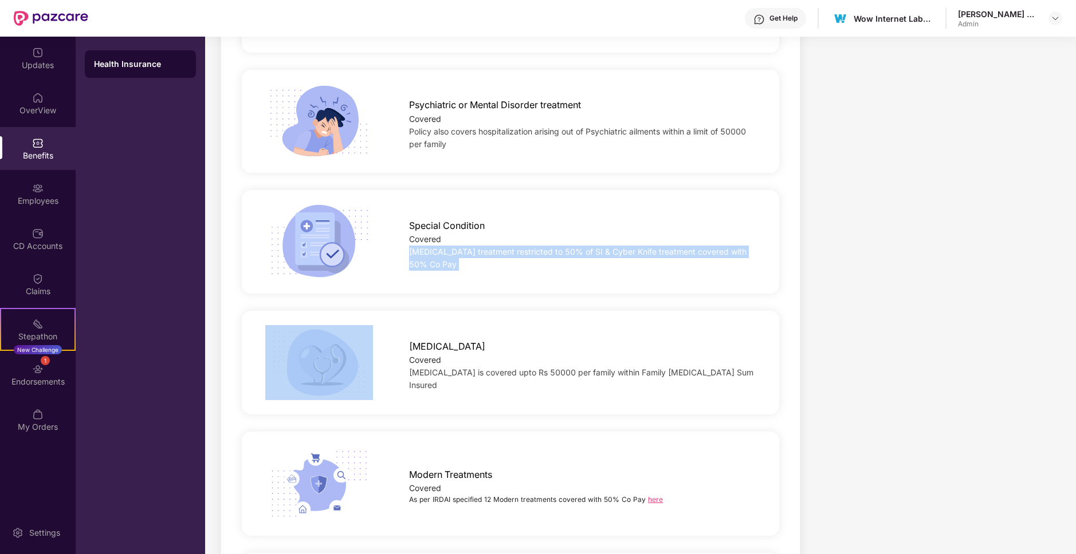
scroll to position [2032, 0]
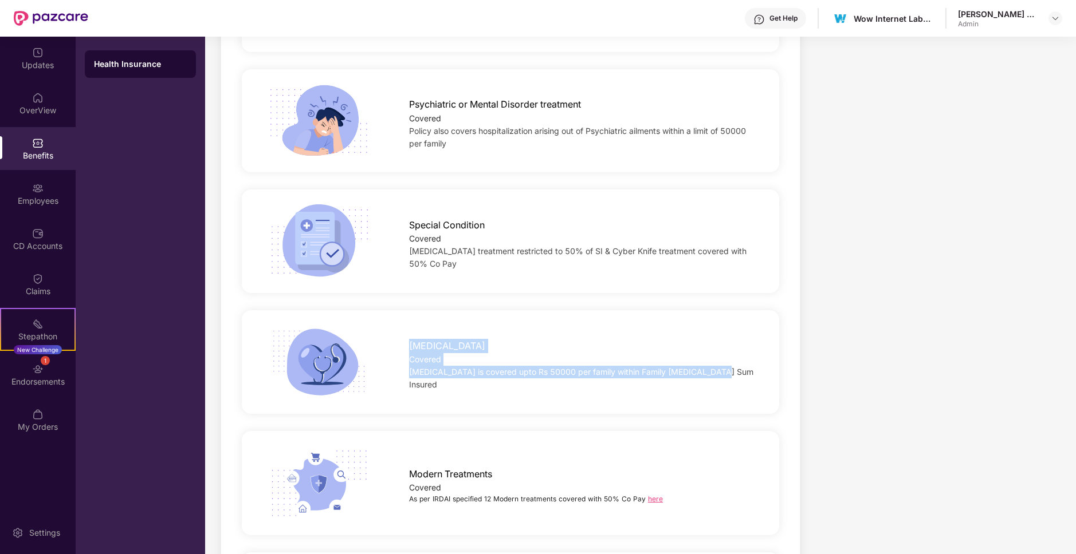
drag, startPoint x: 404, startPoint y: 336, endPoint x: 493, endPoint y: 382, distance: 100.7
click at [493, 382] on div "[MEDICAL_DATA] Covered [MEDICAL_DATA] is covered upto Rs 50000 per family withi…" at bounding box center [510, 362] width 574 height 75
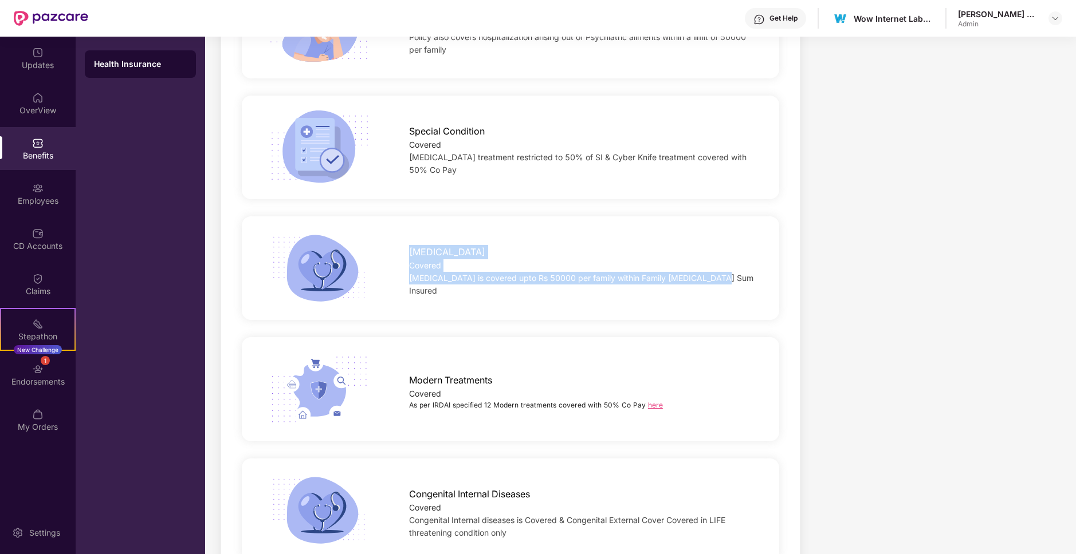
scroll to position [2132, 0]
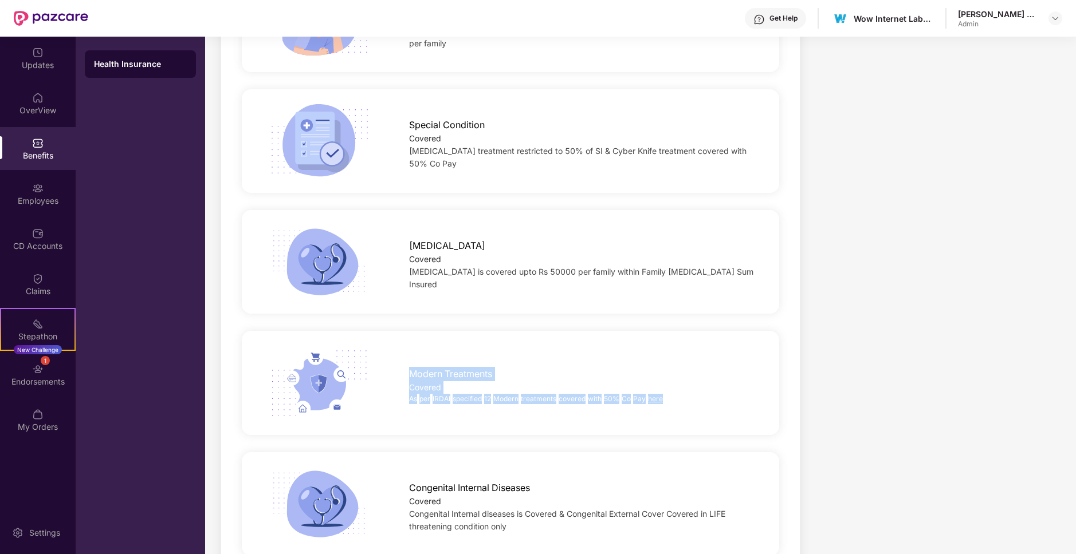
drag, startPoint x: 399, startPoint y: 365, endPoint x: 473, endPoint y: 397, distance: 81.3
click at [473, 397] on div "Modern Treatments Covered As per IRDAI specified 12 Modern treatments covered w…" at bounding box center [510, 383] width 574 height 76
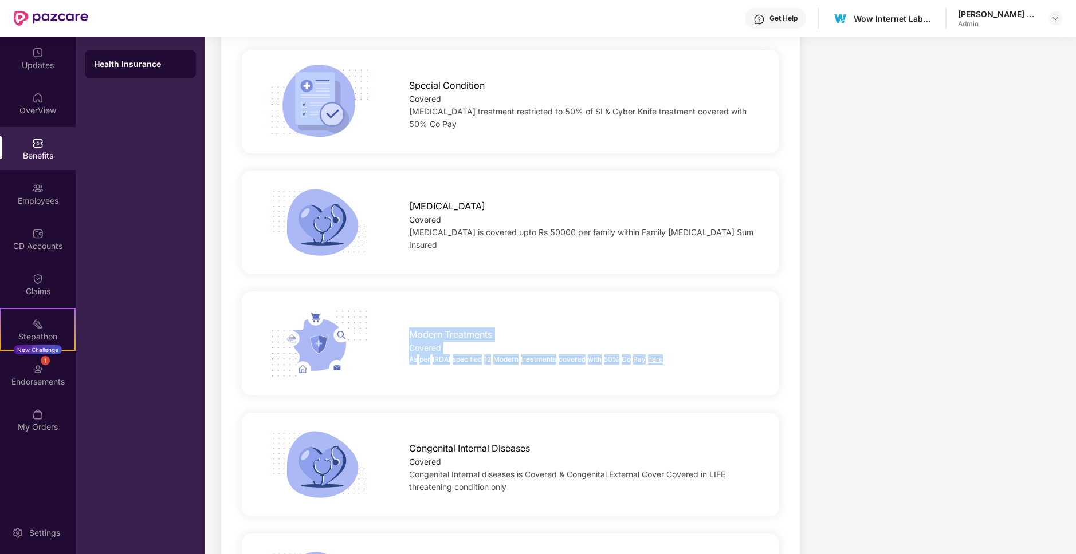
scroll to position [2189, 0]
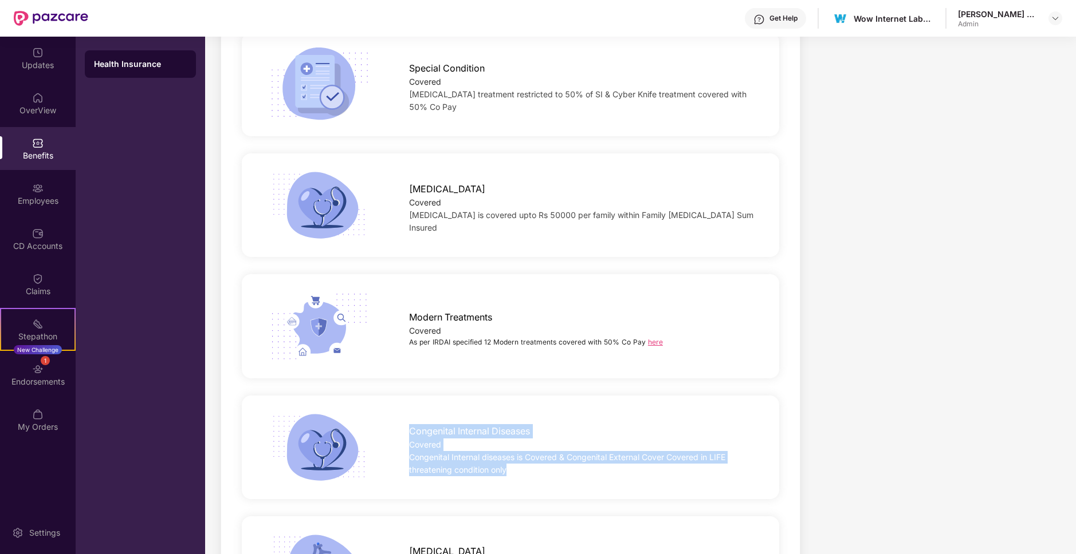
drag, startPoint x: 395, startPoint y: 420, endPoint x: 503, endPoint y: 491, distance: 129.8
click at [503, 491] on div "Congenital Internal Diseases Covered Congenital Internal diseases is Covered & …" at bounding box center [510, 447] width 544 height 121
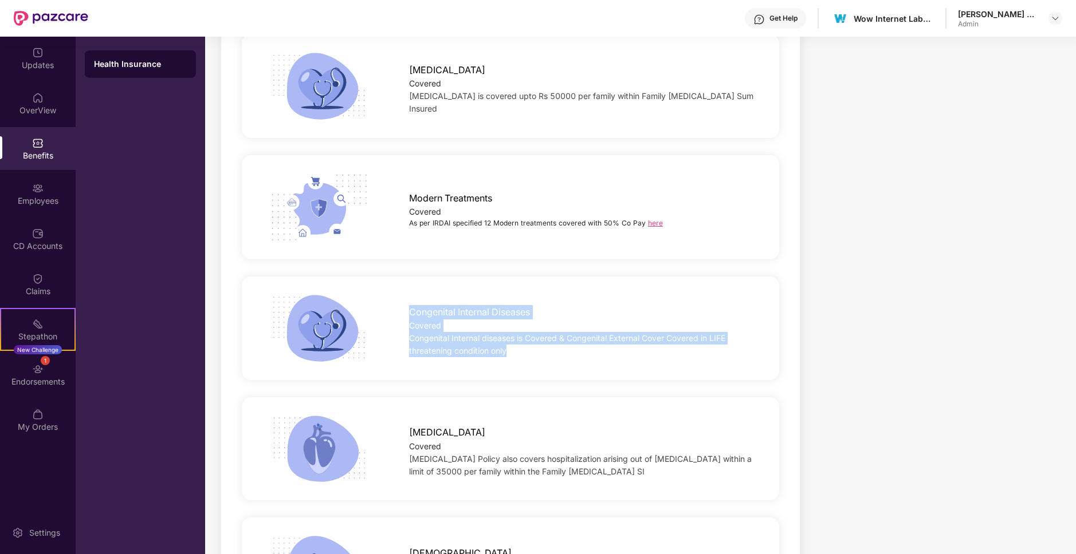
scroll to position [2310, 0]
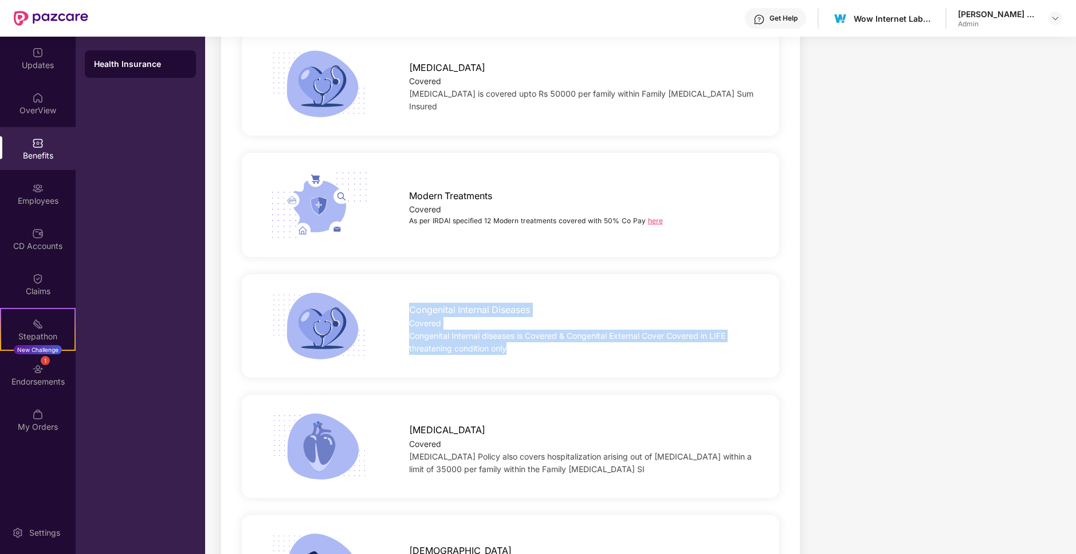
drag, startPoint x: 404, startPoint y: 411, endPoint x: 486, endPoint y: 478, distance: 106.2
click at [486, 478] on div "[MEDICAL_DATA] Covered [MEDICAL_DATA] Policy also covers hospitalization arisin…" at bounding box center [510, 447] width 537 height 104
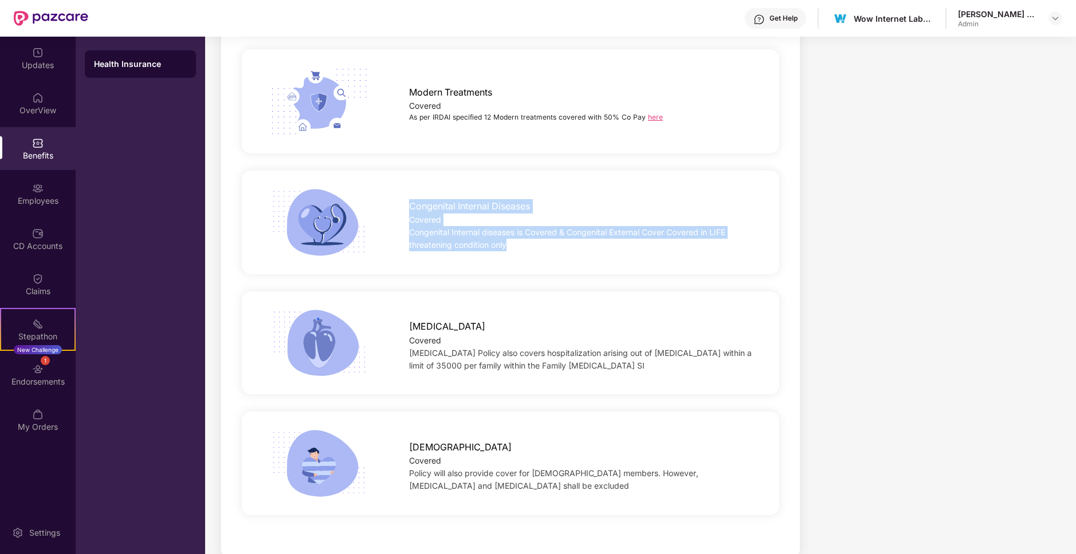
scroll to position [2420, 0]
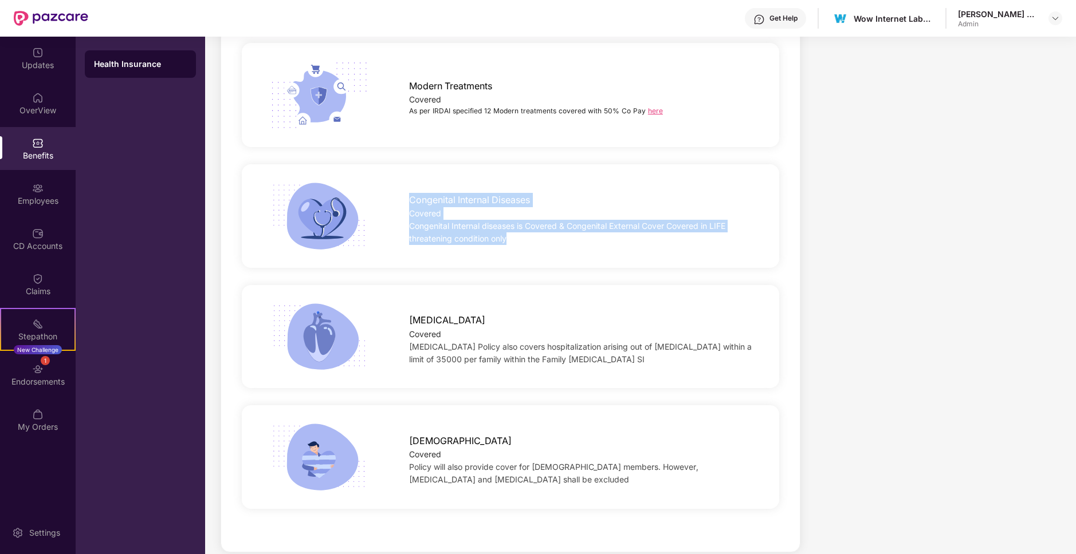
drag, startPoint x: 395, startPoint y: 429, endPoint x: 562, endPoint y: 481, distance: 174.6
click at [562, 481] on div "[DEMOGRAPHIC_DATA] Covered Policy will also provide cover for [DEMOGRAPHIC_DATA…" at bounding box center [510, 457] width 574 height 75
click at [657, 462] on span "Policy will also provide cover for [DEMOGRAPHIC_DATA] members. However, [MEDICA…" at bounding box center [553, 473] width 289 height 22
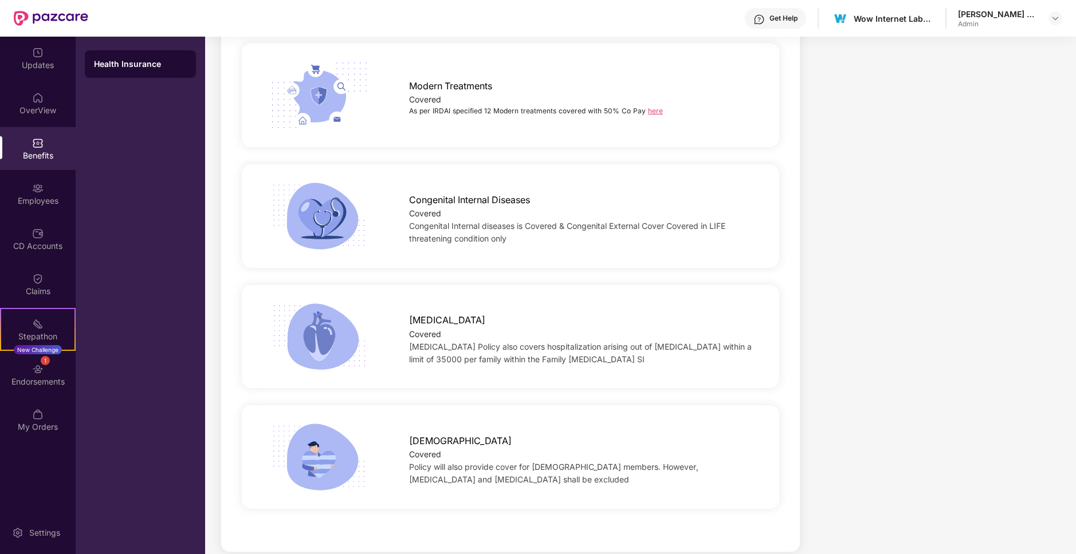
click at [657, 462] on span "Policy will also provide cover for [DEMOGRAPHIC_DATA] members. However, [MEDICA…" at bounding box center [553, 473] width 289 height 22
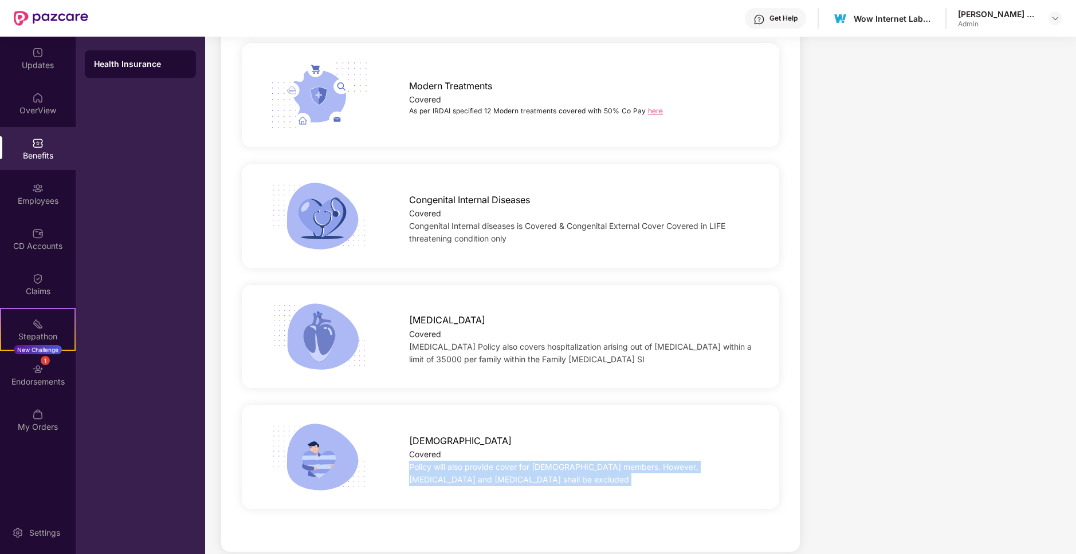
click at [657, 462] on span "Policy will also provide cover for [DEMOGRAPHIC_DATA] members. However, [MEDICA…" at bounding box center [553, 473] width 289 height 22
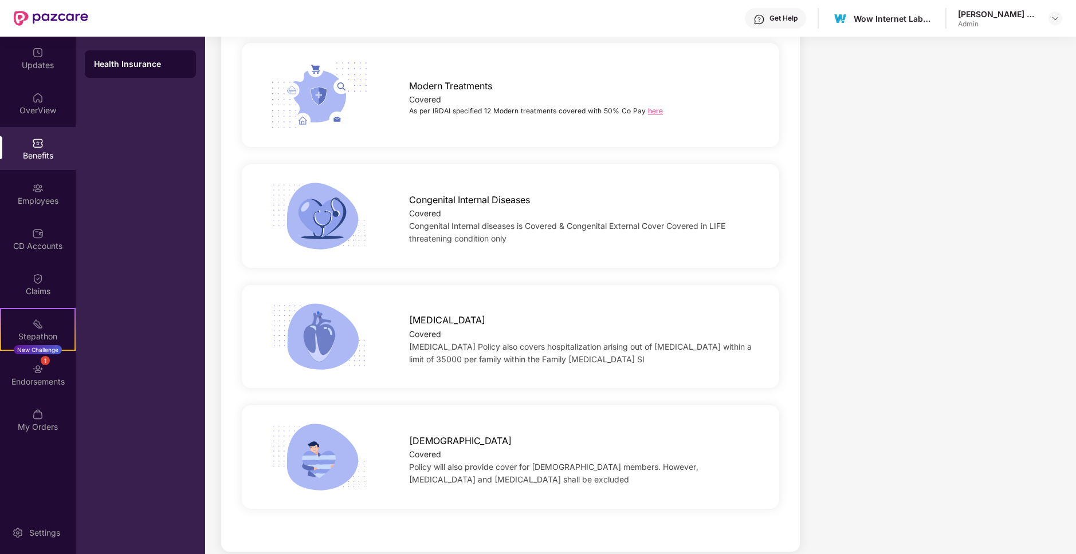
click at [657, 462] on span "Policy will also provide cover for [DEMOGRAPHIC_DATA] members. However, [MEDICA…" at bounding box center [553, 473] width 289 height 22
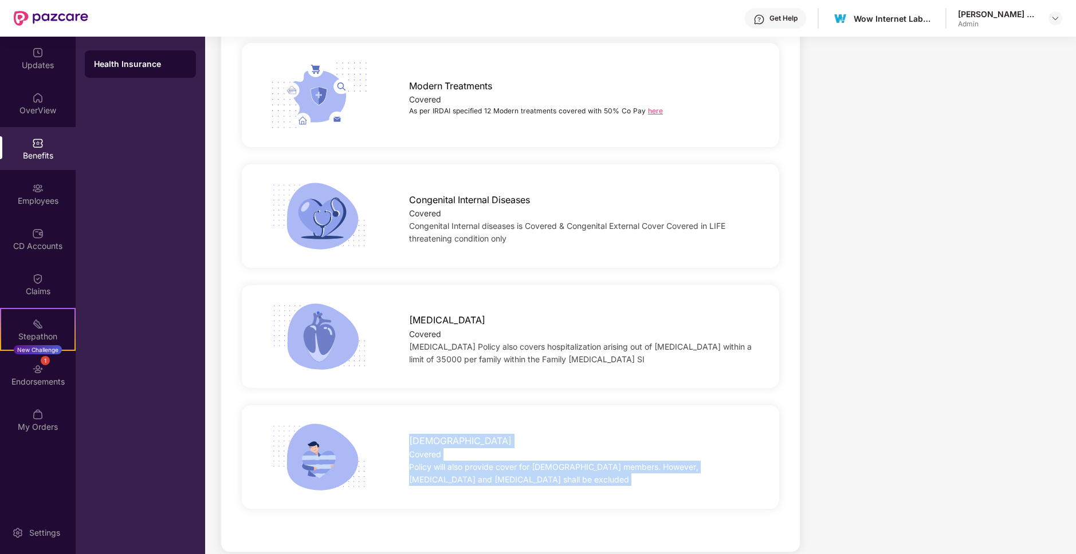
drag, startPoint x: 657, startPoint y: 457, endPoint x: 609, endPoint y: 439, distance: 50.7
click at [609, 439] on div "[DEMOGRAPHIC_DATA] Covered Policy will also provide cover for [DEMOGRAPHIC_DATA…" at bounding box center [582, 457] width 383 height 58
click at [609, 439] on div "[DEMOGRAPHIC_DATA]" at bounding box center [582, 438] width 346 height 20
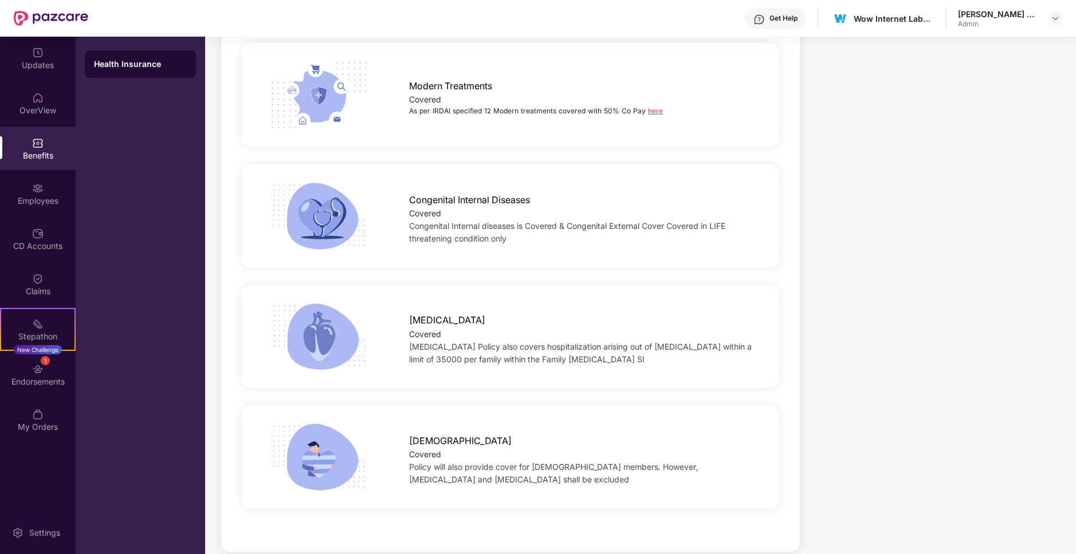
click at [609, 439] on div "[DEMOGRAPHIC_DATA]" at bounding box center [582, 438] width 346 height 20
drag, startPoint x: 609, startPoint y: 439, endPoint x: 625, endPoint y: 459, distance: 24.9
click at [625, 459] on div "[DEMOGRAPHIC_DATA] Covered Policy will also provide cover for [DEMOGRAPHIC_DATA…" at bounding box center [582, 457] width 383 height 58
click at [625, 462] on span "Policy will also provide cover for [DEMOGRAPHIC_DATA] members. However, [MEDICA…" at bounding box center [553, 473] width 289 height 22
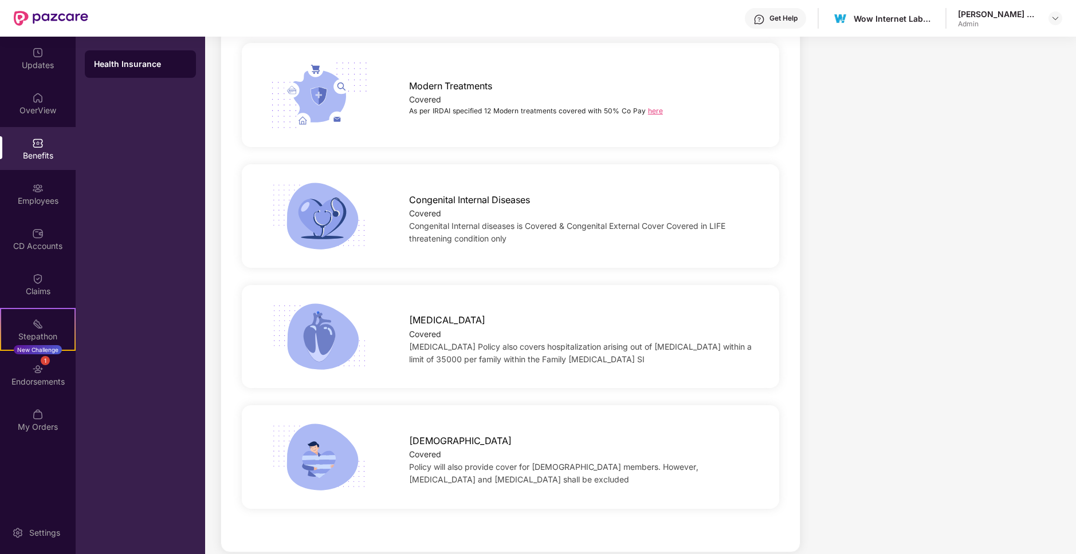
click at [625, 462] on span "Policy will also provide cover for [DEMOGRAPHIC_DATA] members. However, [MEDICA…" at bounding box center [553, 473] width 289 height 22
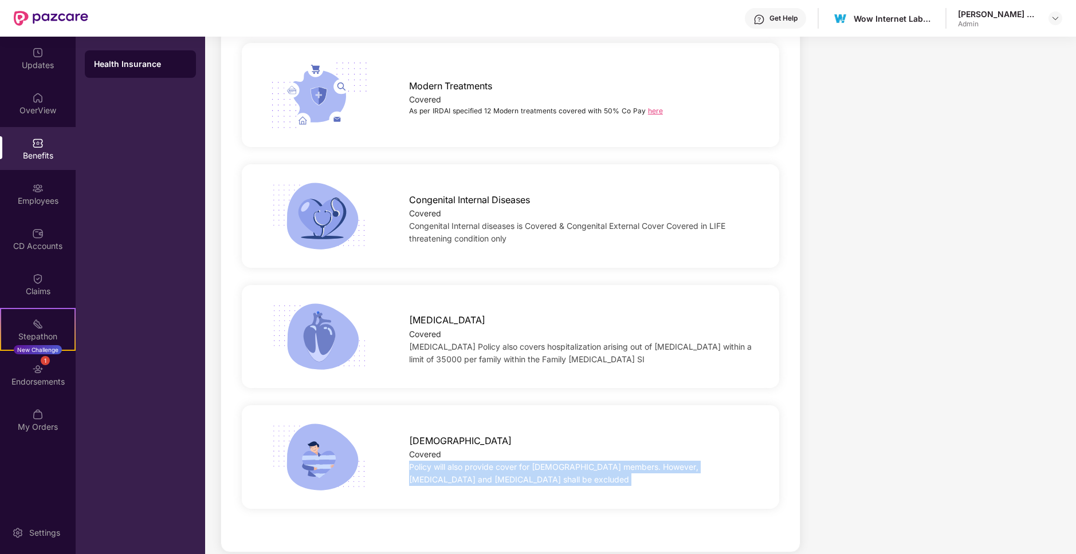
click at [625, 462] on span "Policy will also provide cover for [DEMOGRAPHIC_DATA] members. However, [MEDICA…" at bounding box center [553, 473] width 289 height 22
drag, startPoint x: 625, startPoint y: 459, endPoint x: 608, endPoint y: 436, distance: 27.8
click at [608, 436] on div "[DEMOGRAPHIC_DATA] Covered Policy will also provide cover for [DEMOGRAPHIC_DATA…" at bounding box center [582, 457] width 383 height 58
click at [608, 436] on div "[DEMOGRAPHIC_DATA]" at bounding box center [582, 438] width 346 height 20
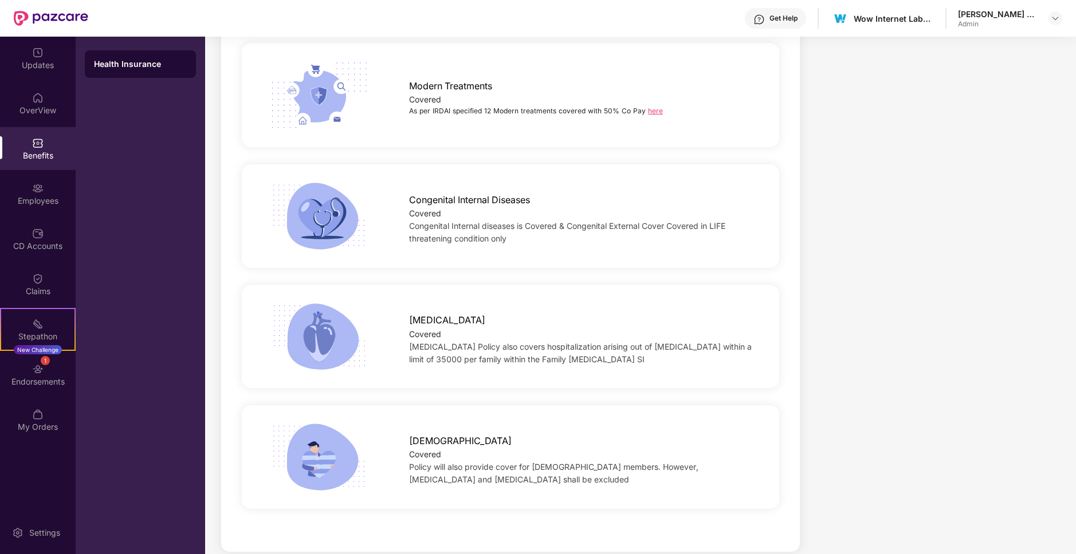
click at [608, 436] on div "[DEMOGRAPHIC_DATA]" at bounding box center [582, 438] width 346 height 20
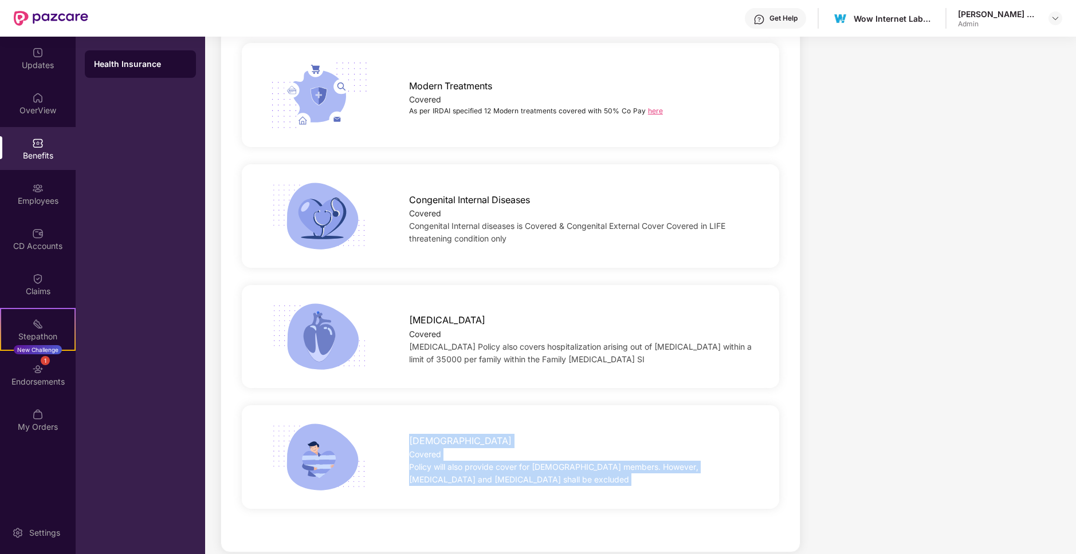
drag, startPoint x: 608, startPoint y: 436, endPoint x: 628, endPoint y: 485, distance: 52.4
click at [628, 485] on div "[DEMOGRAPHIC_DATA] Covered Policy will also provide cover for [DEMOGRAPHIC_DATA…" at bounding box center [510, 457] width 574 height 75
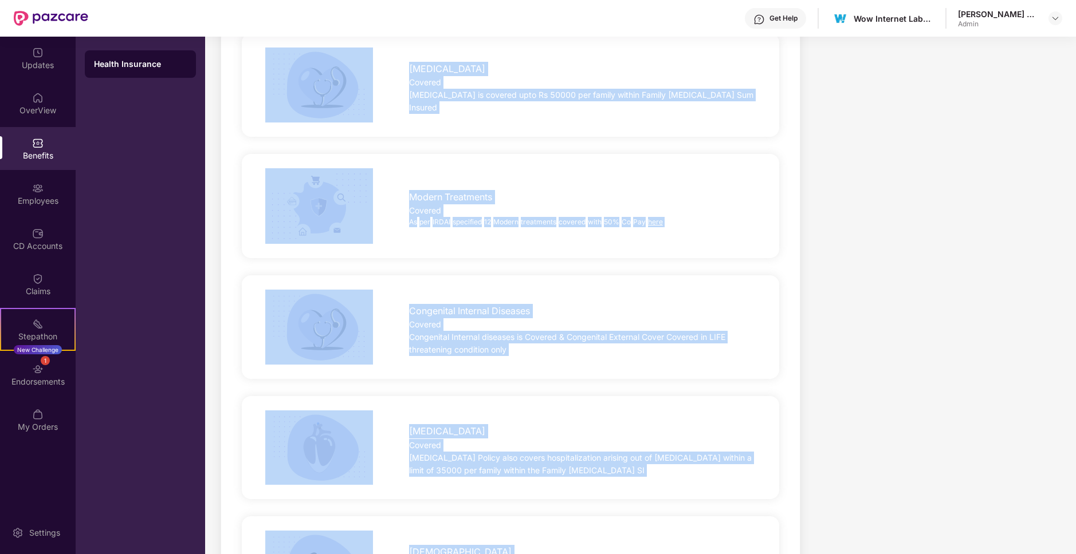
scroll to position [2429, 0]
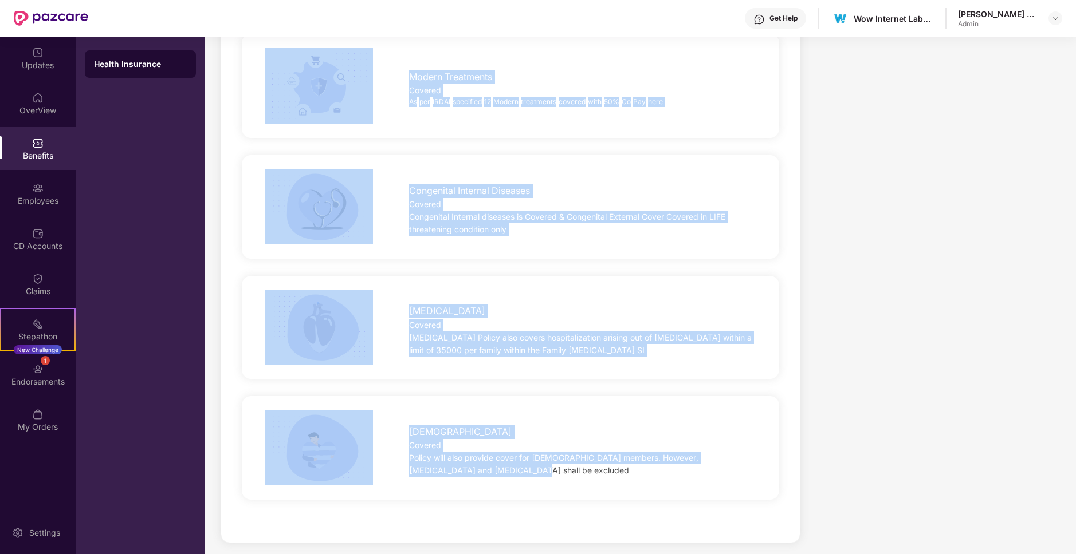
drag, startPoint x: 388, startPoint y: 298, endPoint x: 477, endPoint y: 554, distance: 270.8
click at [477, 554] on div "Updates OverView Benefits Employees CD Accounts Claims Stepathon New Challenge …" at bounding box center [538, 296] width 1076 height 518
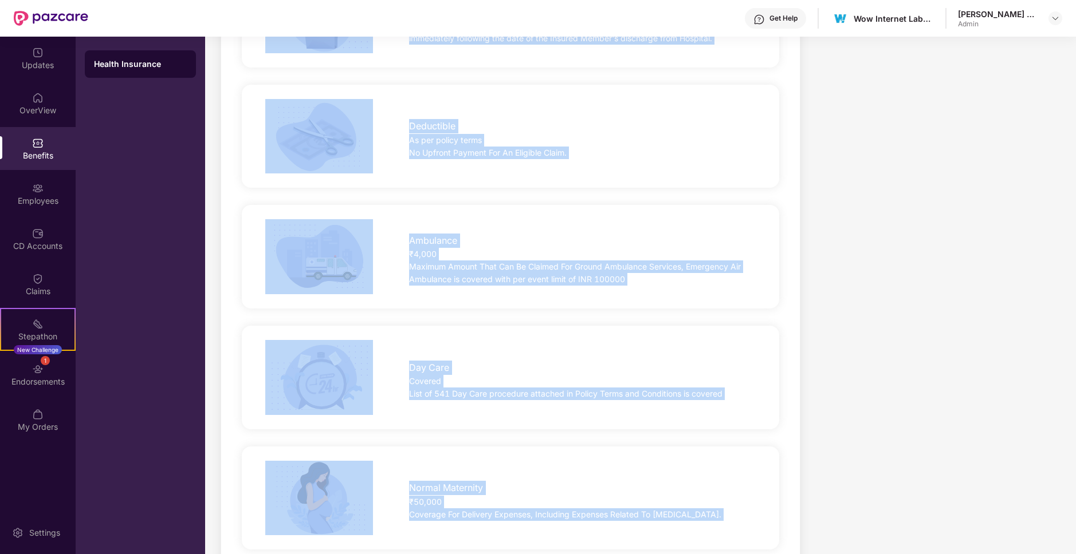
scroll to position [0, 0]
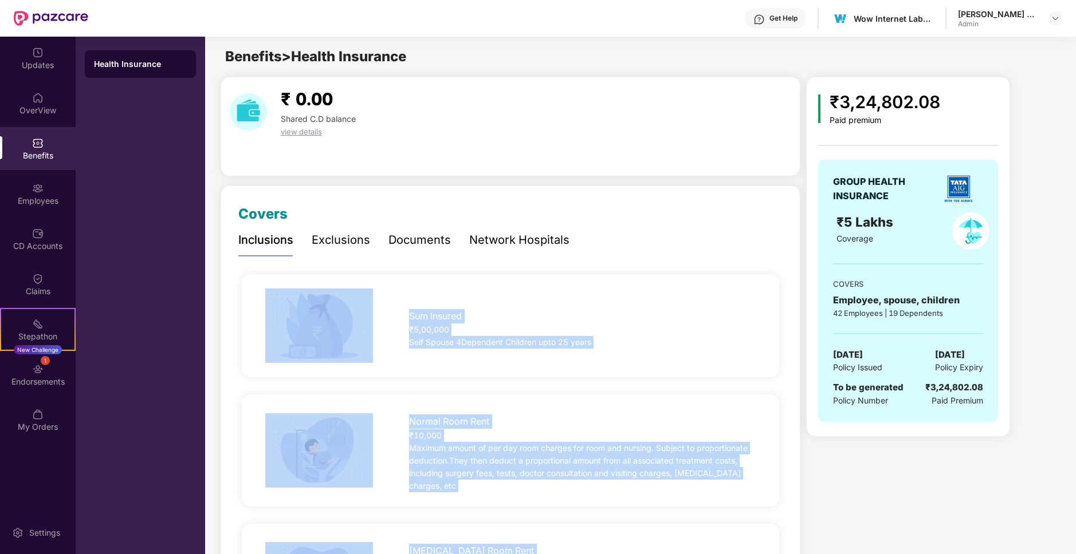
click at [504, 381] on div "Sum Insured ₹5,00,000 Self Spouse 4Dependent Children upto 25 years" at bounding box center [510, 326] width 544 height 121
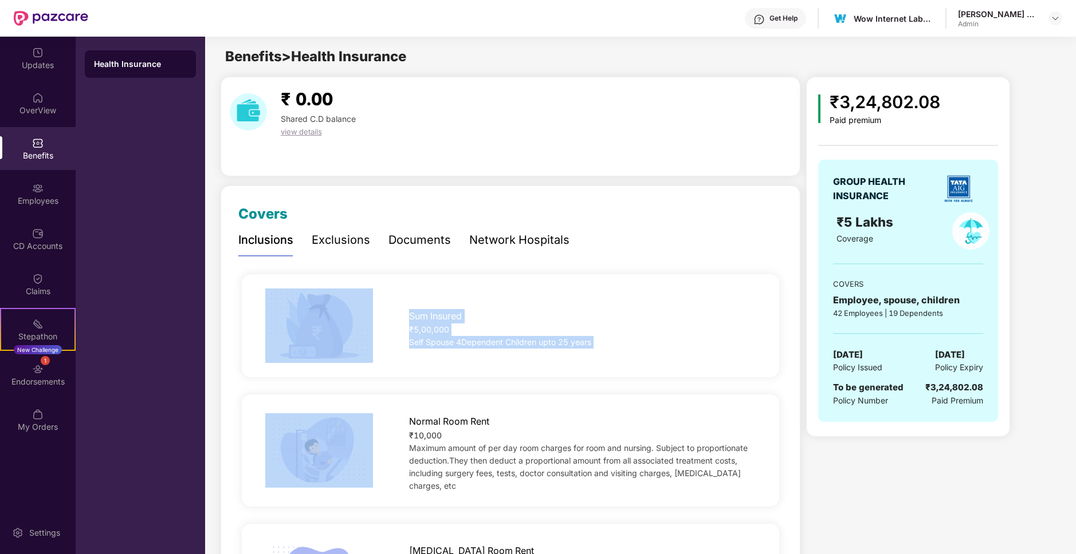
drag, startPoint x: 504, startPoint y: 381, endPoint x: 271, endPoint y: 271, distance: 258.0
click at [271, 271] on div "Sum Insured ₹5,00,000 Self Spouse 4Dependent Children upto 25 years" at bounding box center [510, 326] width 544 height 121
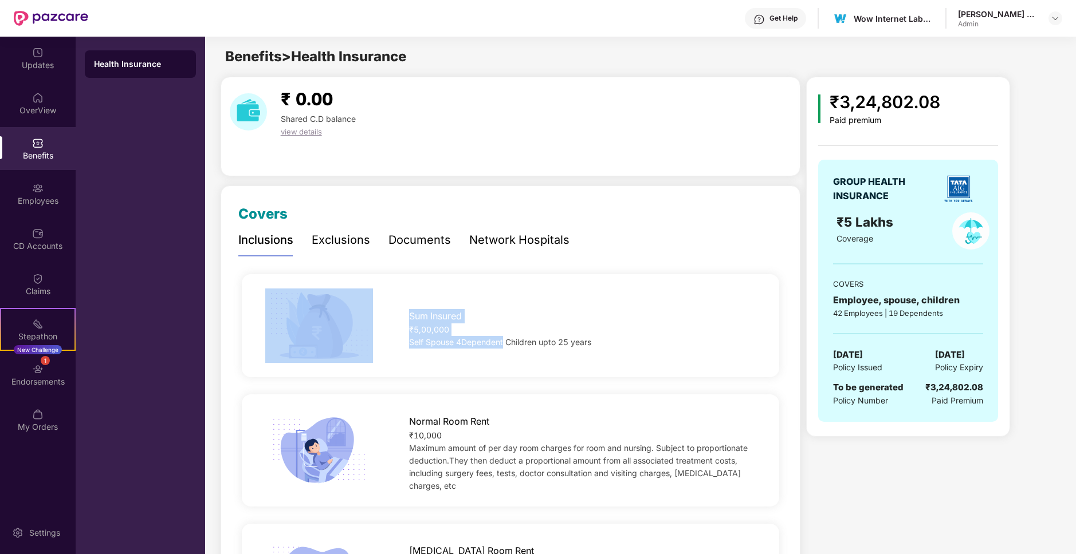
drag, startPoint x: 271, startPoint y: 271, endPoint x: 501, endPoint y: 344, distance: 241.1
click at [501, 344] on div "Sum Insured ₹5,00,000 Self Spouse 4Dependent Children upto 25 years" at bounding box center [510, 326] width 544 height 121
click at [488, 308] on div "Sum Insured" at bounding box center [582, 314] width 346 height 20
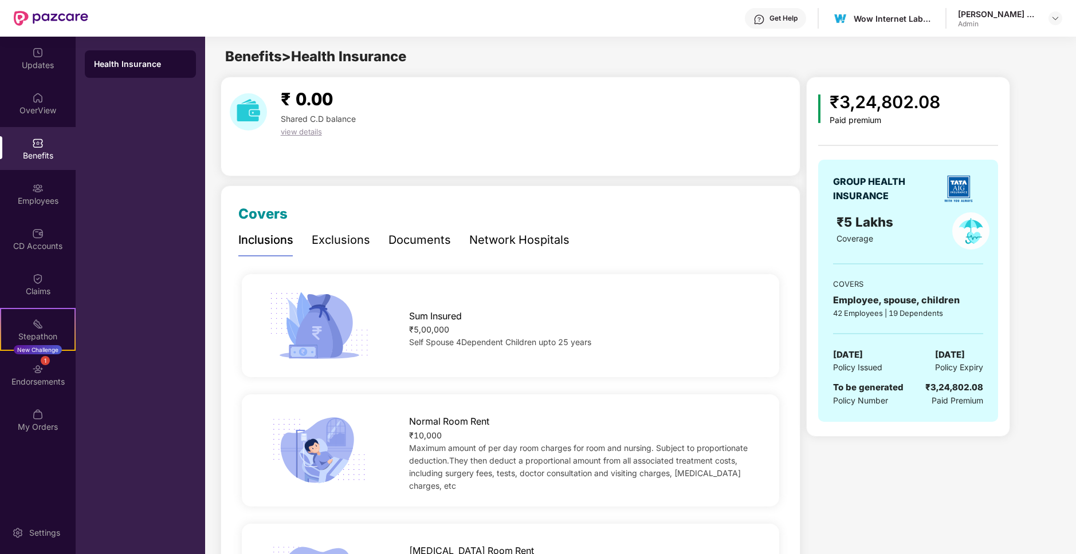
click at [488, 308] on div "Sum Insured" at bounding box center [582, 314] width 346 height 20
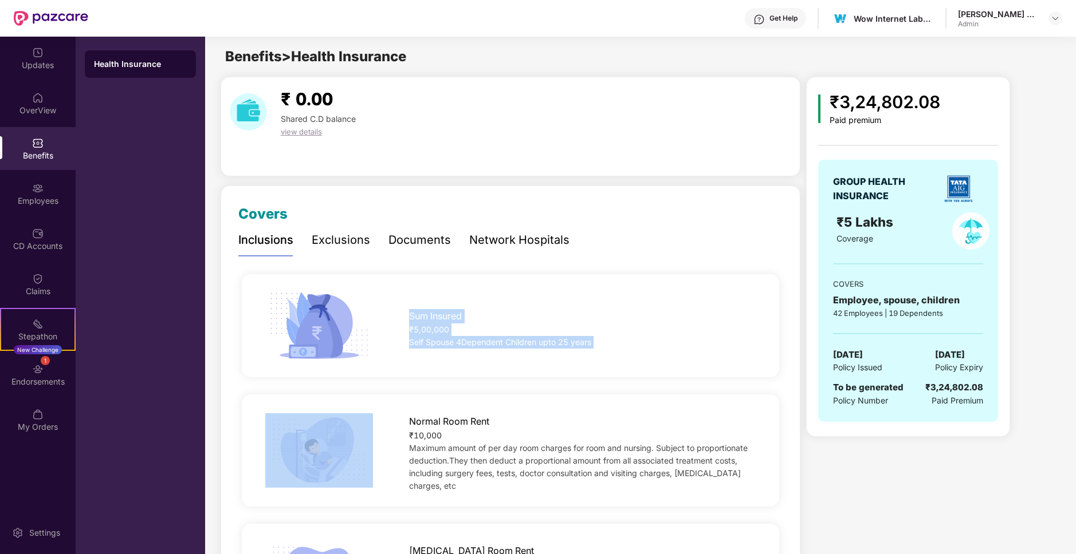
drag, startPoint x: 488, startPoint y: 308, endPoint x: 568, endPoint y: 345, distance: 88.6
click at [568, 345] on div "Sum Insured ₹5,00,000 Self Spouse 4Dependent Children upto 25 years" at bounding box center [582, 326] width 383 height 45
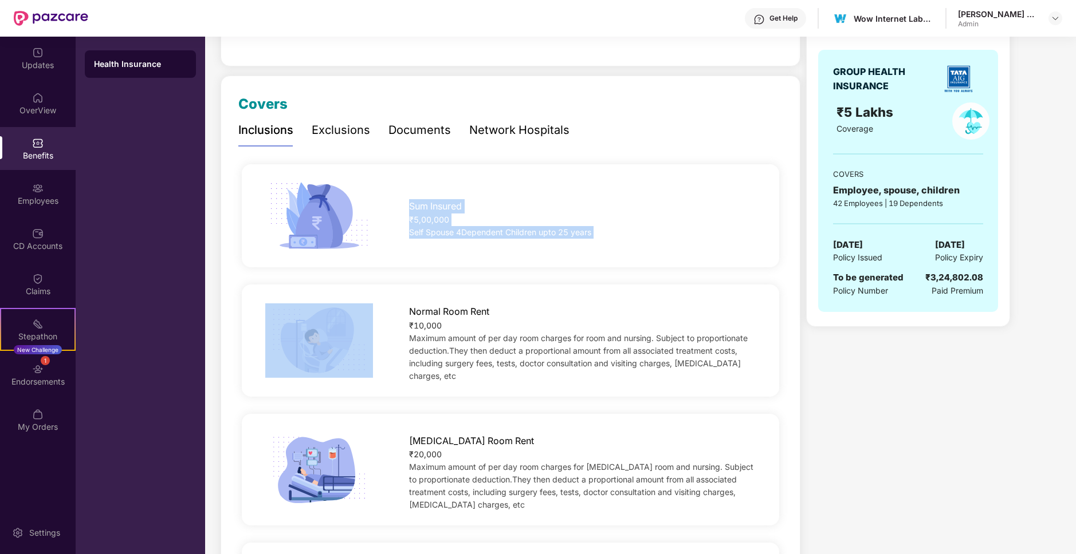
scroll to position [111, 0]
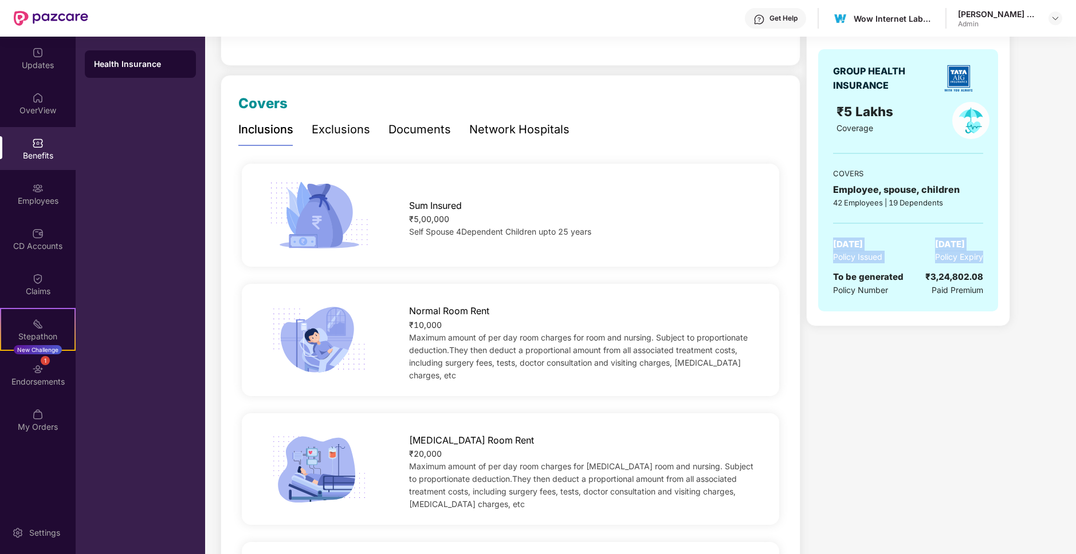
drag, startPoint x: 817, startPoint y: 241, endPoint x: 999, endPoint y: 261, distance: 182.7
click at [999, 261] on div "₹3,24,802.08 Paid premium GROUP HEALTH INSURANCE ₹5 Lakhs Coverage COVERS Emplo…" at bounding box center [908, 146] width 204 height 360
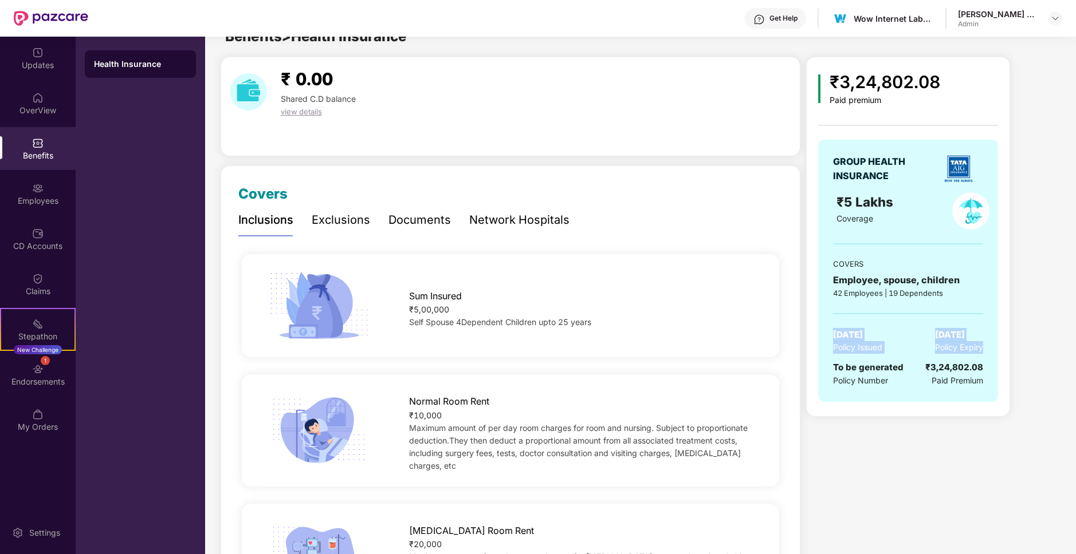
scroll to position [0, 0]
